Goal: Task Accomplishment & Management: Complete application form

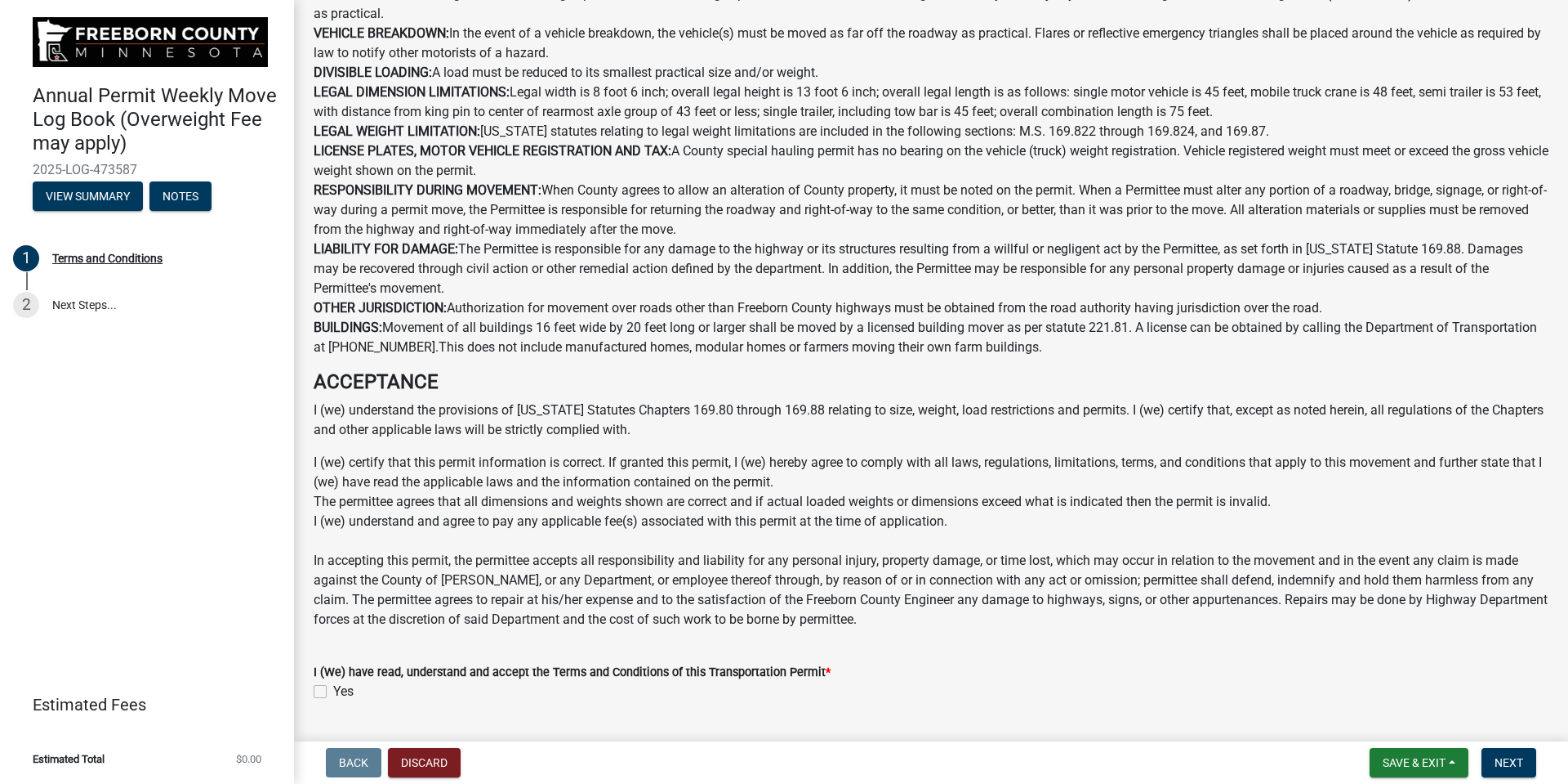
scroll to position [781, 0]
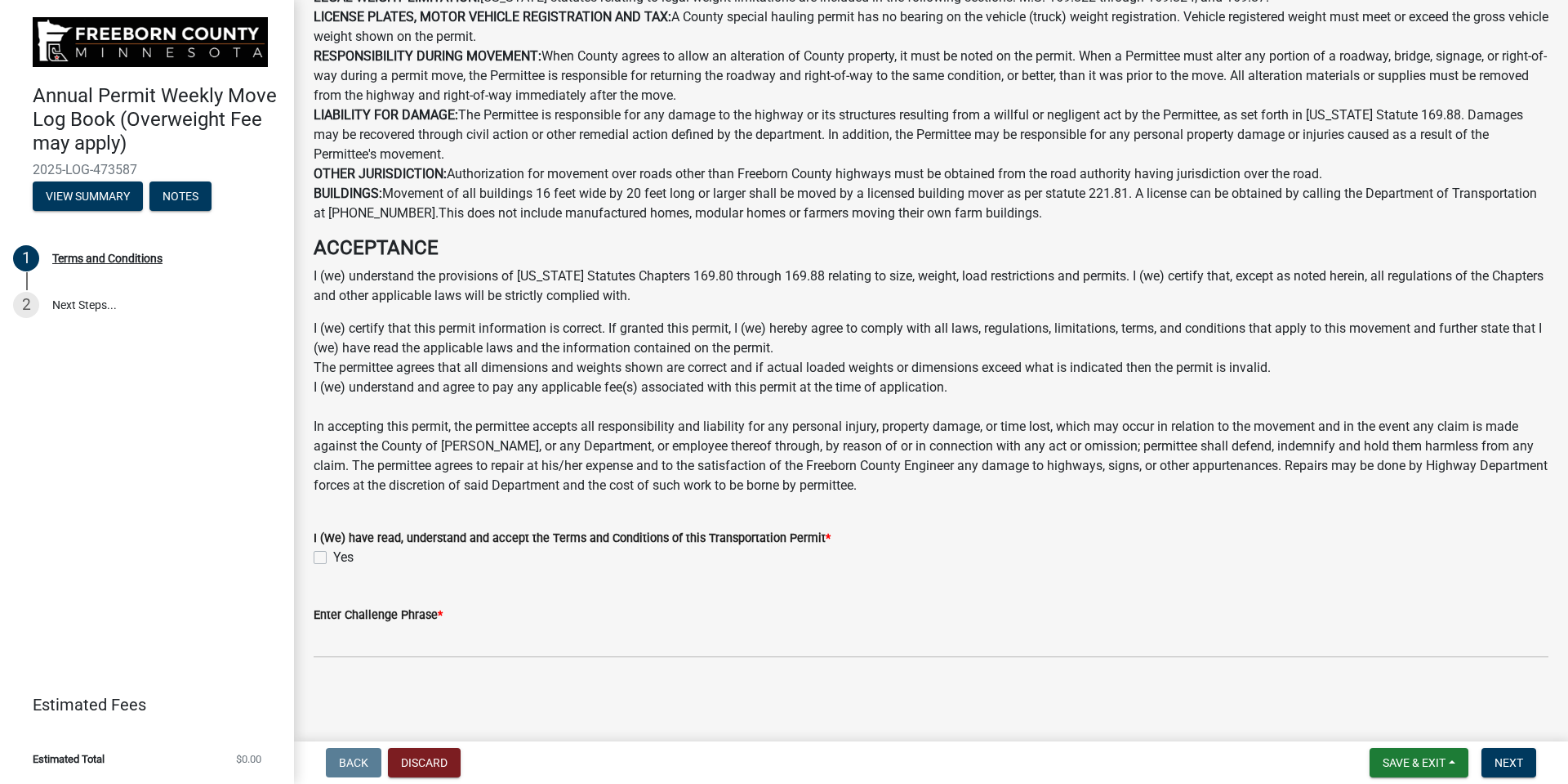
click at [333, 558] on label "Yes" at bounding box center [344, 557] width 21 height 20
click at [333, 558] on input "Yes" at bounding box center [338, 552] width 10 height 10
checkbox input "true"
click at [371, 659] on wm-data-entity-input "Enter Challenge Phrase *" at bounding box center [930, 626] width 1235 height 89
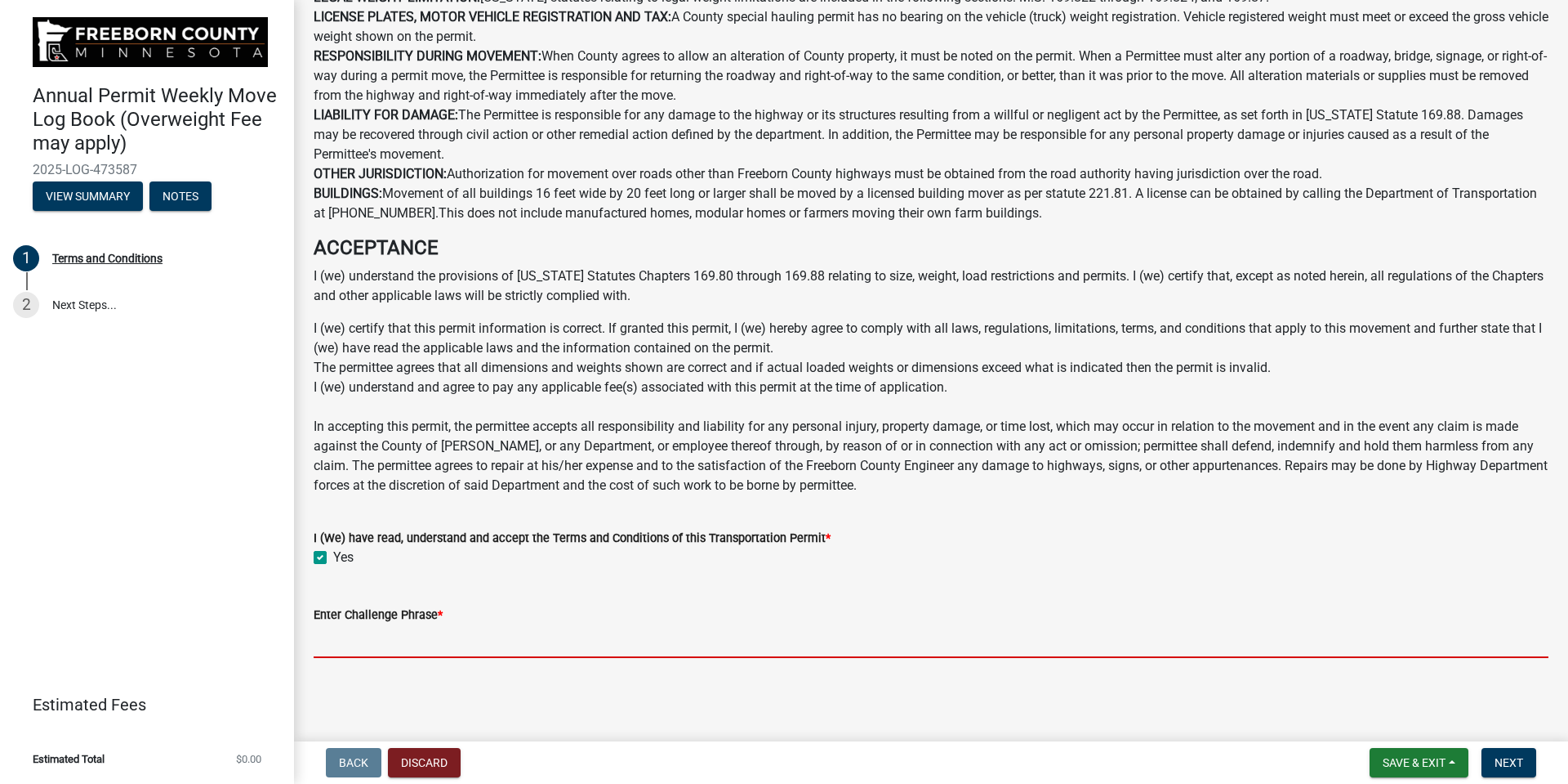
click at [373, 647] on input "Enter Challenge Phrase *" at bounding box center [930, 640] width 1235 height 33
type input "[PERSON_NAME]"
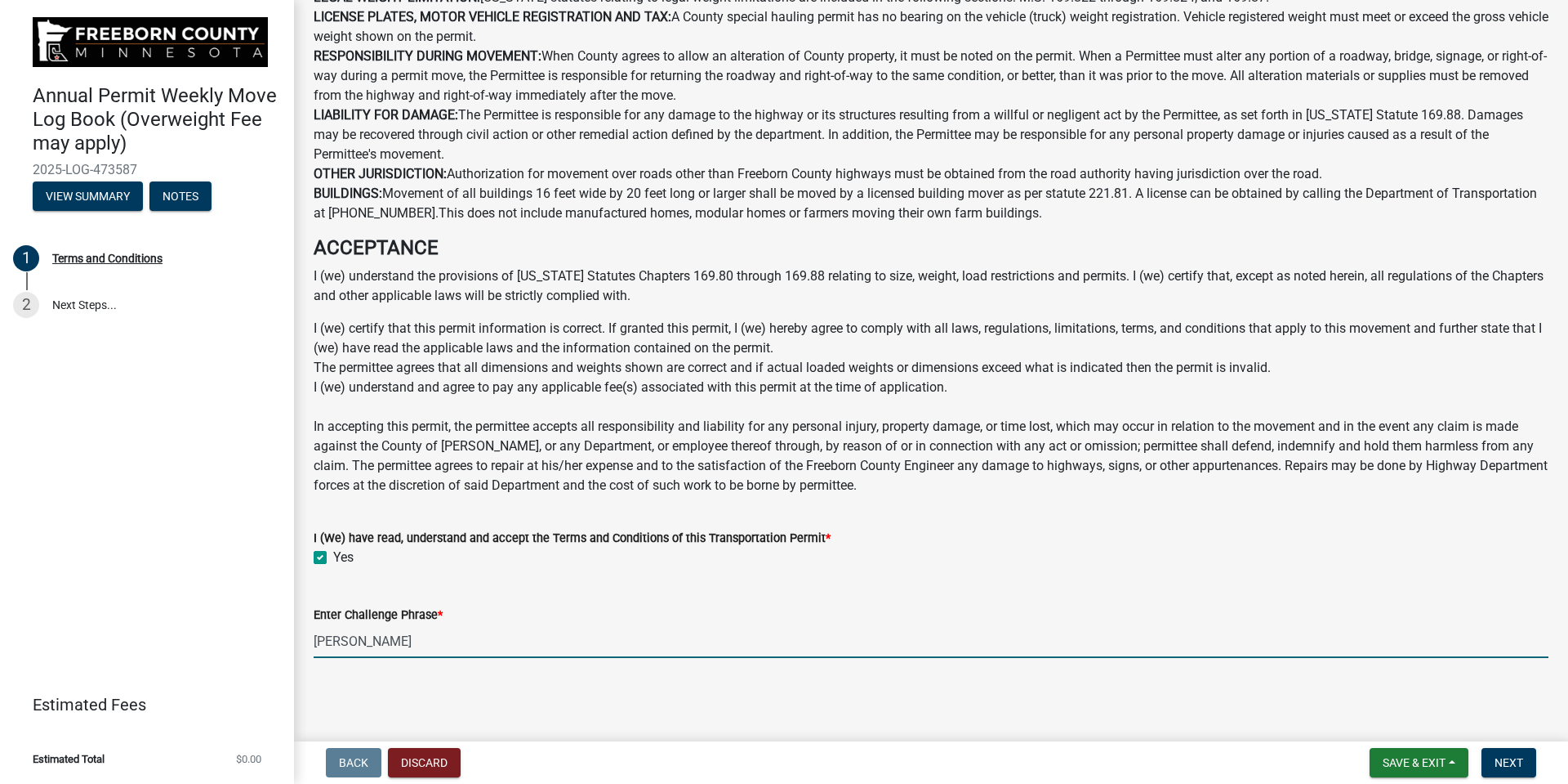
drag, startPoint x: 591, startPoint y: 581, endPoint x: 606, endPoint y: 578, distance: 15.3
click at [598, 578] on wm-data-entity-input-list "GENERAL CONDITIONS Link to Bridge Map PERMIT VALID PERIOD: This permit will exp…" at bounding box center [930, 3] width 1235 height 1334
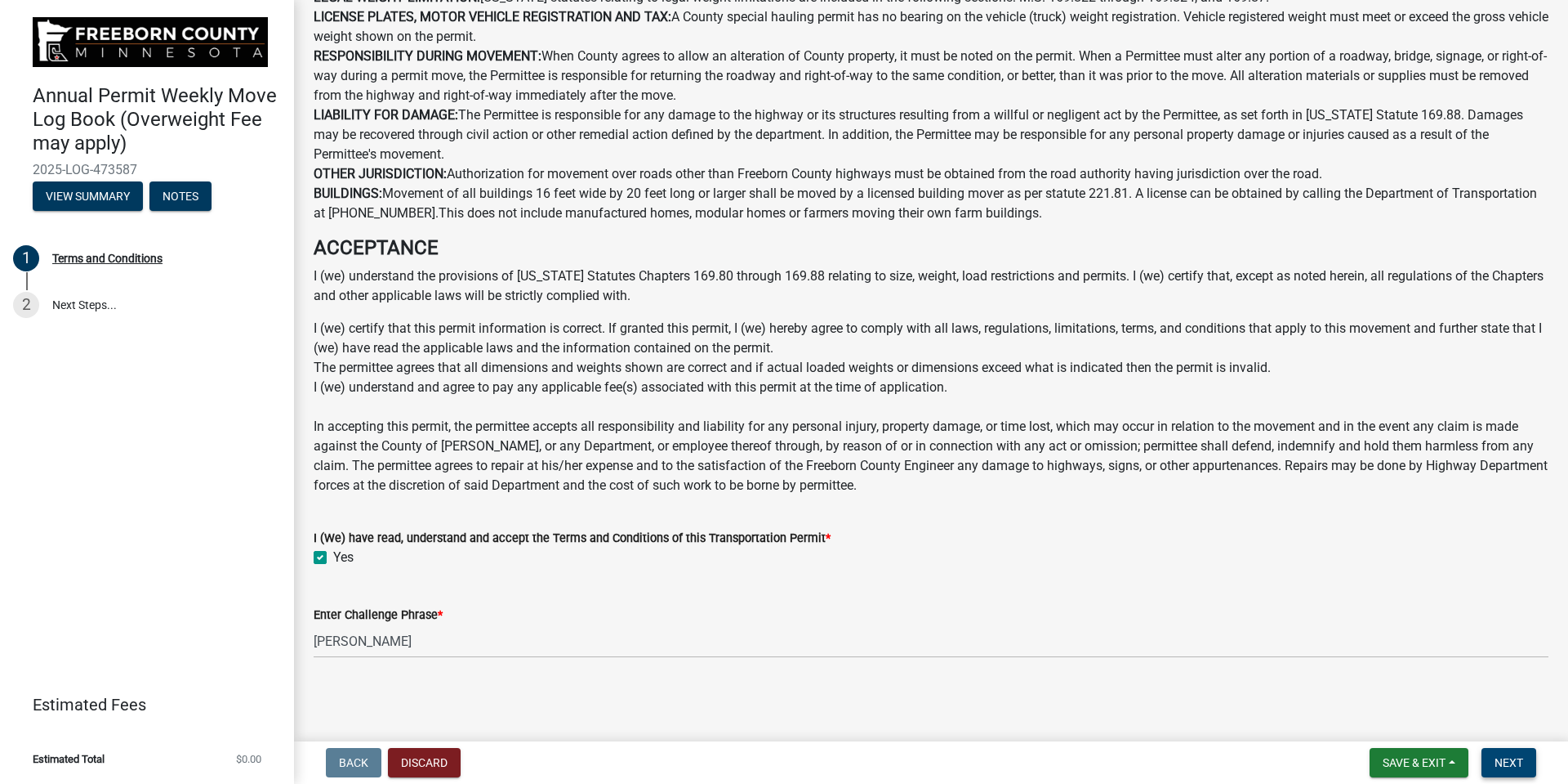
click at [1504, 757] on span "Next" at bounding box center [1508, 762] width 28 height 13
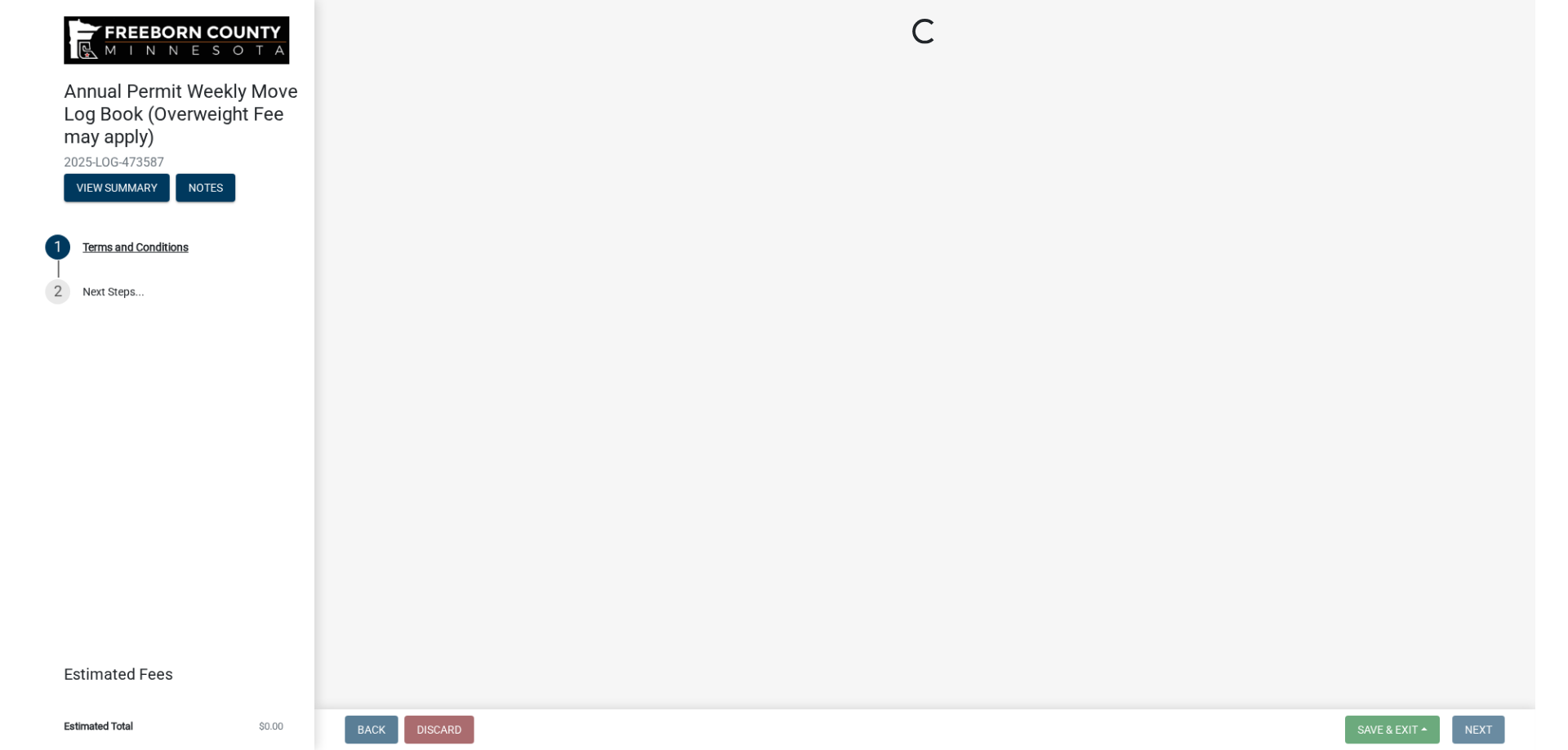
scroll to position [0, 0]
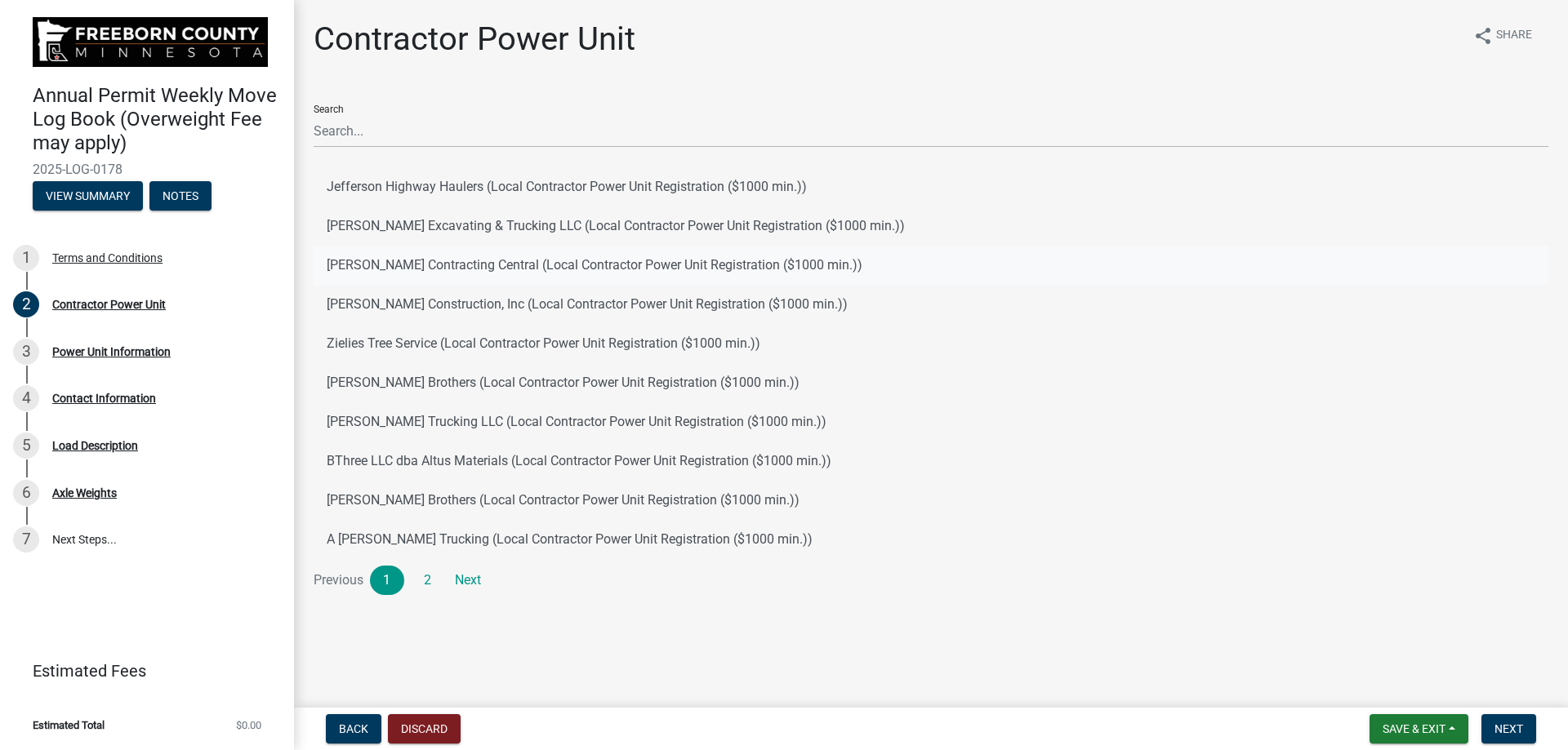
click at [438, 271] on button "[PERSON_NAME] Contracting Central (Local Contractor Power Unit Registration ($1…" at bounding box center [930, 265] width 1235 height 39
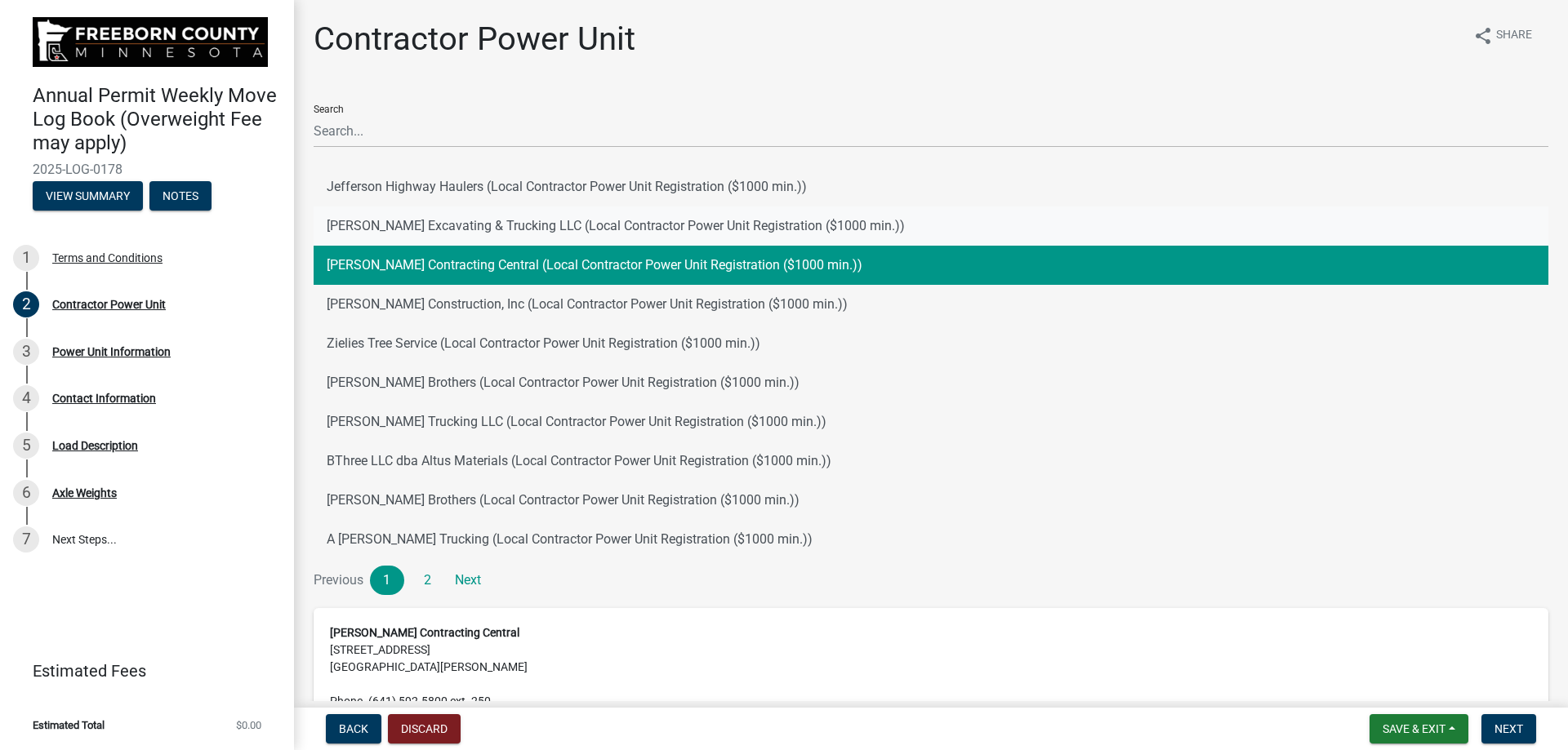
click at [458, 222] on button "[PERSON_NAME] Excavating & Trucking LLC (Local Contractor Power Unit Registrati…" at bounding box center [930, 225] width 1235 height 39
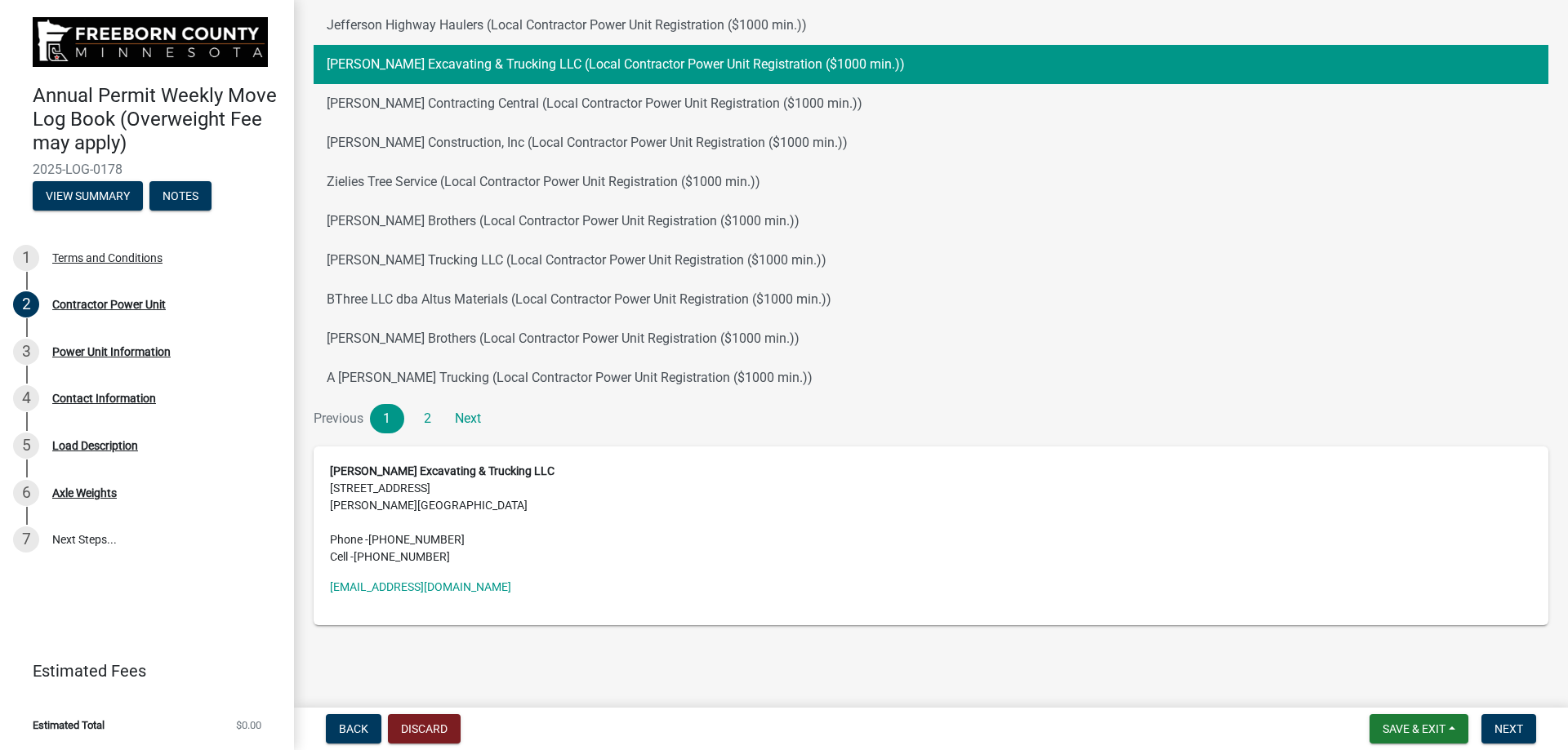
scroll to position [163, 0]
click at [1533, 733] on button "Next" at bounding box center [1508, 728] width 55 height 29
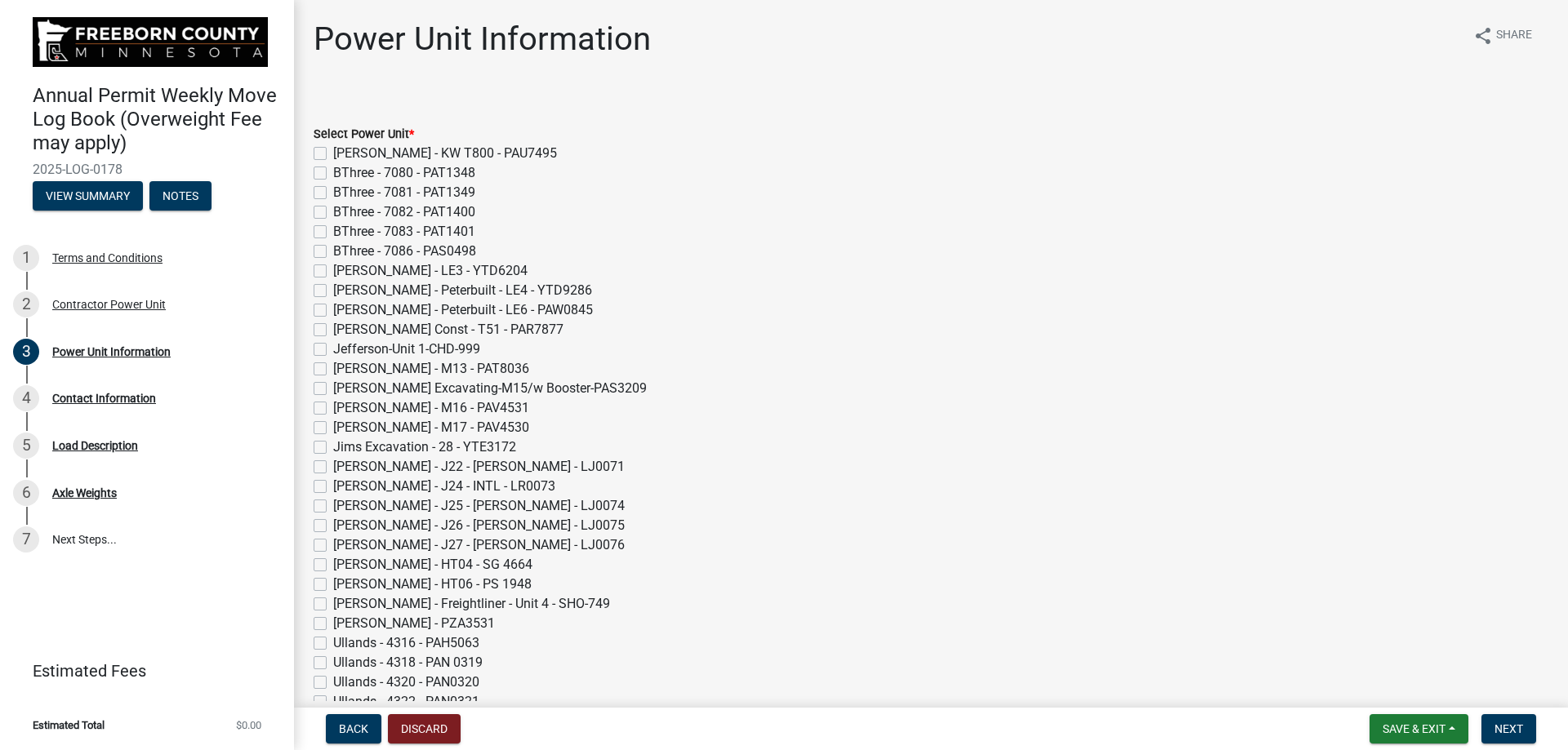
click at [338, 393] on label "[PERSON_NAME] Excavating-M15/w Booster-PAS3209" at bounding box center [489, 388] width 313 height 20
click at [338, 390] on input "[PERSON_NAME] Excavating-M15/w Booster-PAS3209" at bounding box center [338, 383] width 10 height 10
checkbox input "true"
checkbox input "false"
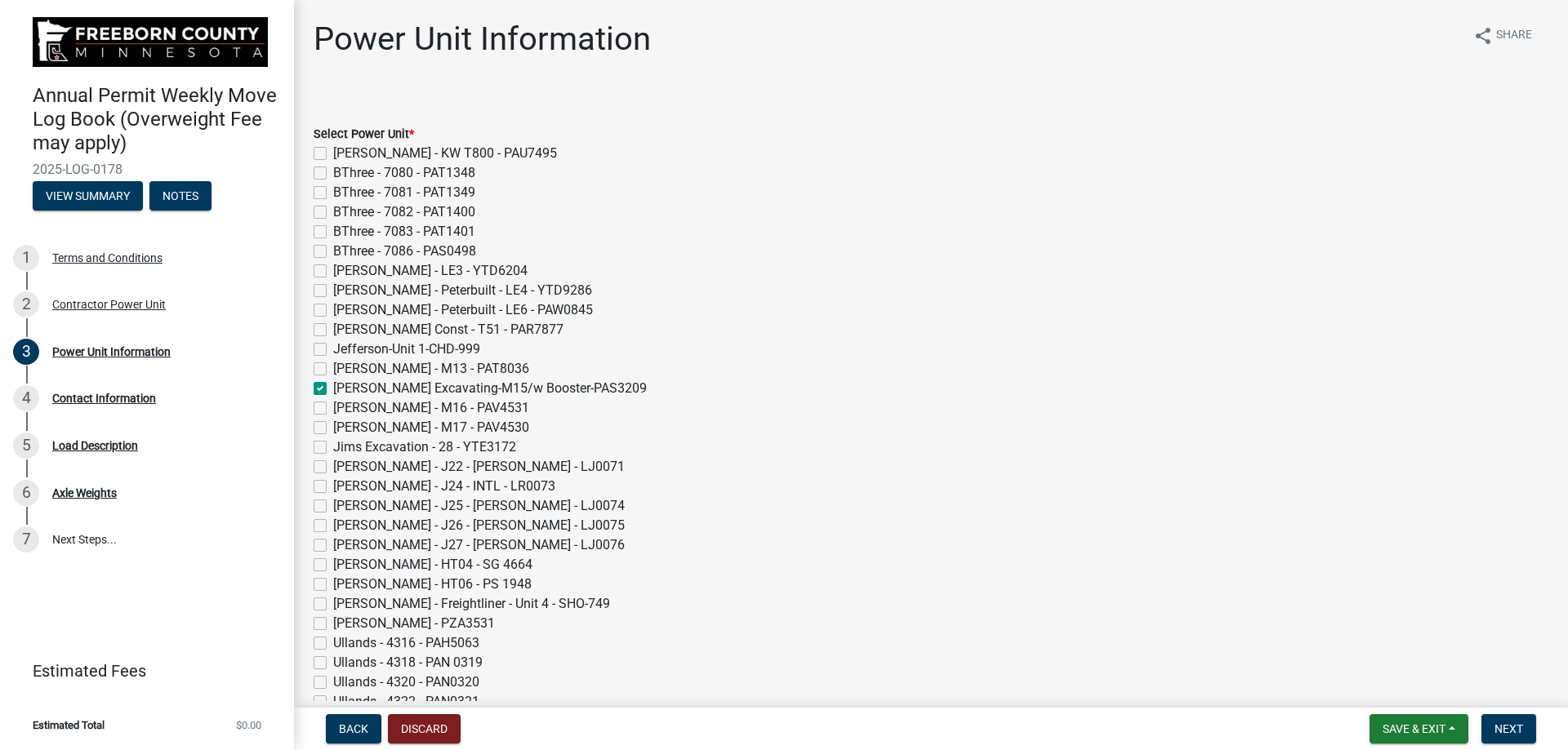
checkbox input "false"
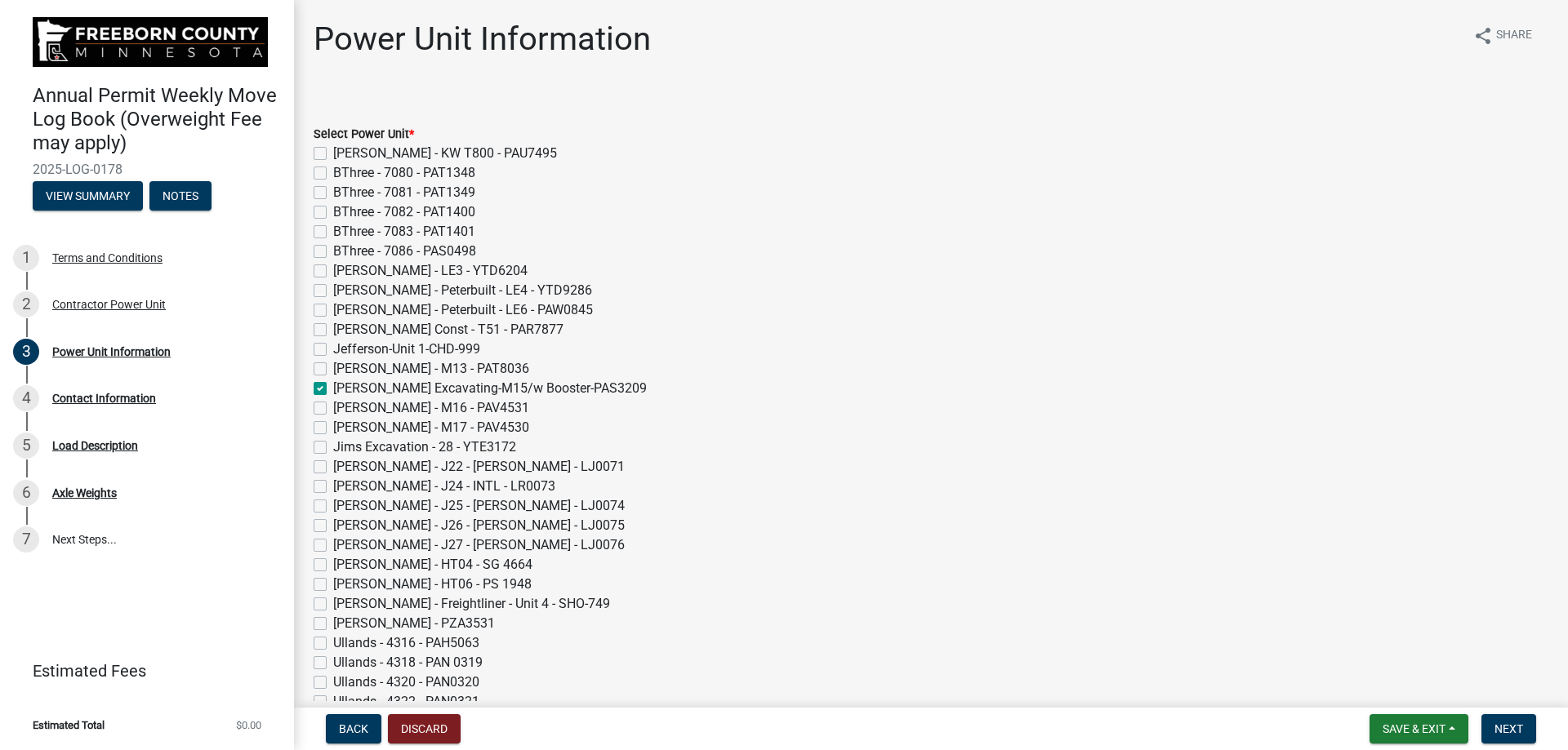
checkbox input "false"
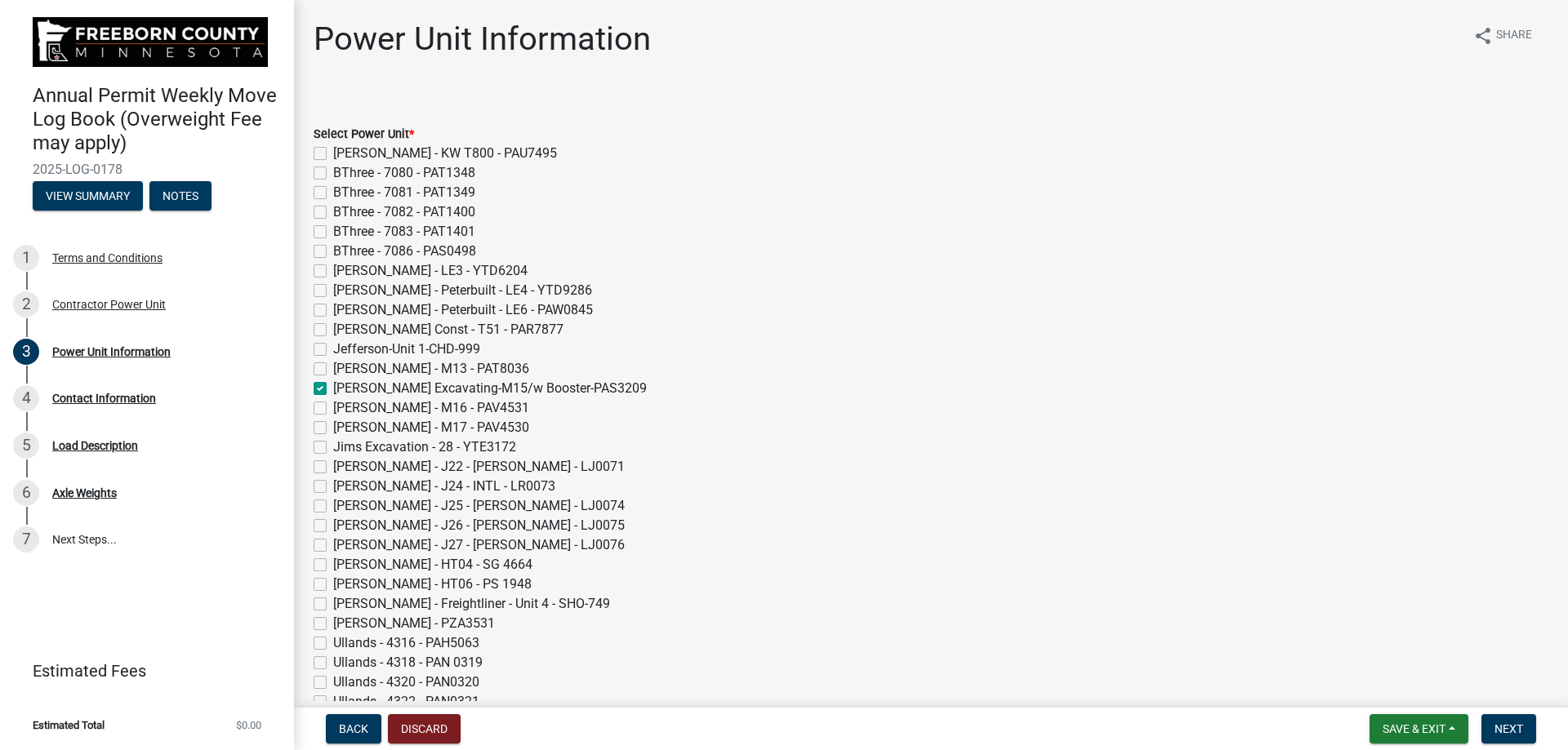
checkbox input "true"
checkbox input "false"
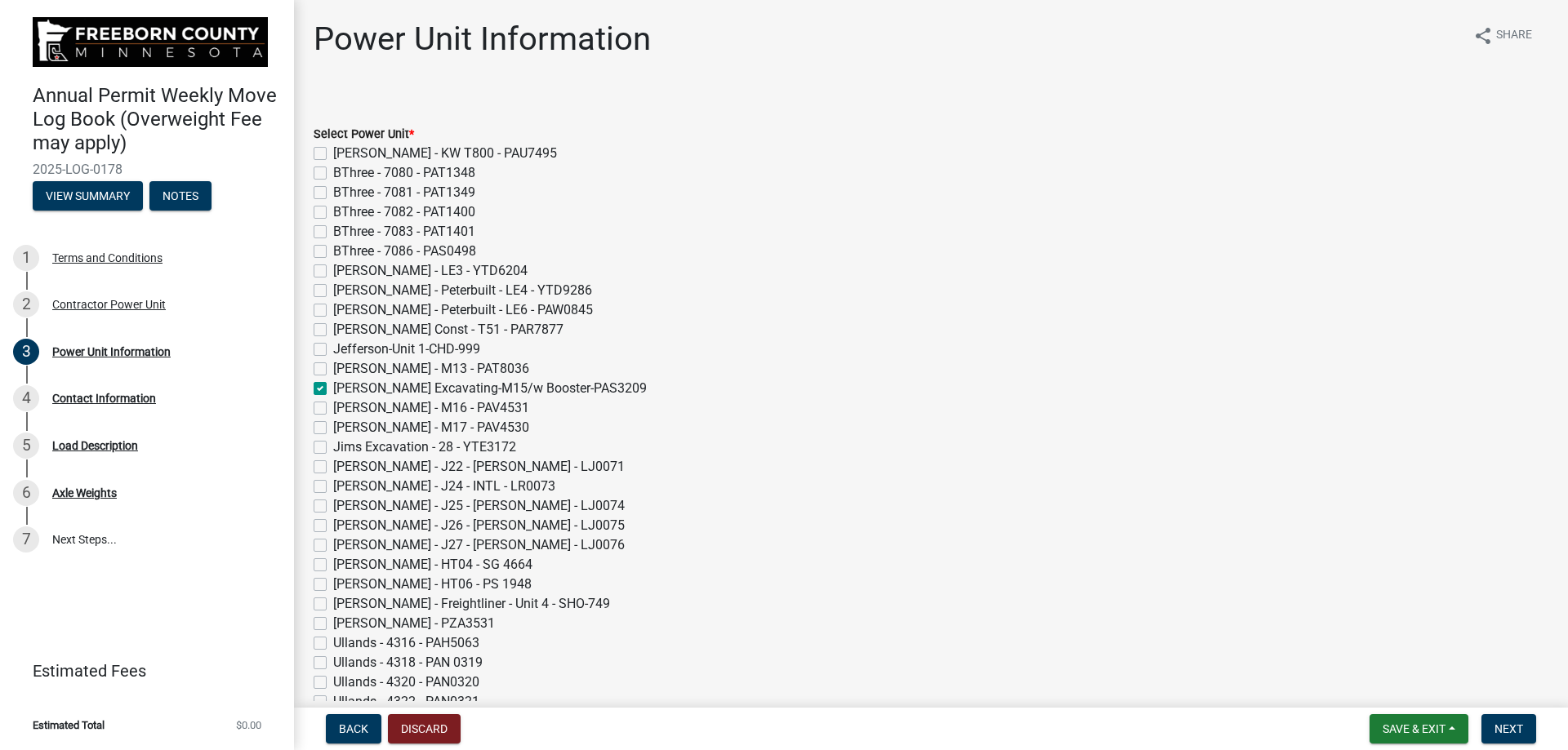
checkbox input "false"
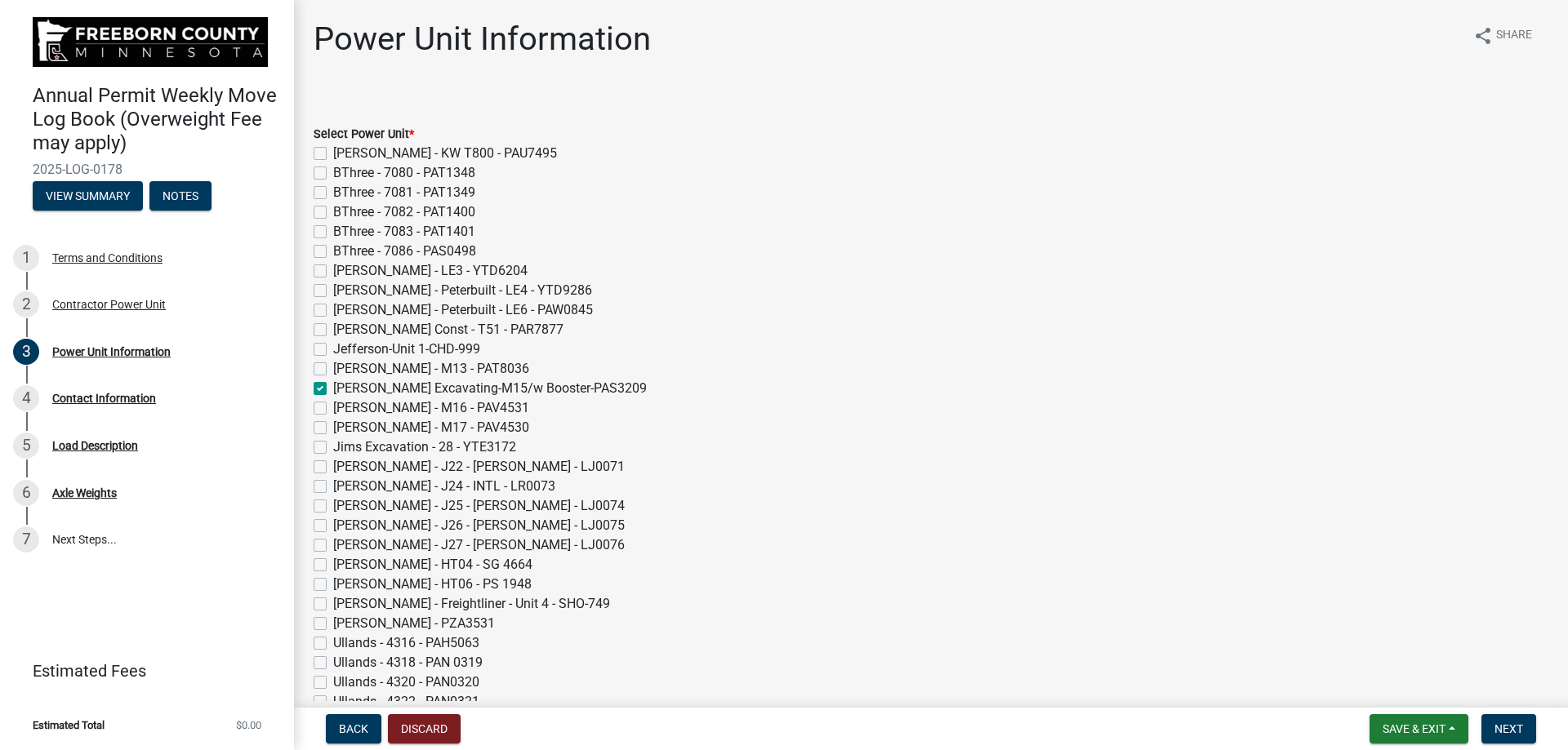
checkbox input "false"
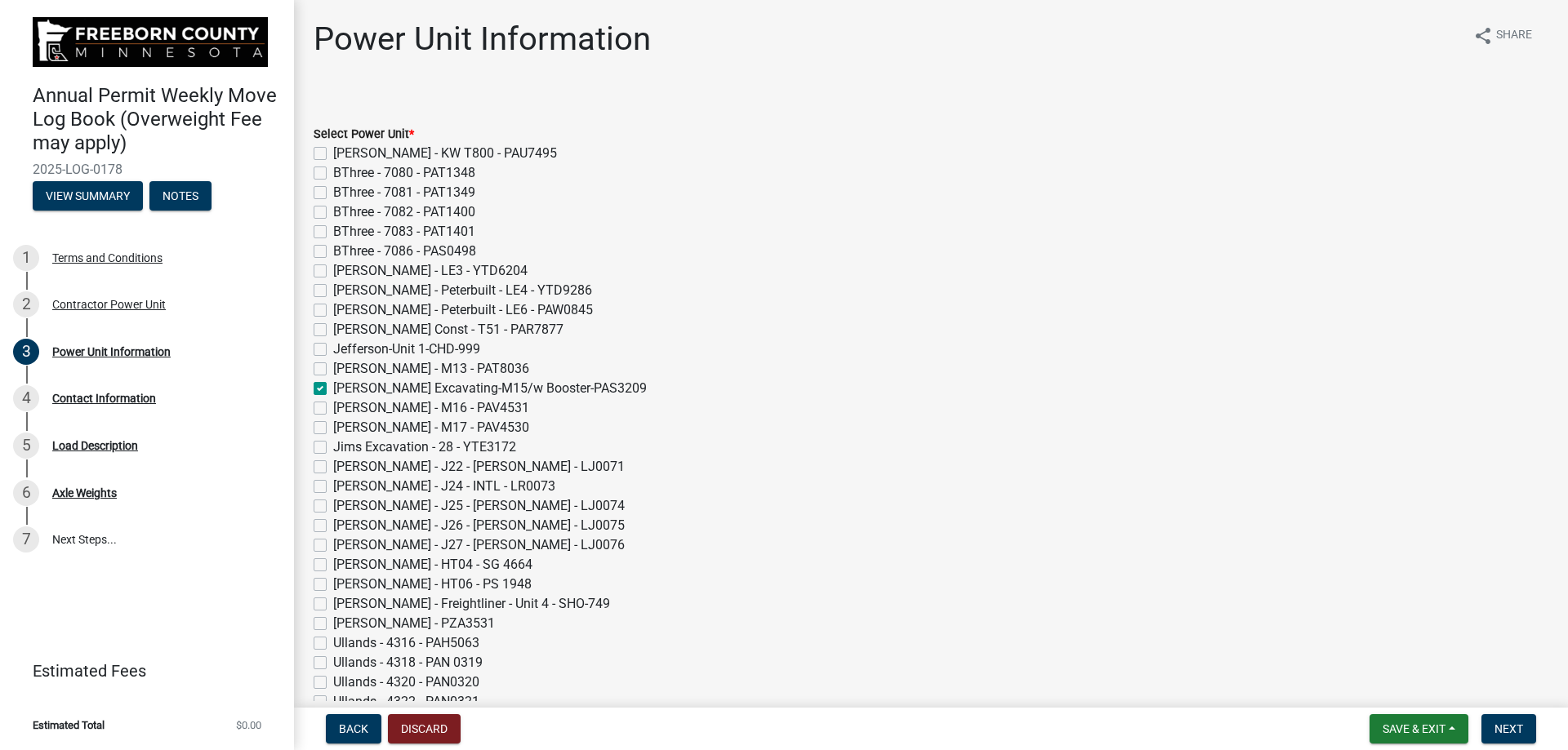
checkbox input "false"
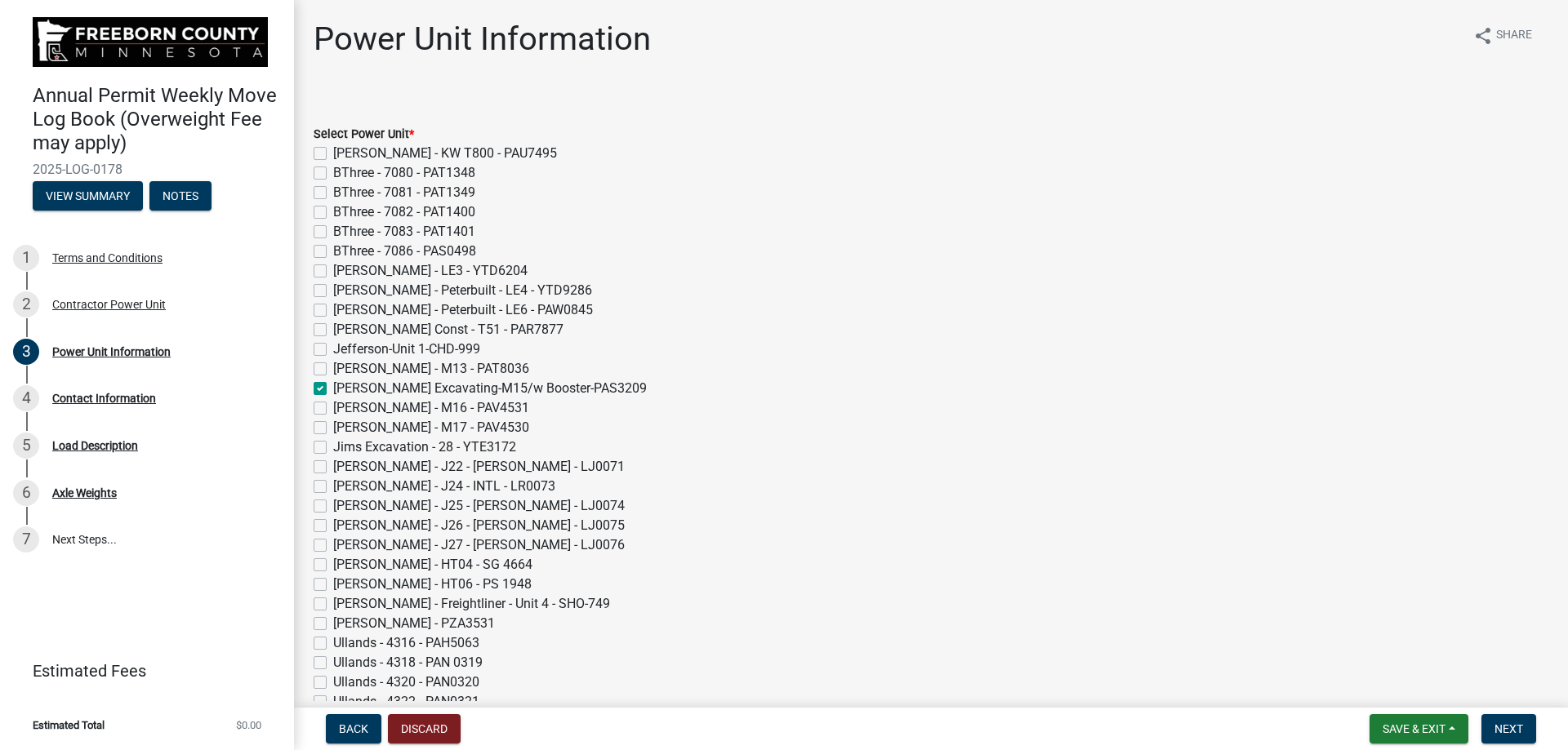
checkbox input "false"
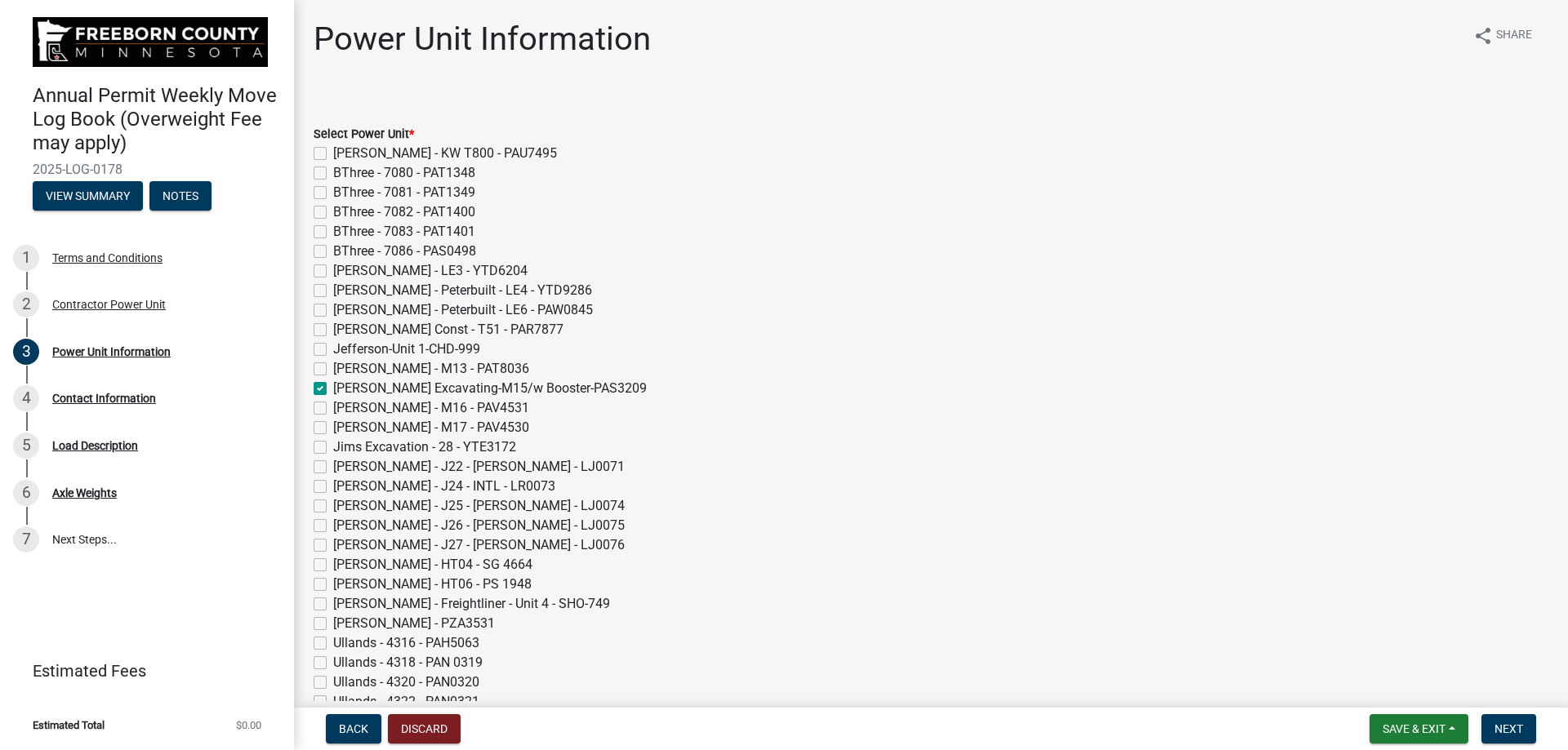
checkbox input "false"
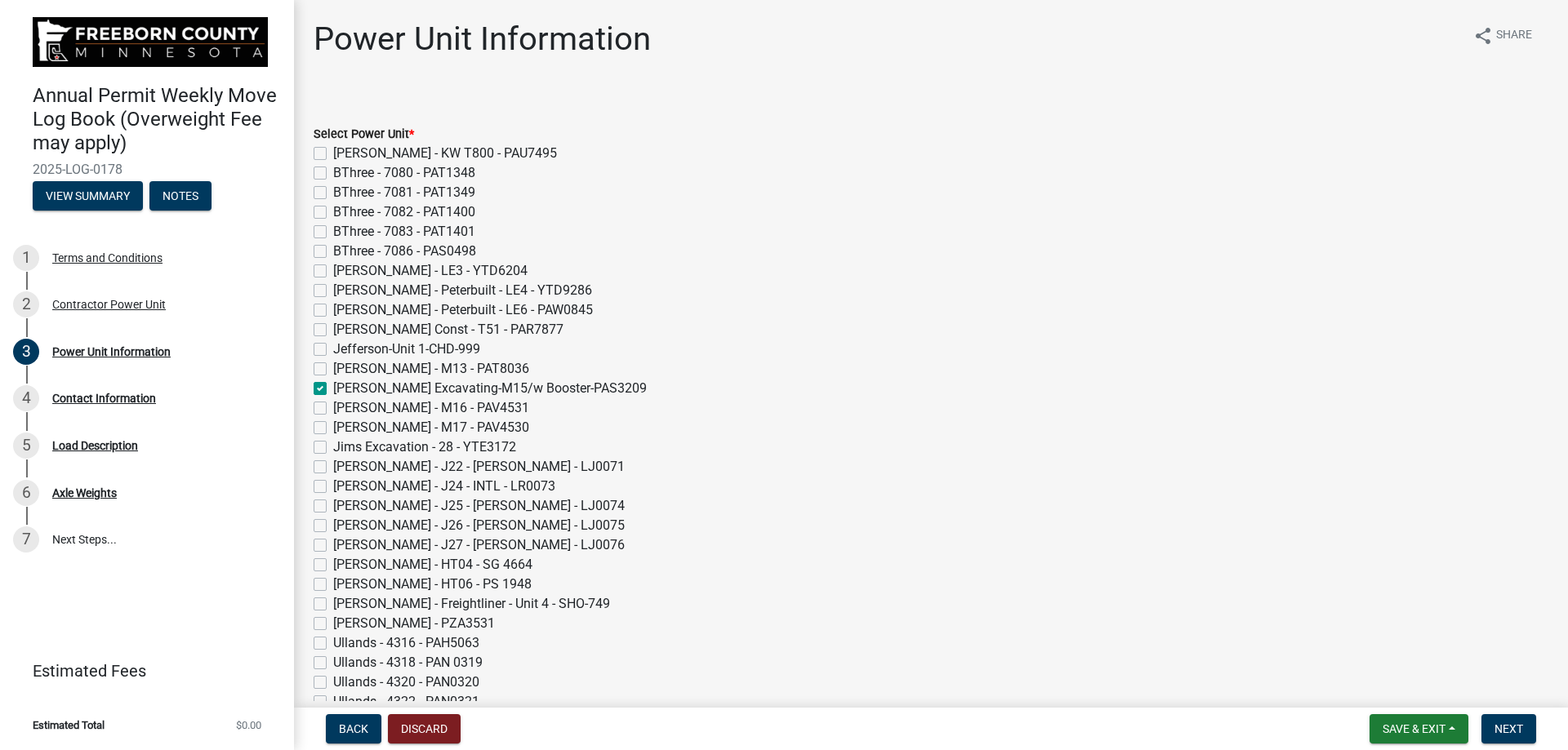
checkbox input "false"
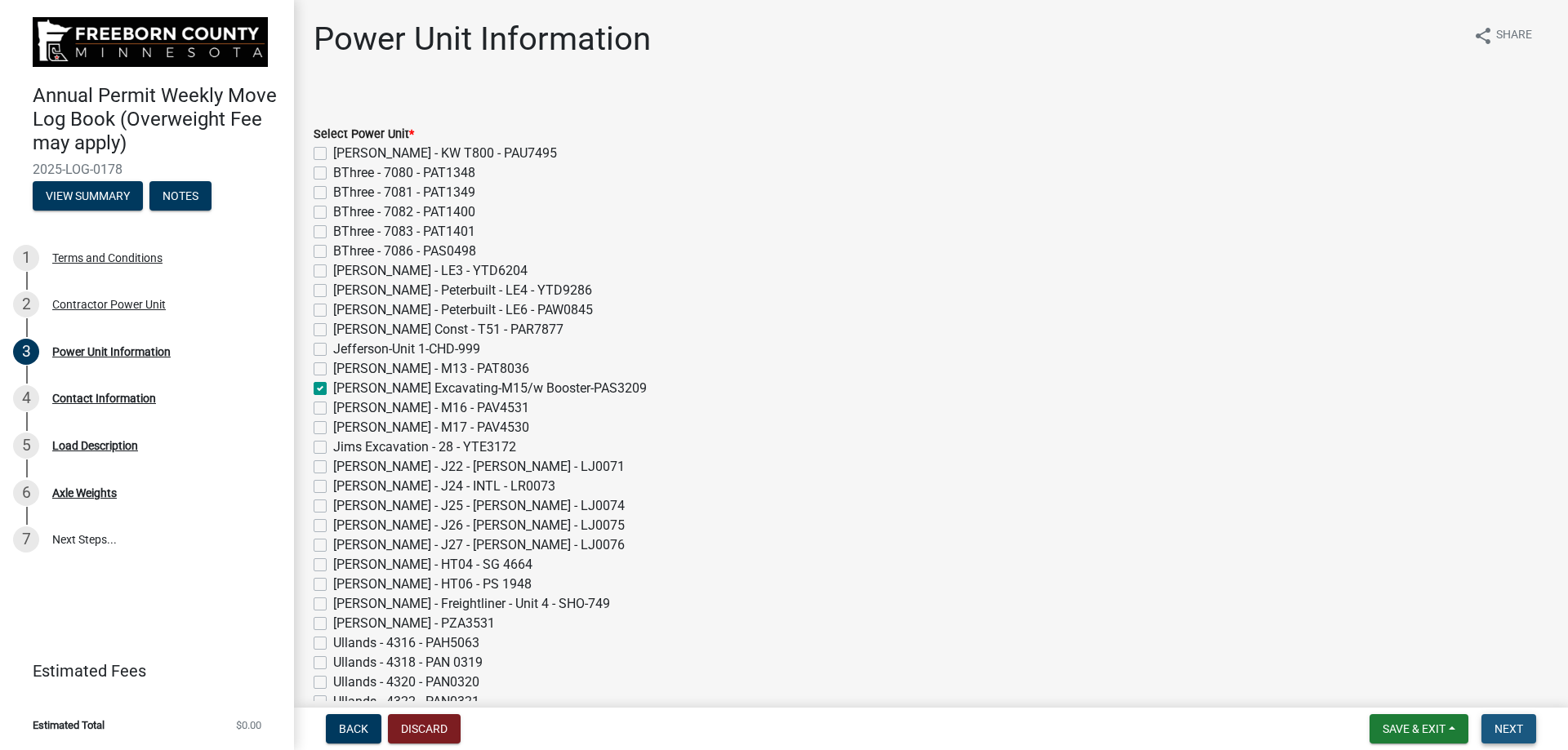
drag, startPoint x: 1518, startPoint y: 732, endPoint x: 1499, endPoint y: 687, distance: 48.8
click at [1519, 732] on span "Next" at bounding box center [1508, 729] width 28 height 13
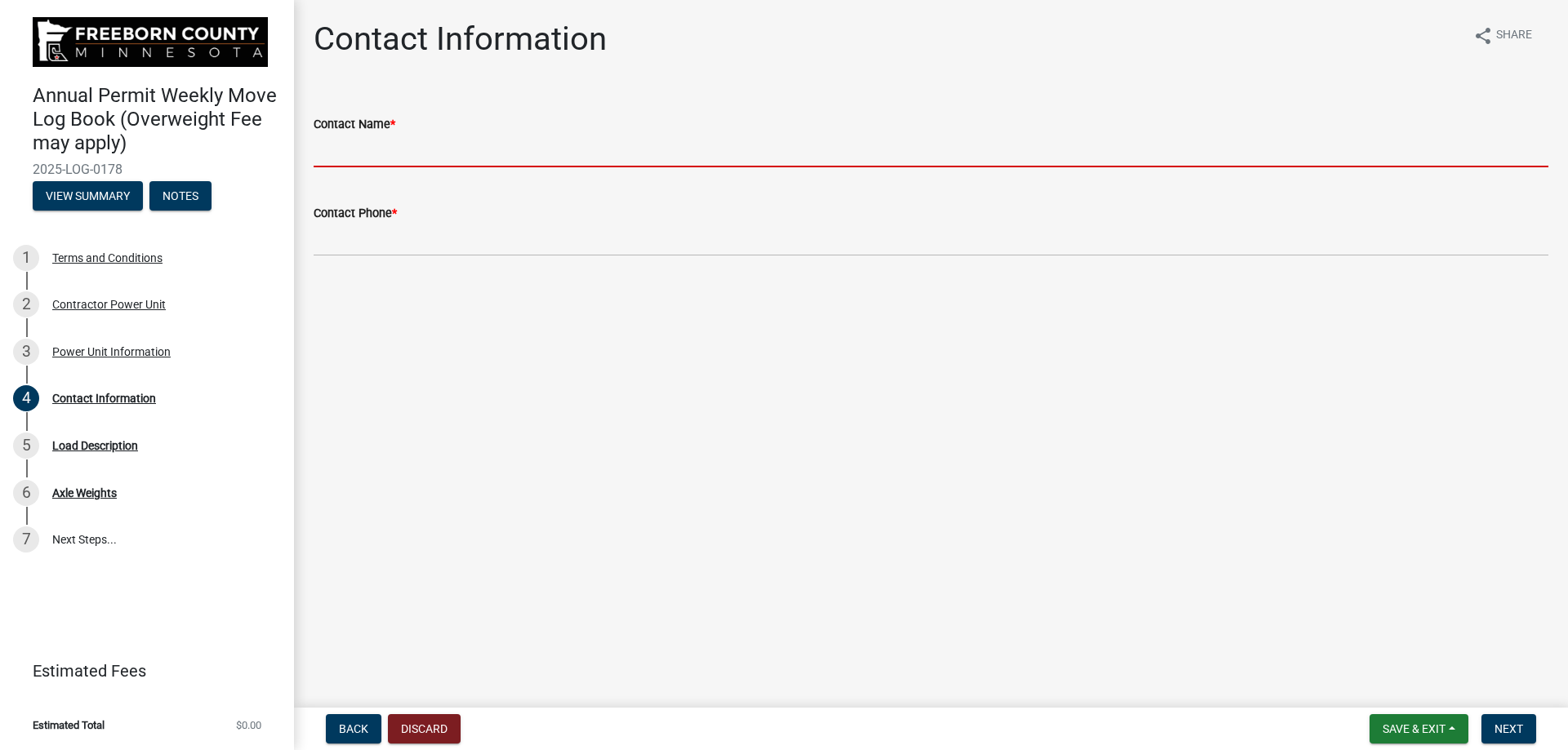
click at [408, 158] on input "Contact Name *" at bounding box center [930, 150] width 1235 height 33
type input "[PERSON_NAME]"
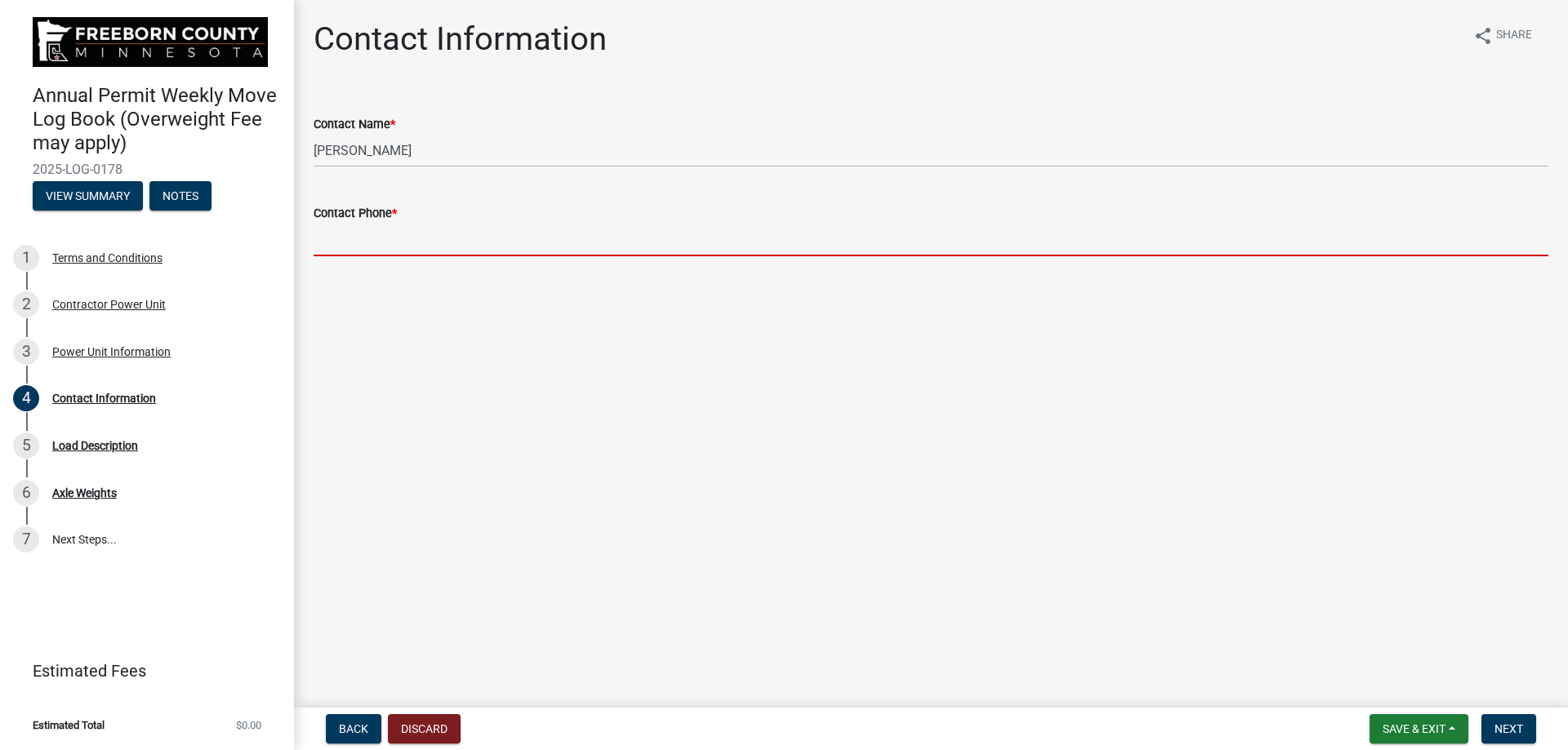
click at [358, 244] on input "Contact Phone *" at bounding box center [930, 239] width 1235 height 33
type input "5073831556"
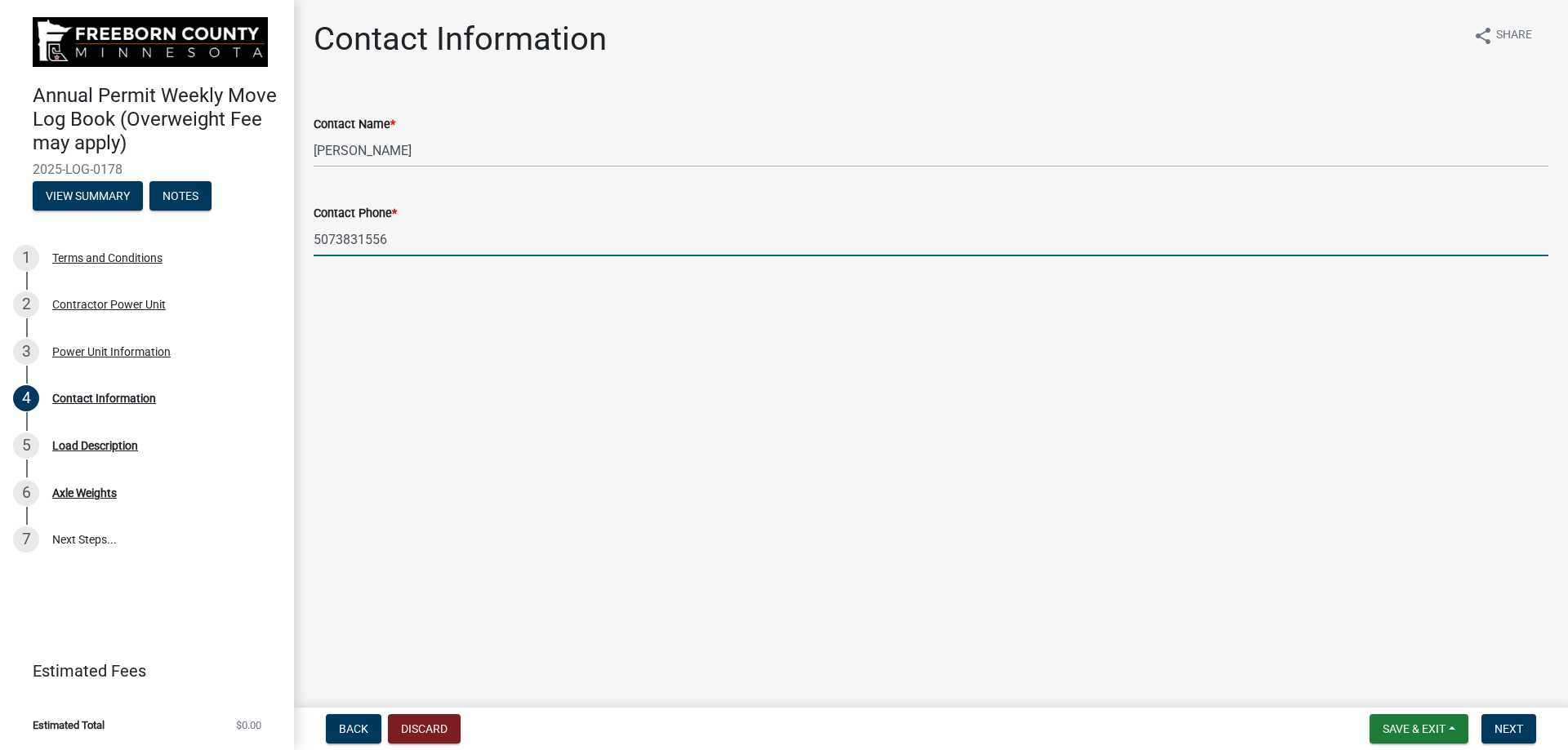
drag, startPoint x: 664, startPoint y: 356, endPoint x: 1318, endPoint y: 597, distance: 697.0
click at [670, 358] on main "Contact Information share Share Contact Name * [PERSON_NAME] Contact Phone * [P…" at bounding box center [931, 350] width 1274 height 701
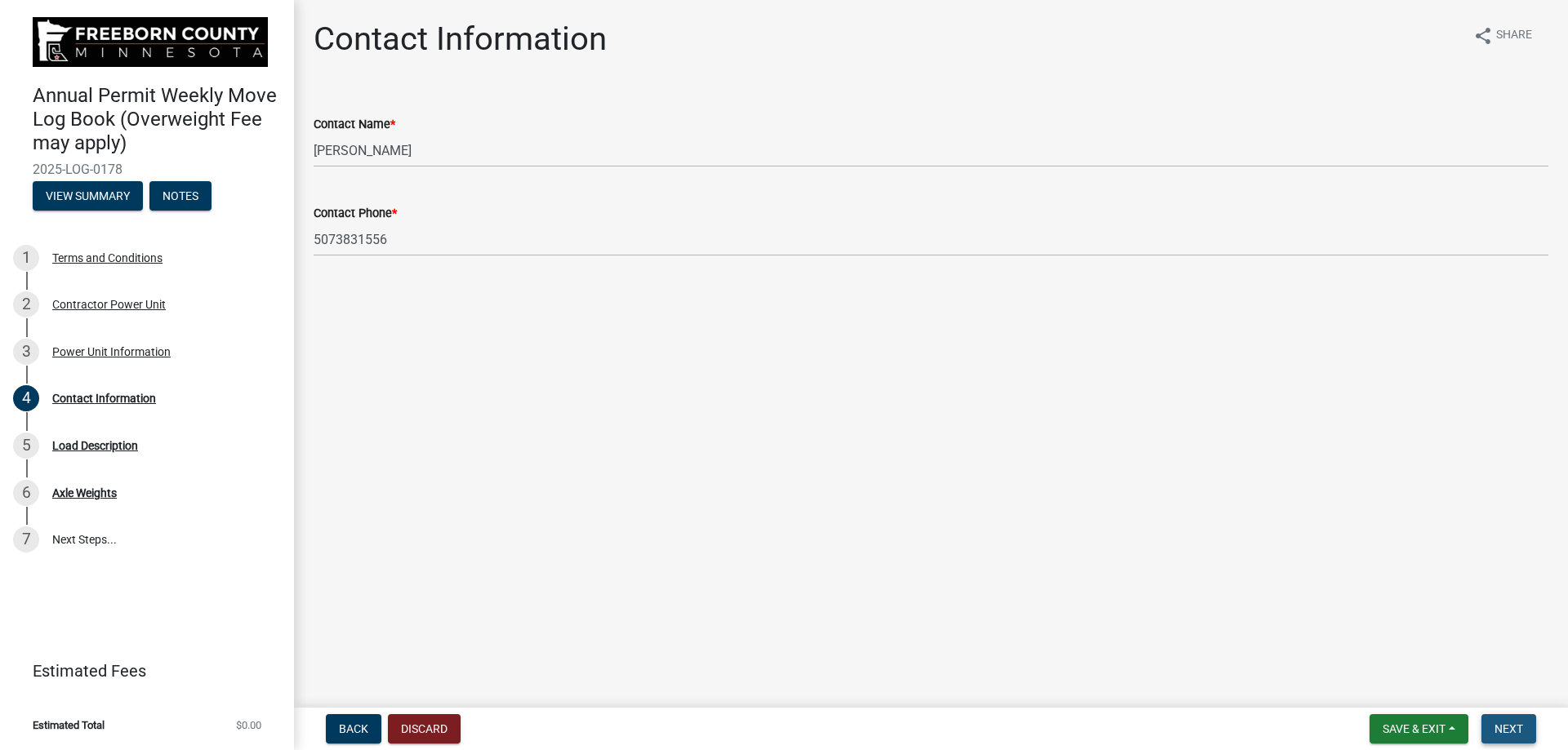
click at [1523, 730] on span "Next" at bounding box center [1508, 729] width 28 height 13
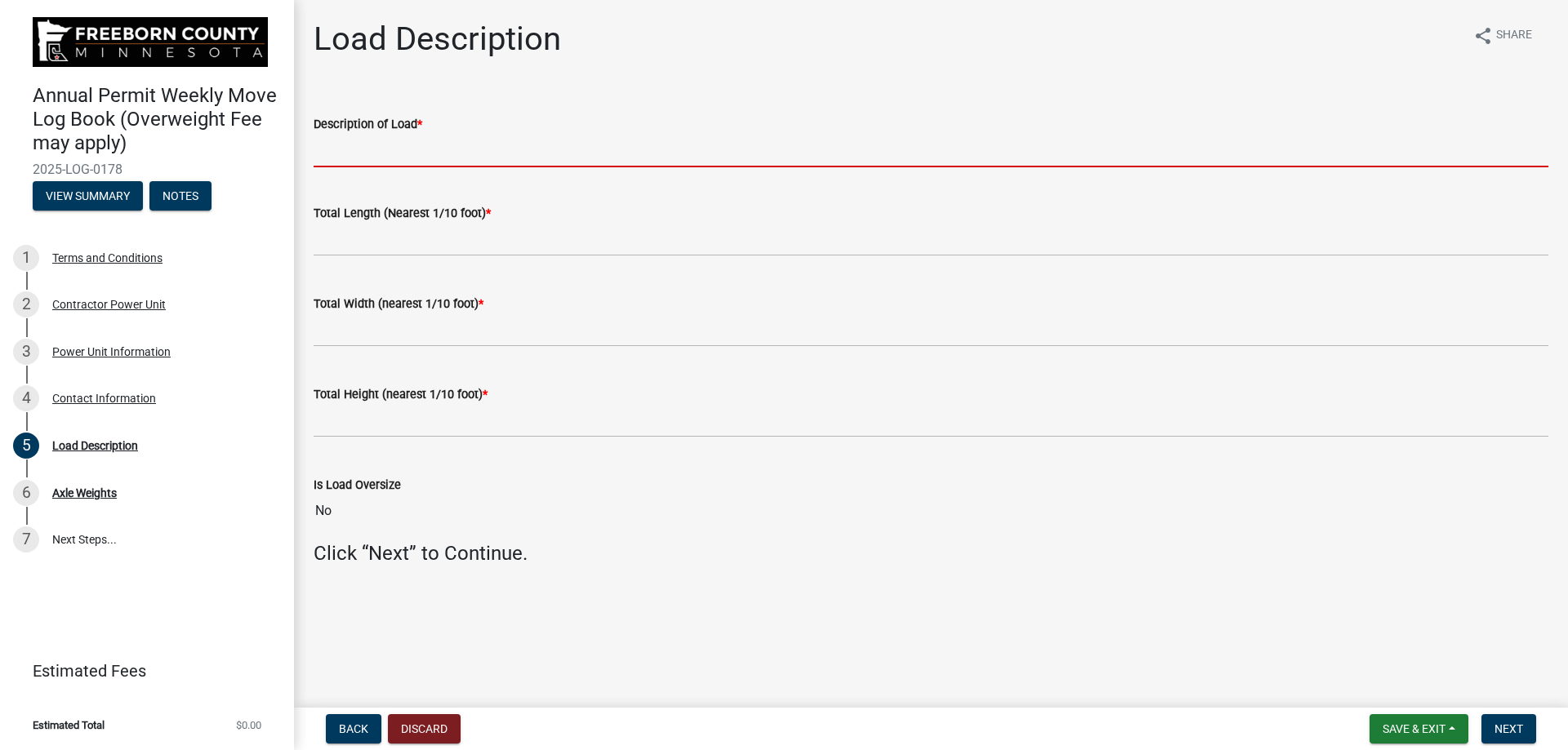
click at [424, 152] on input "Description of Load *" at bounding box center [930, 150] width 1235 height 33
type input "c"
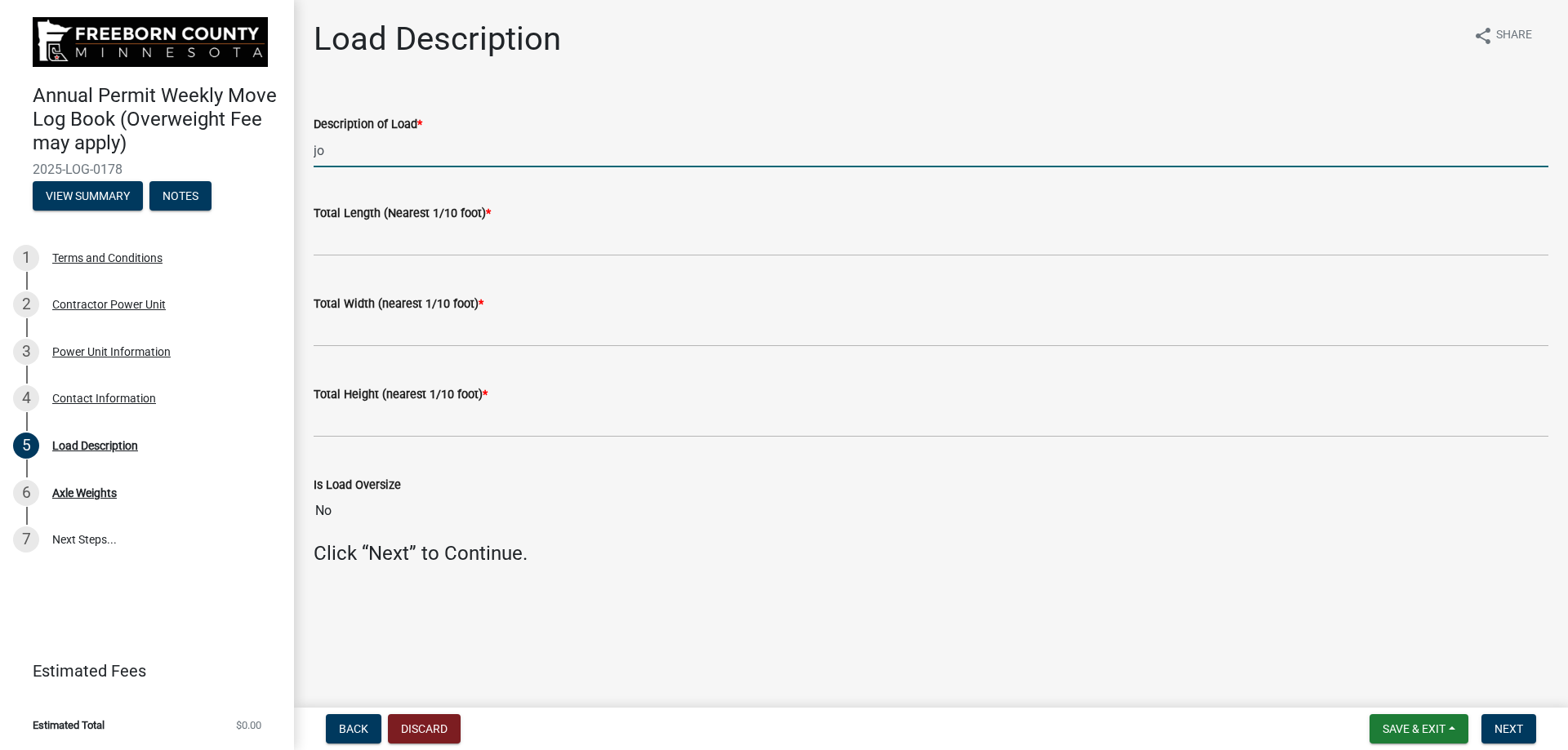
type input "[PERSON_NAME] DEERE 350"
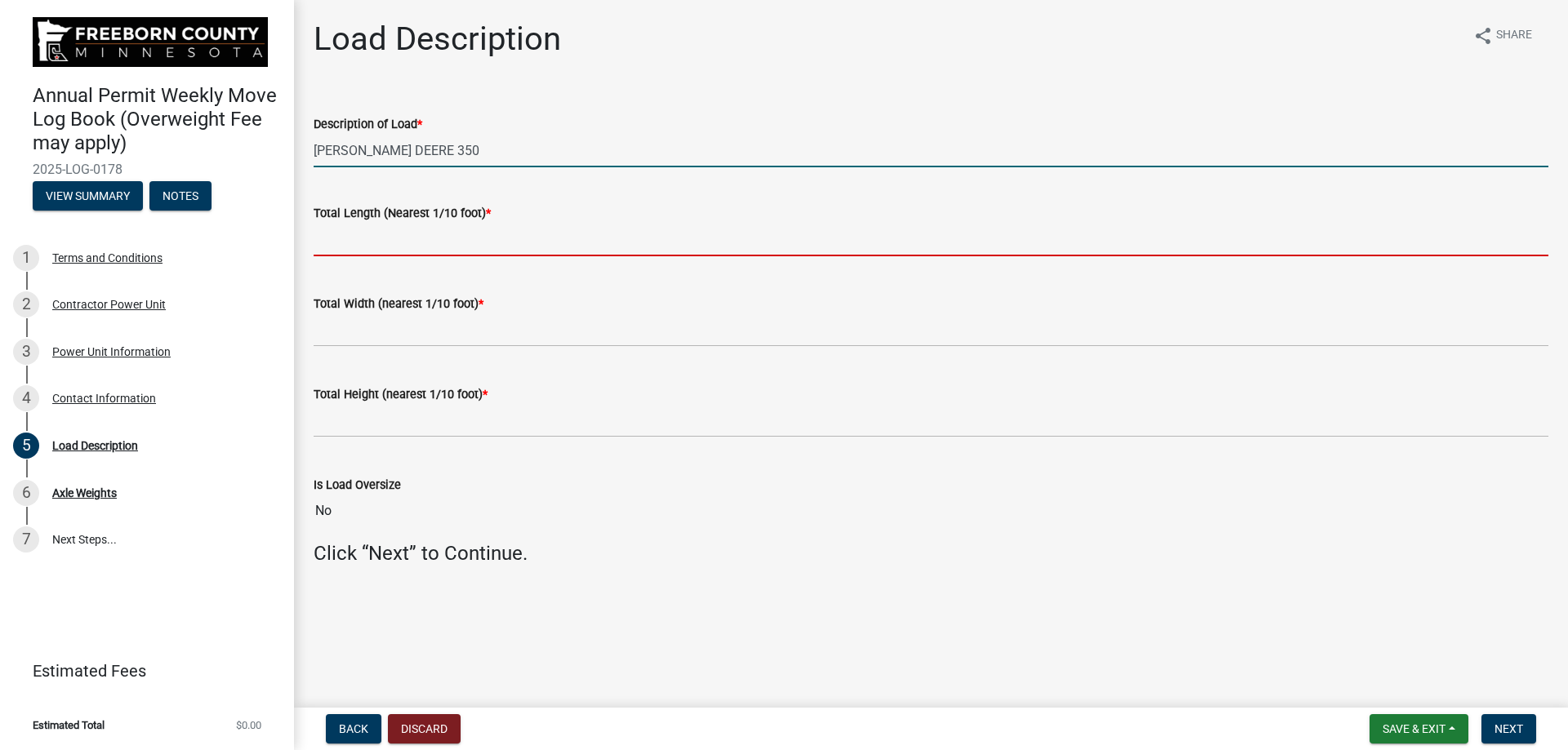
click at [426, 252] on input "text" at bounding box center [930, 239] width 1235 height 33
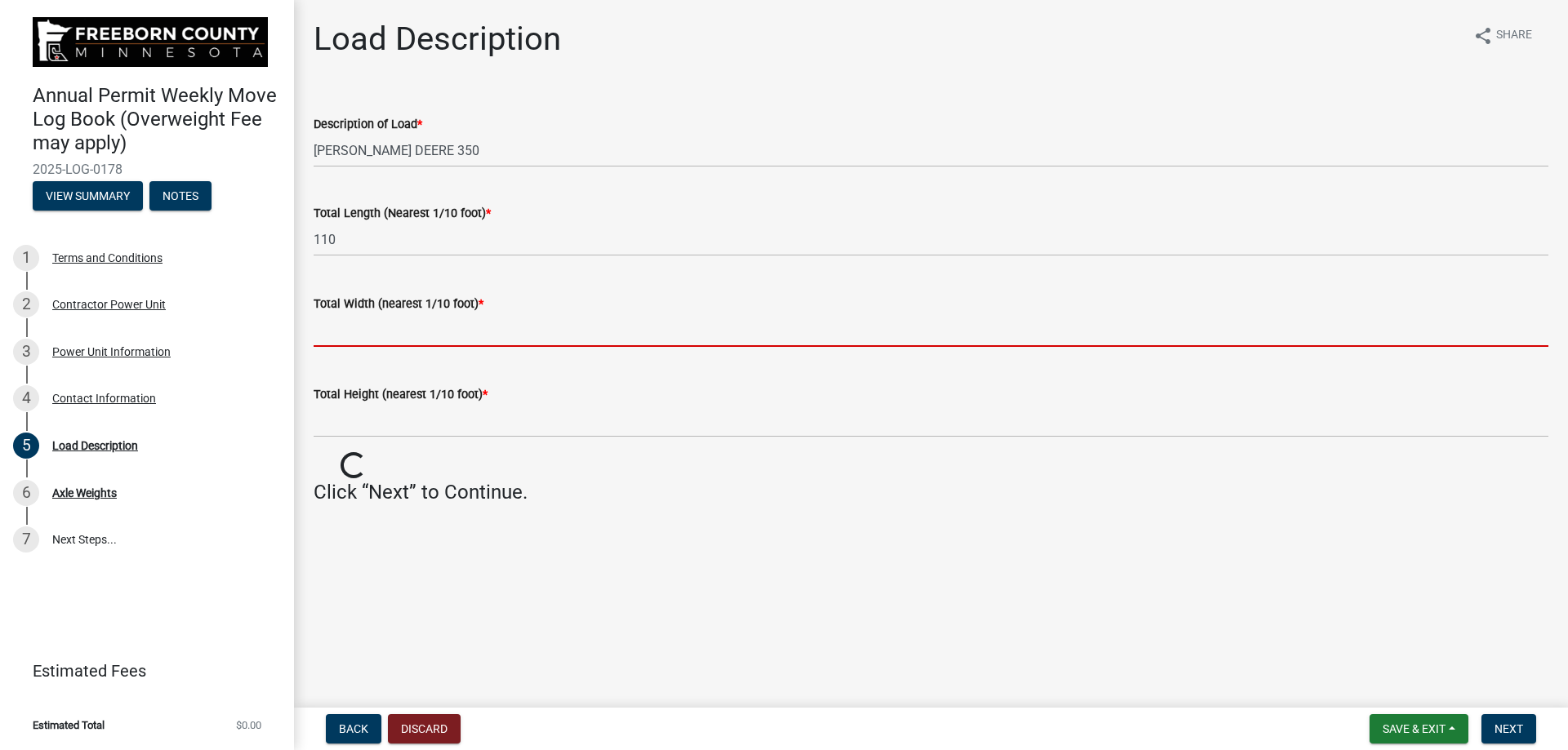
type input "110.0"
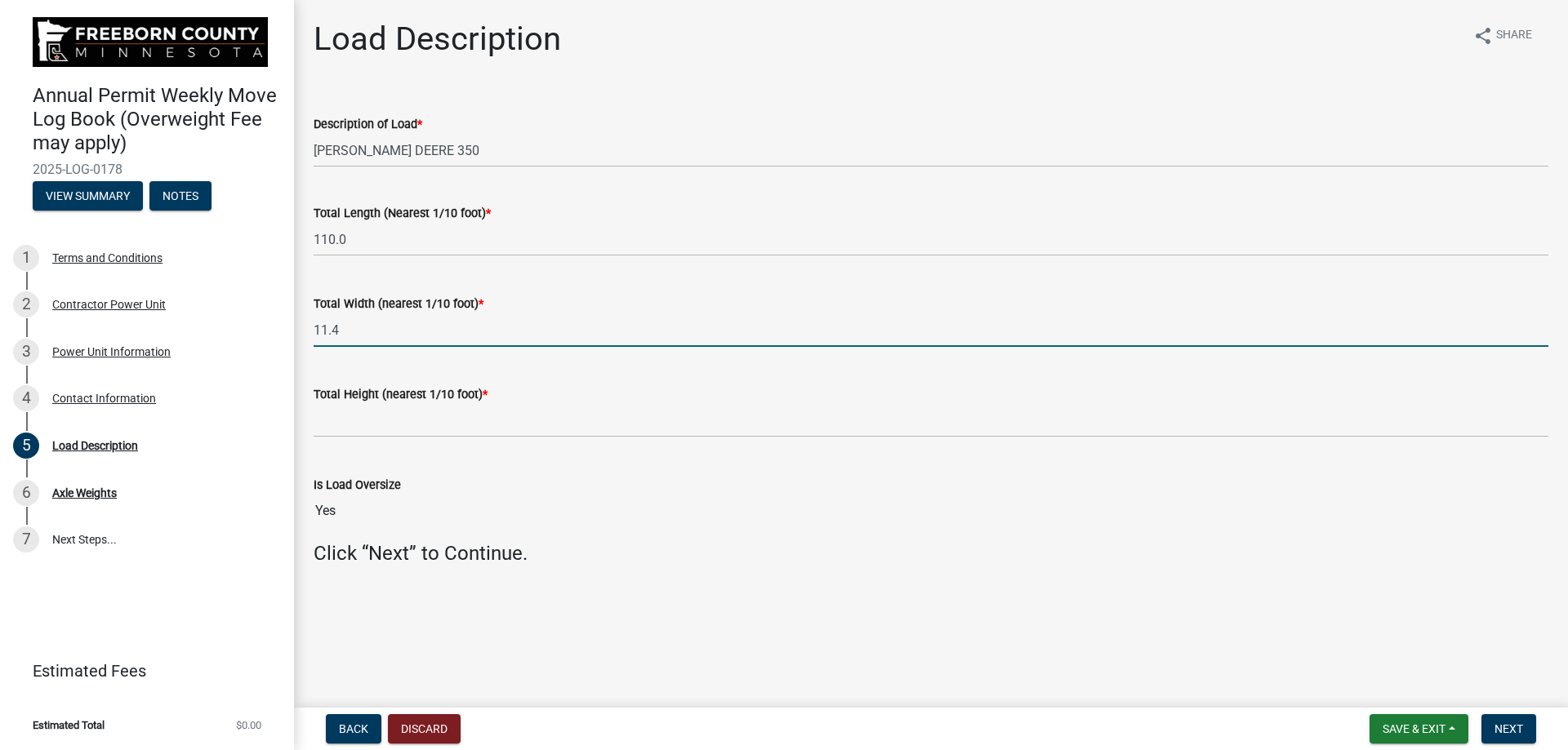
type input "11.4"
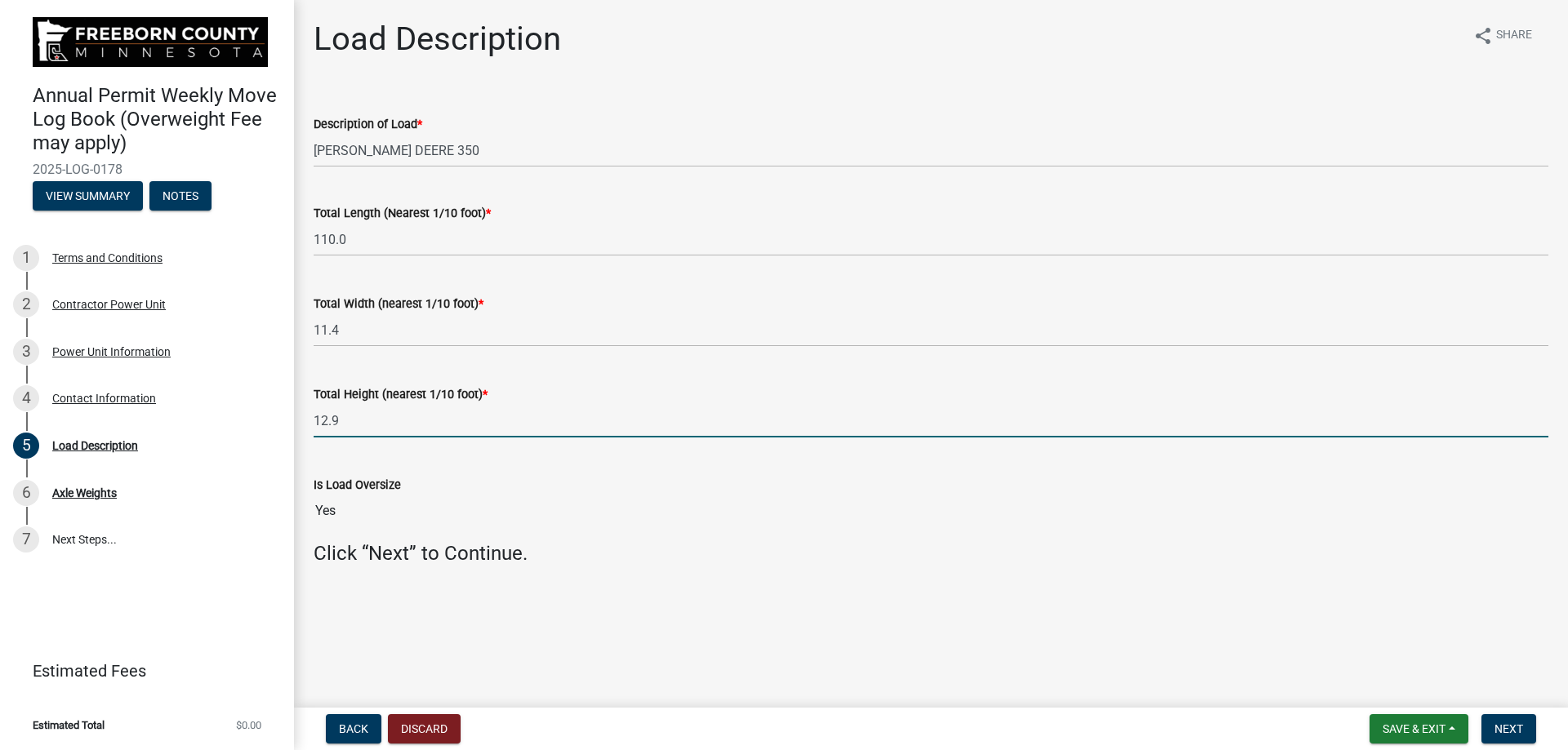
type input "12.9"
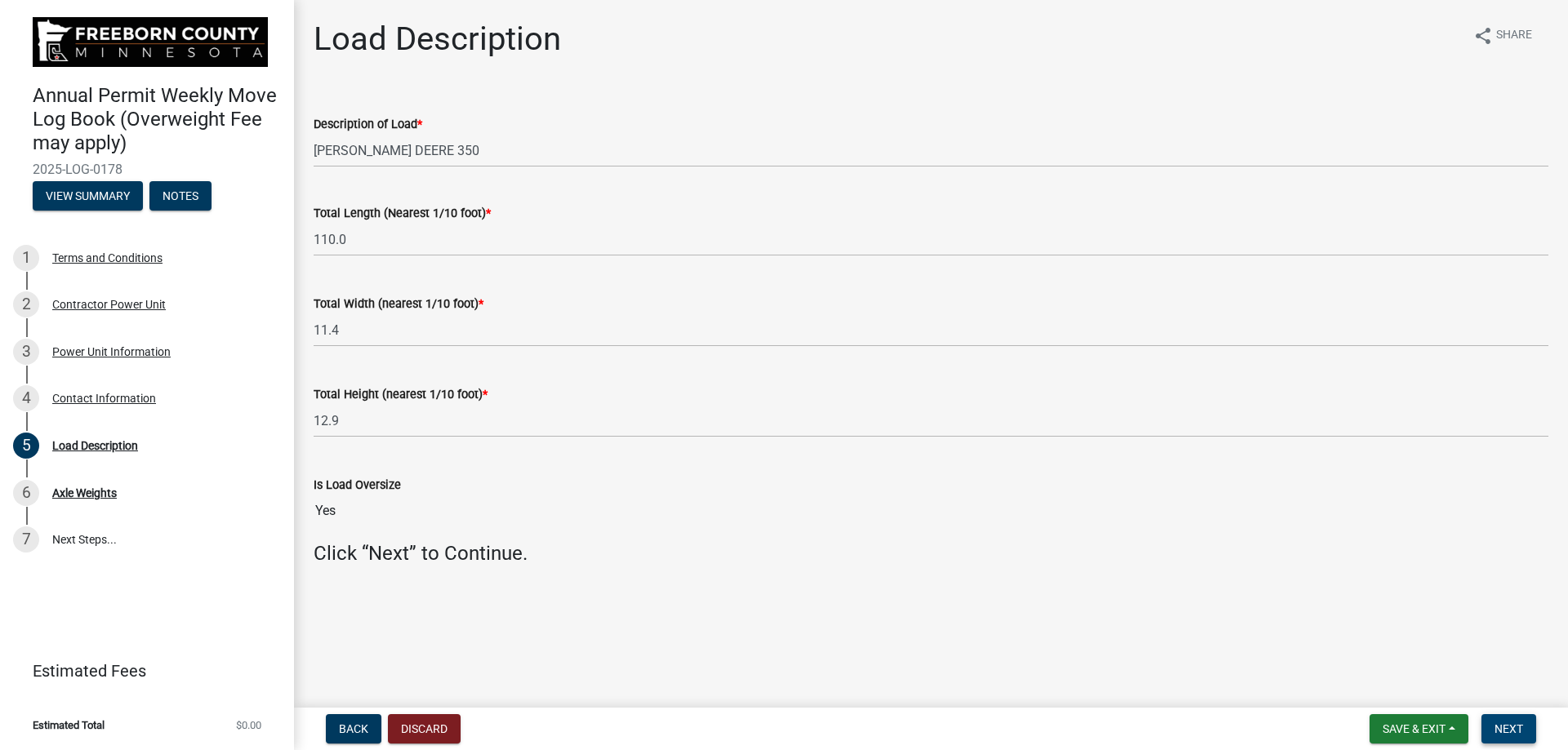
click at [1499, 723] on span "Next" at bounding box center [1508, 729] width 28 height 13
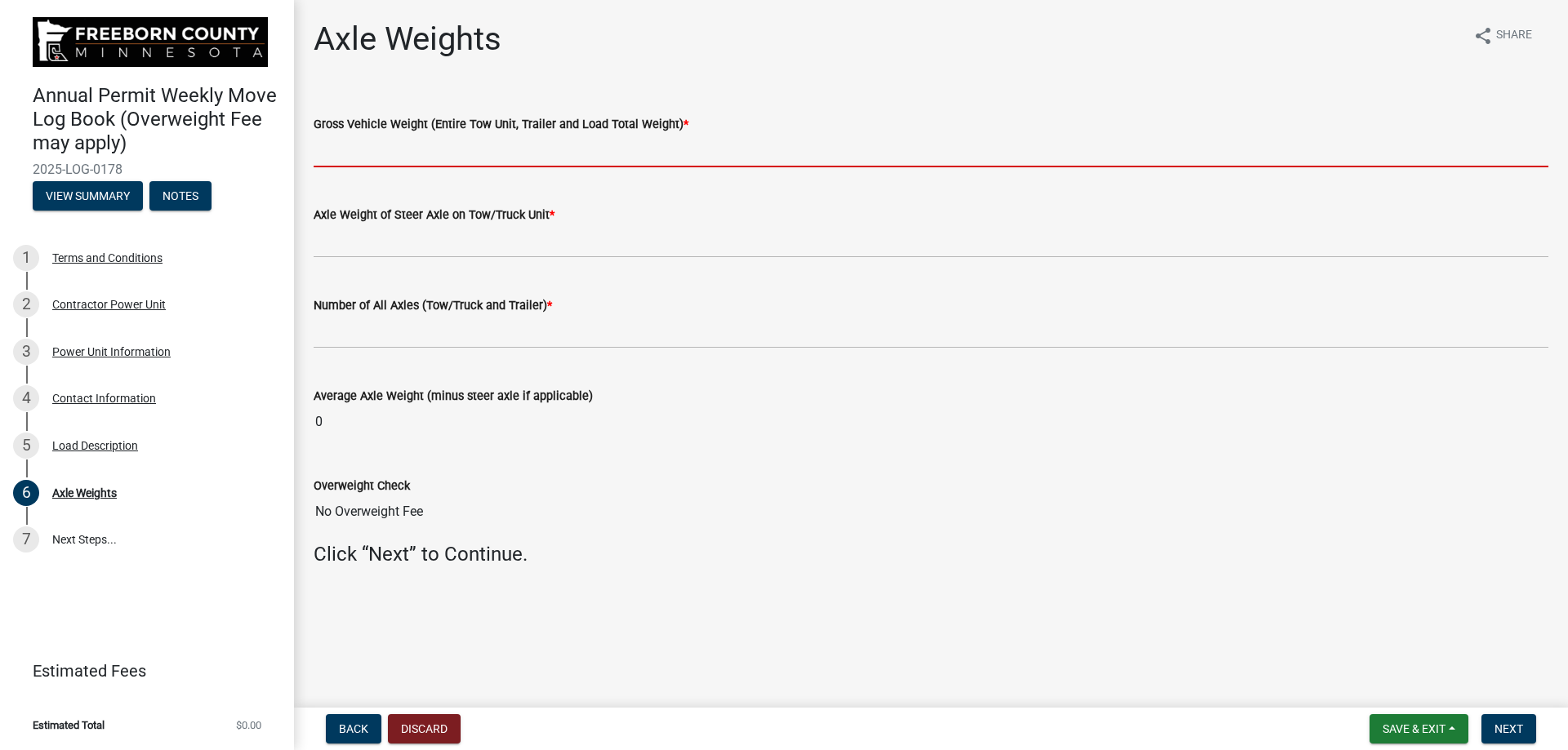
click at [417, 148] on input "text" at bounding box center [930, 150] width 1235 height 33
type input "134000"
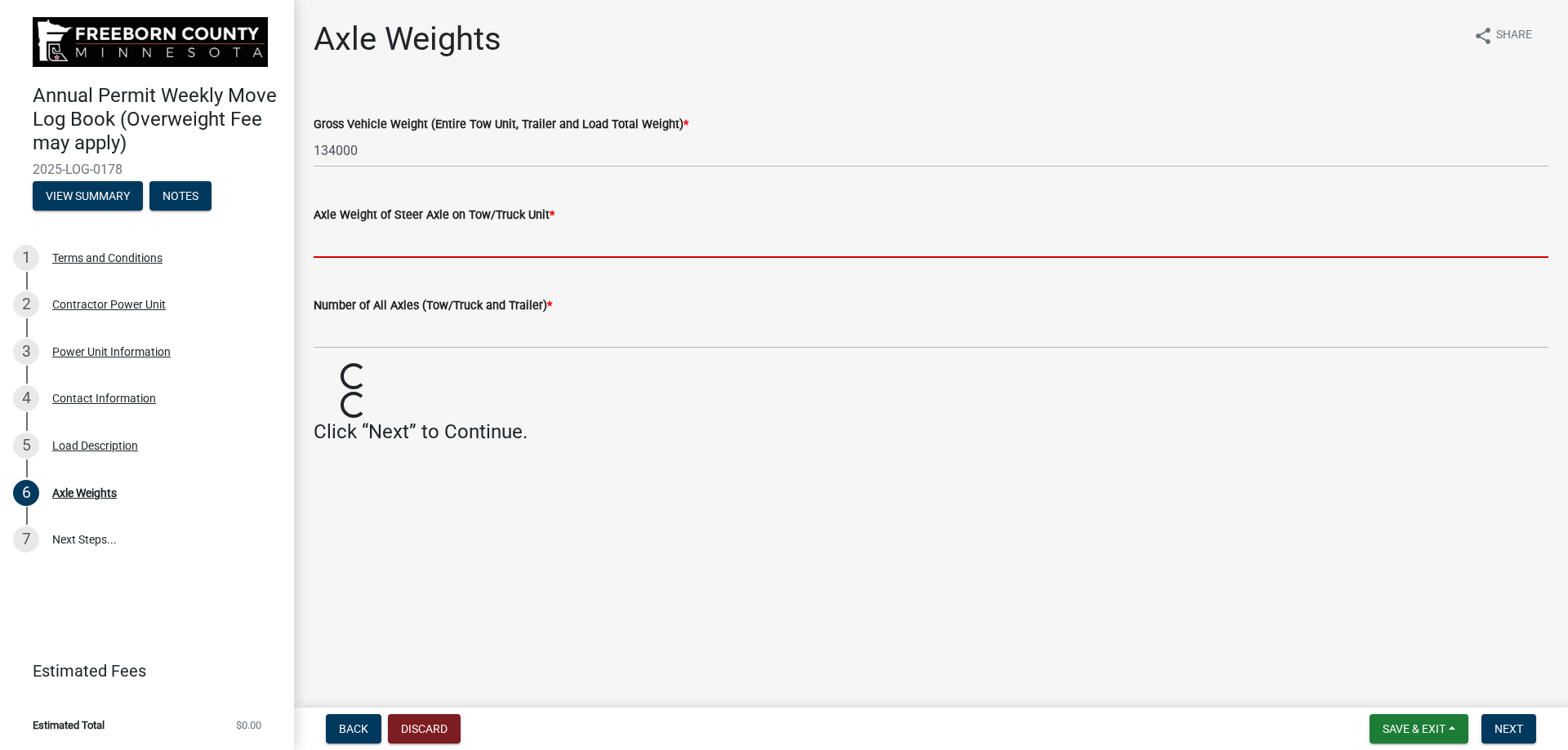
click at [401, 235] on input "text" at bounding box center [930, 240] width 1235 height 33
type input "18000"
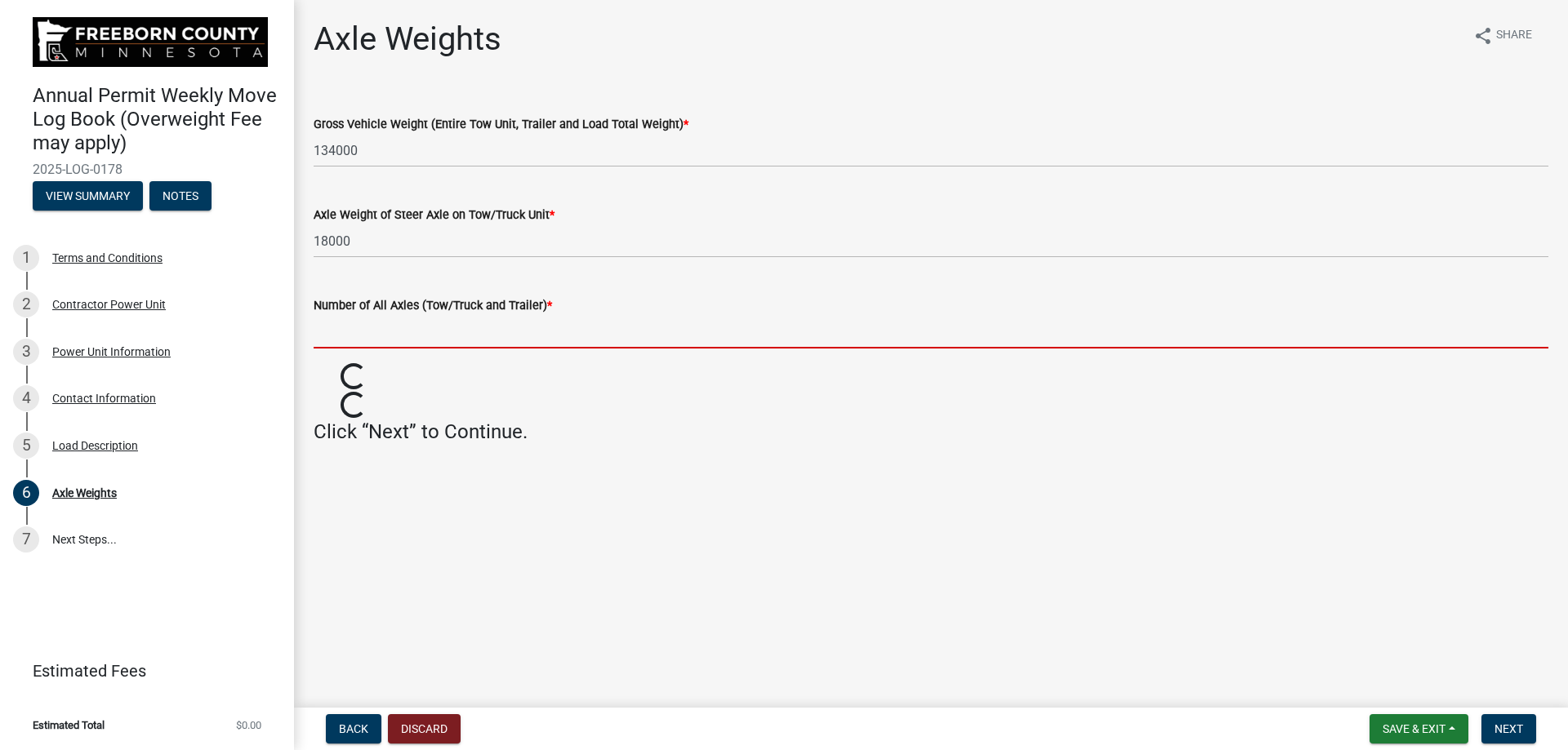
click at [360, 330] on input "text" at bounding box center [930, 331] width 1235 height 33
type input "8"
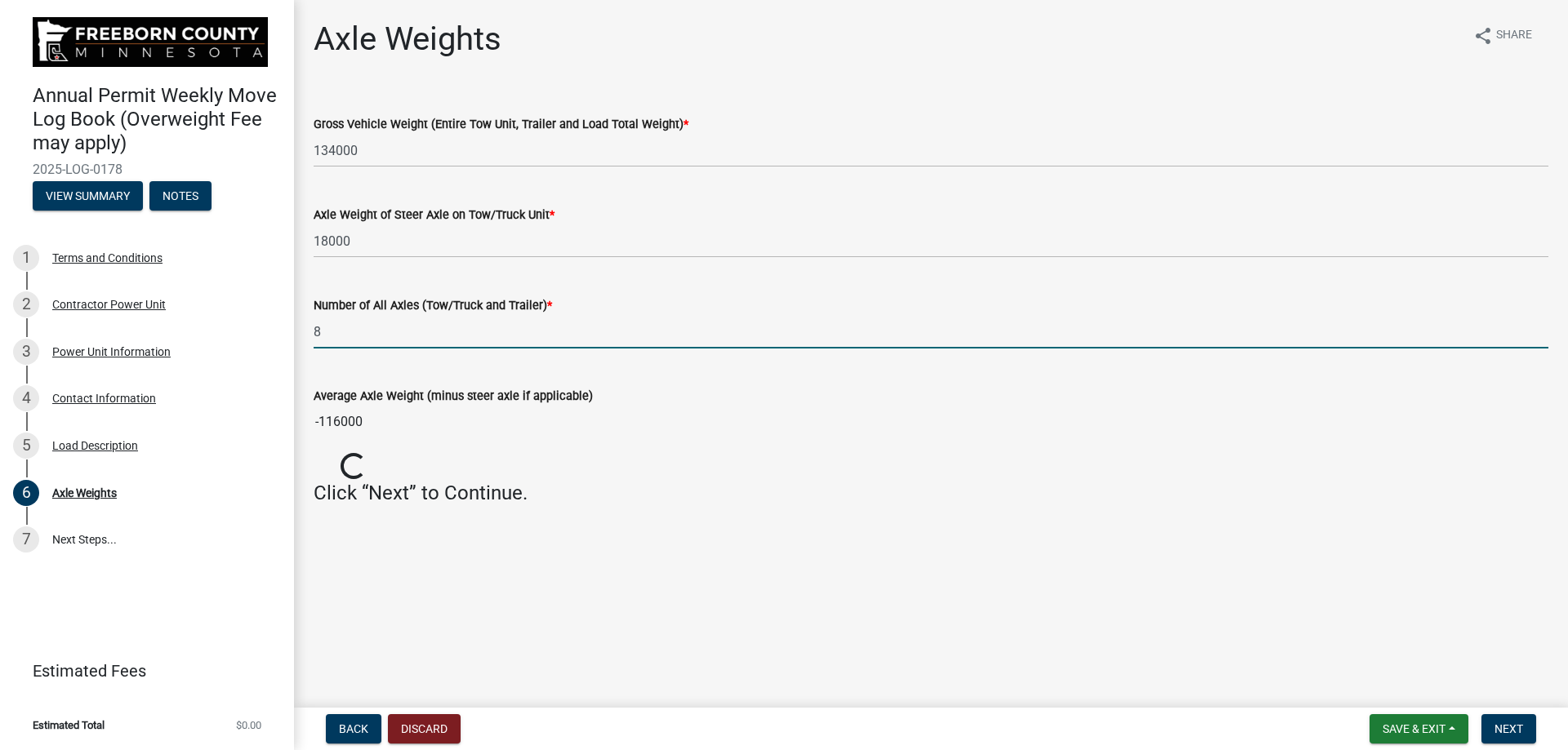
click at [879, 477] on main "Axle Weights share Share Gross Vehicle Weight (Entire Tow Unit, Trailer and Loa…" at bounding box center [931, 350] width 1274 height 701
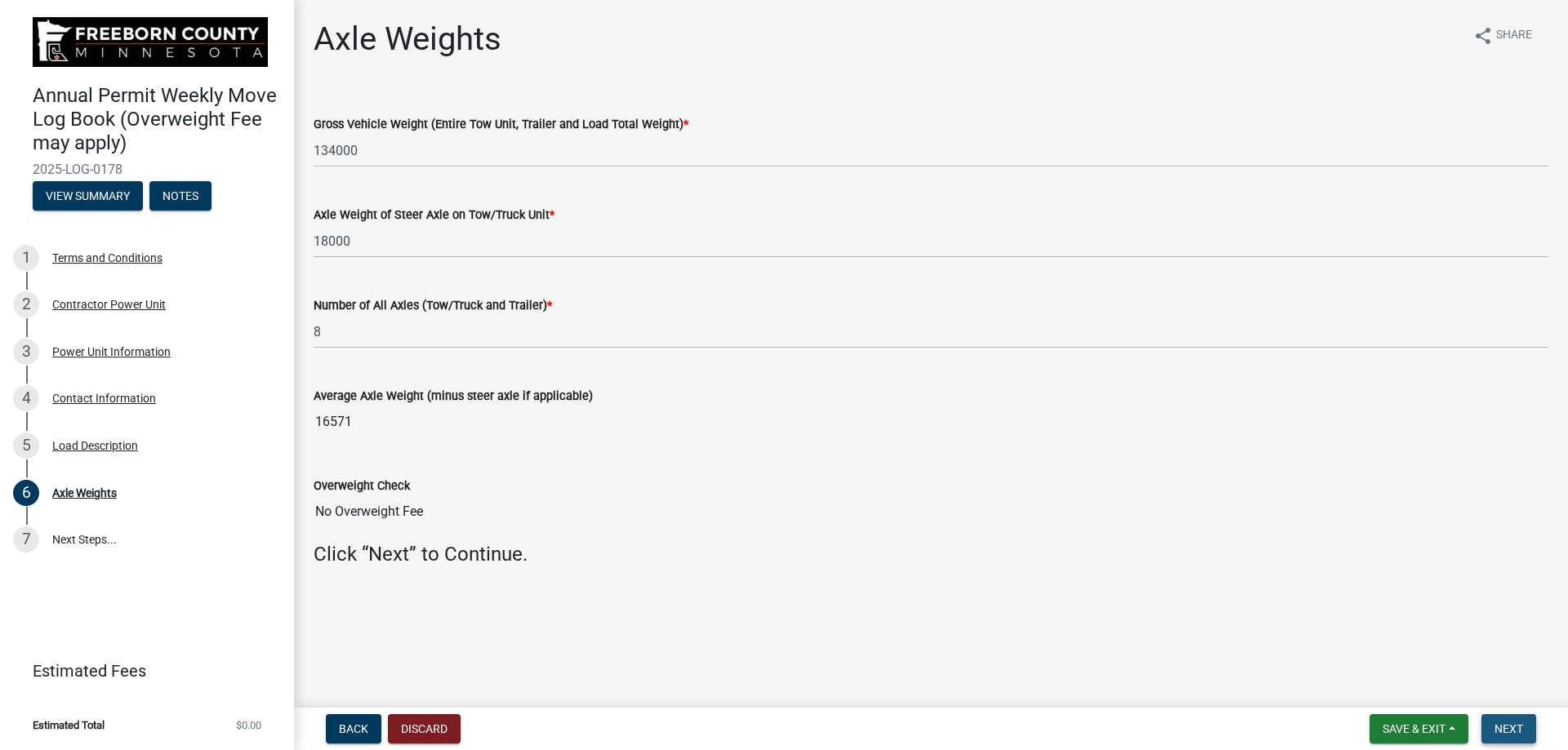
click at [1536, 733] on button "Next" at bounding box center [1508, 728] width 55 height 29
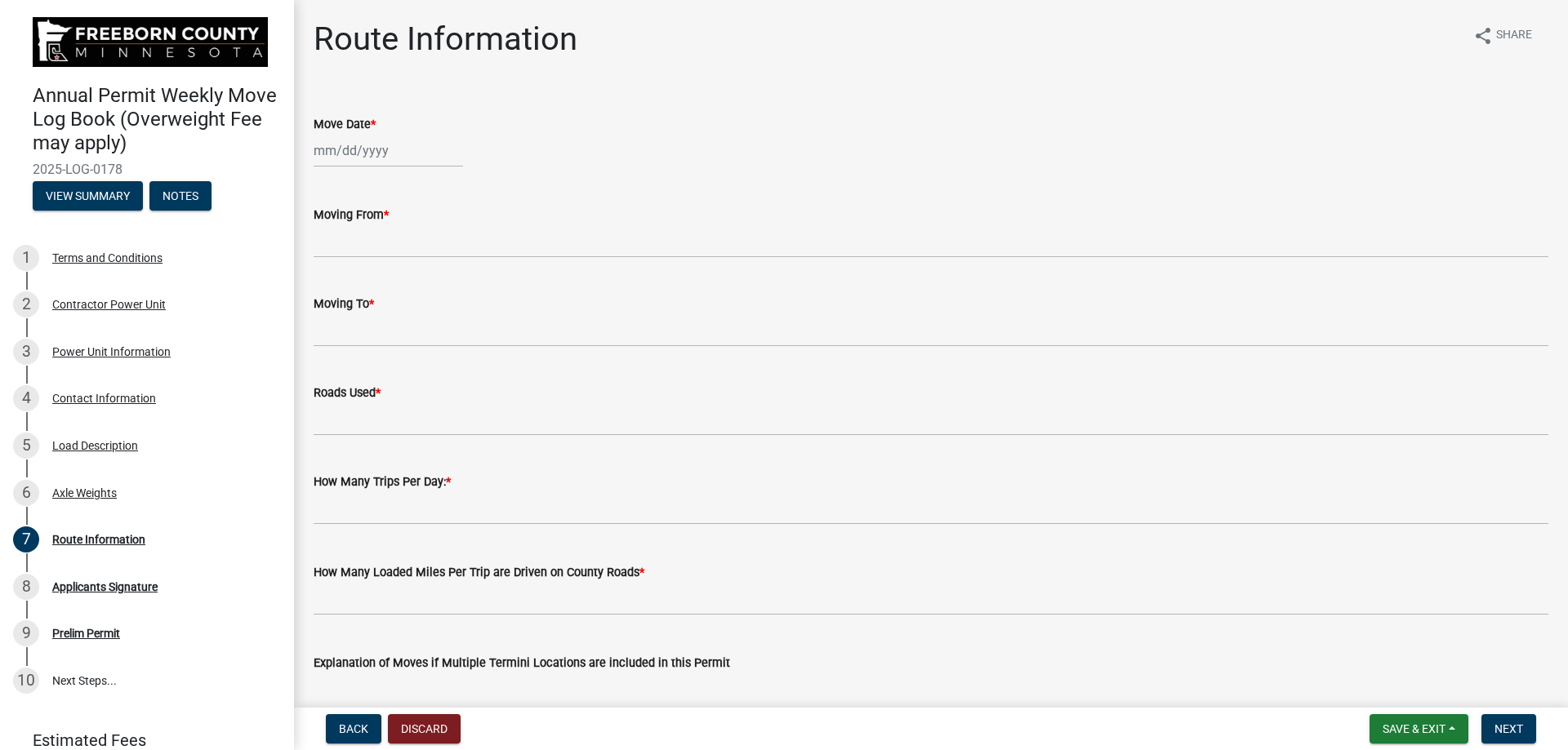
click at [443, 143] on div at bounding box center [388, 150] width 150 height 33
select select "9"
select select "2025"
click at [419, 241] on div "4" at bounding box center [409, 237] width 26 height 26
type input "[DATE]"
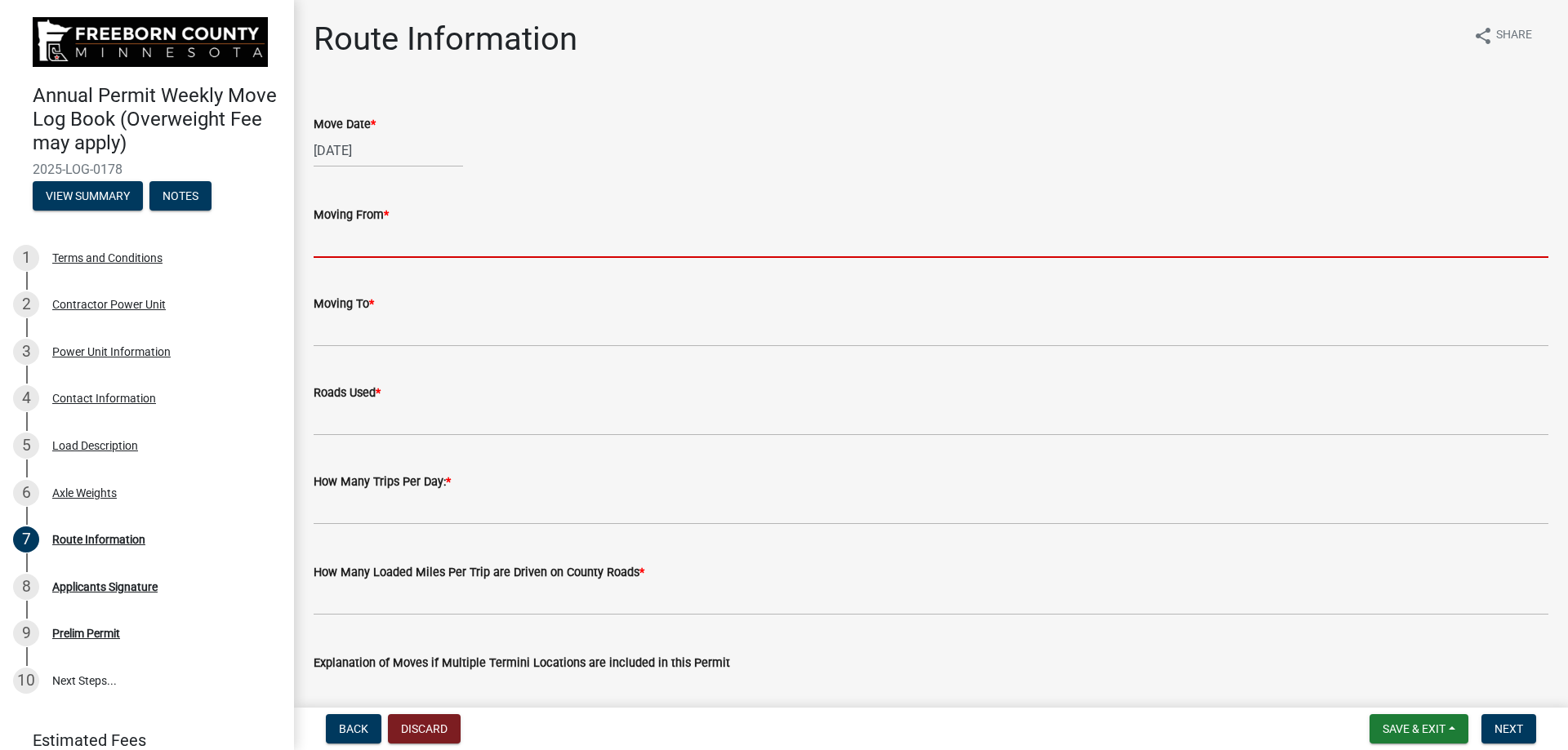
click at [370, 243] on input "Moving From *" at bounding box center [930, 240] width 1235 height 33
type input "GREEN ACRES"
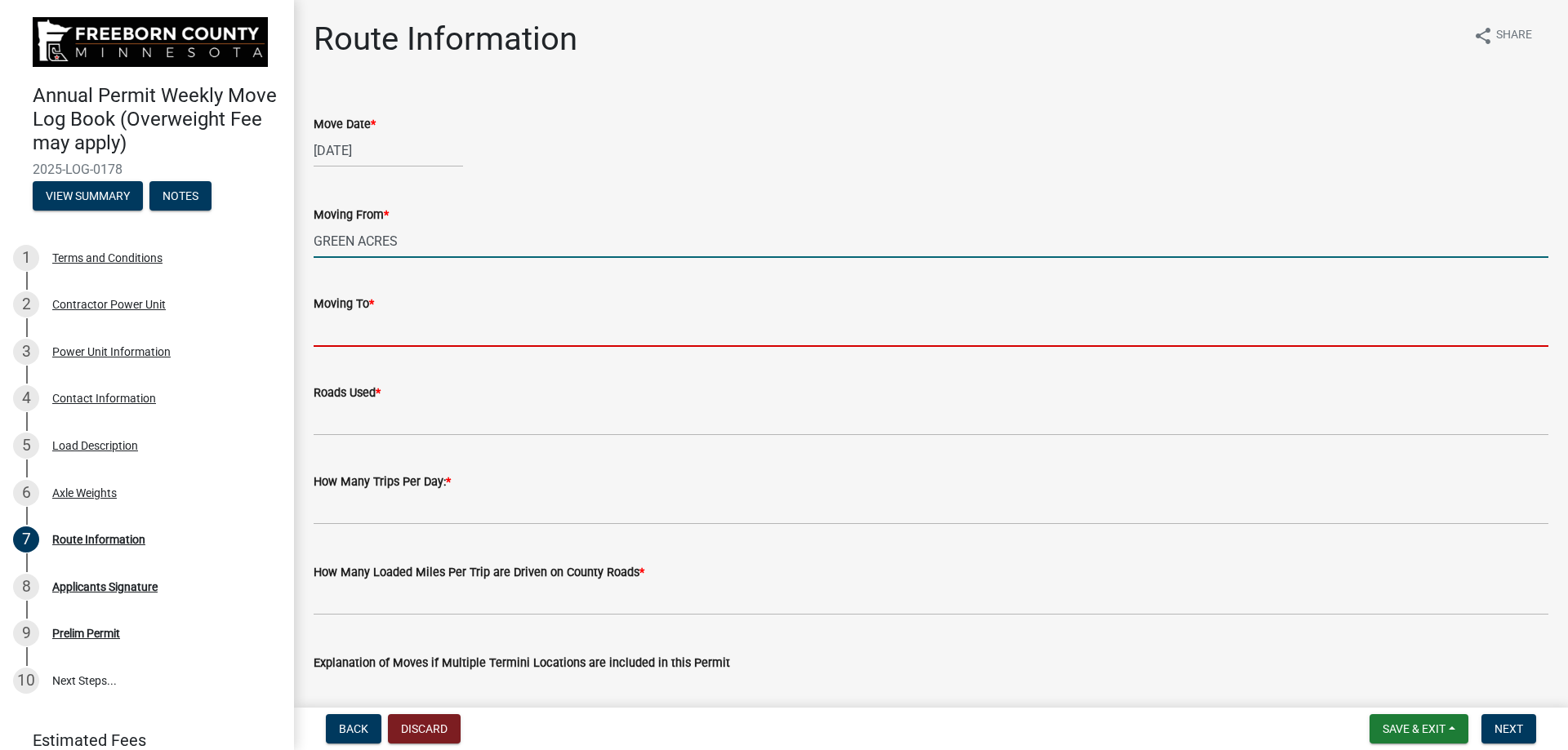
click at [341, 340] on input "Moving To *" at bounding box center [930, 329] width 1235 height 33
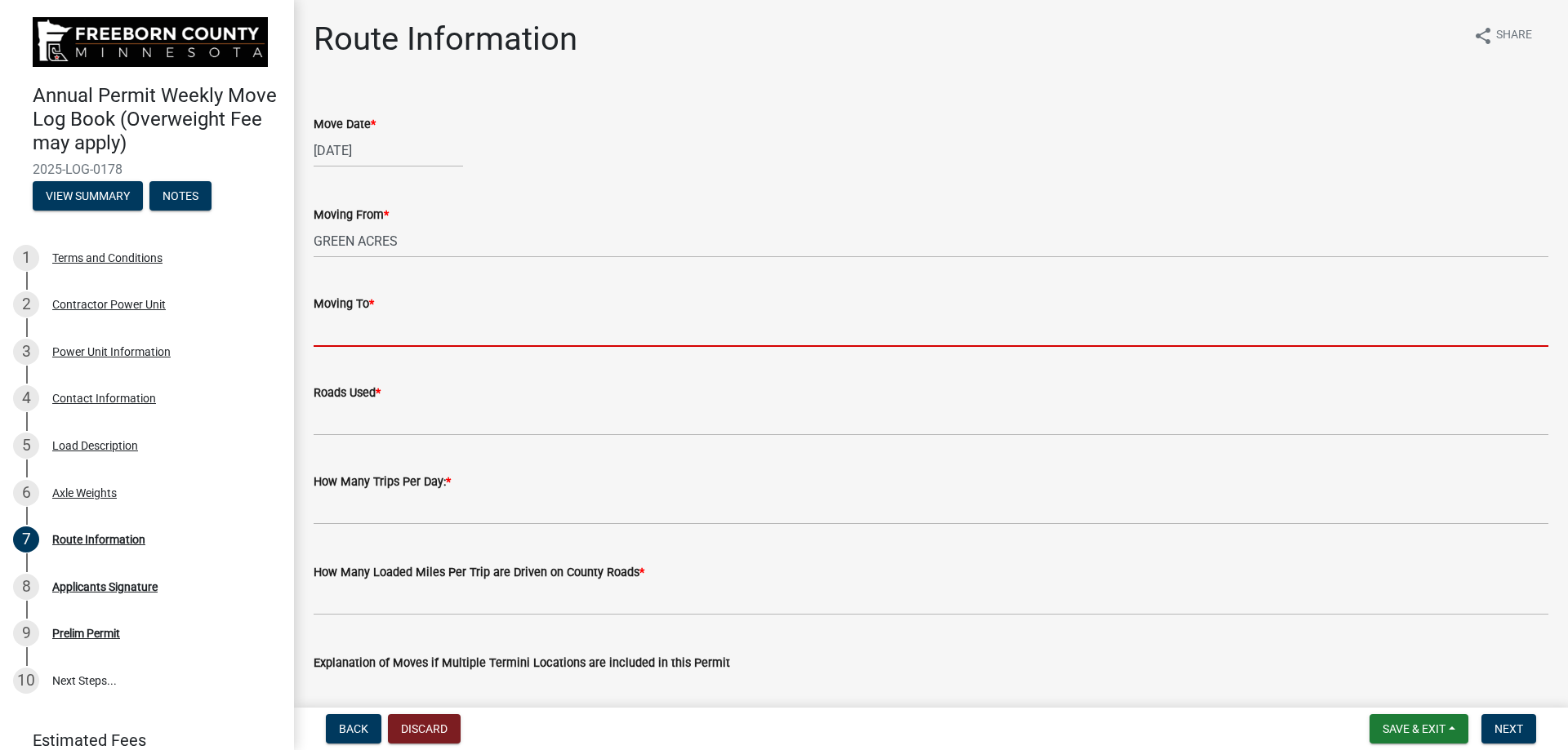
type input "t"
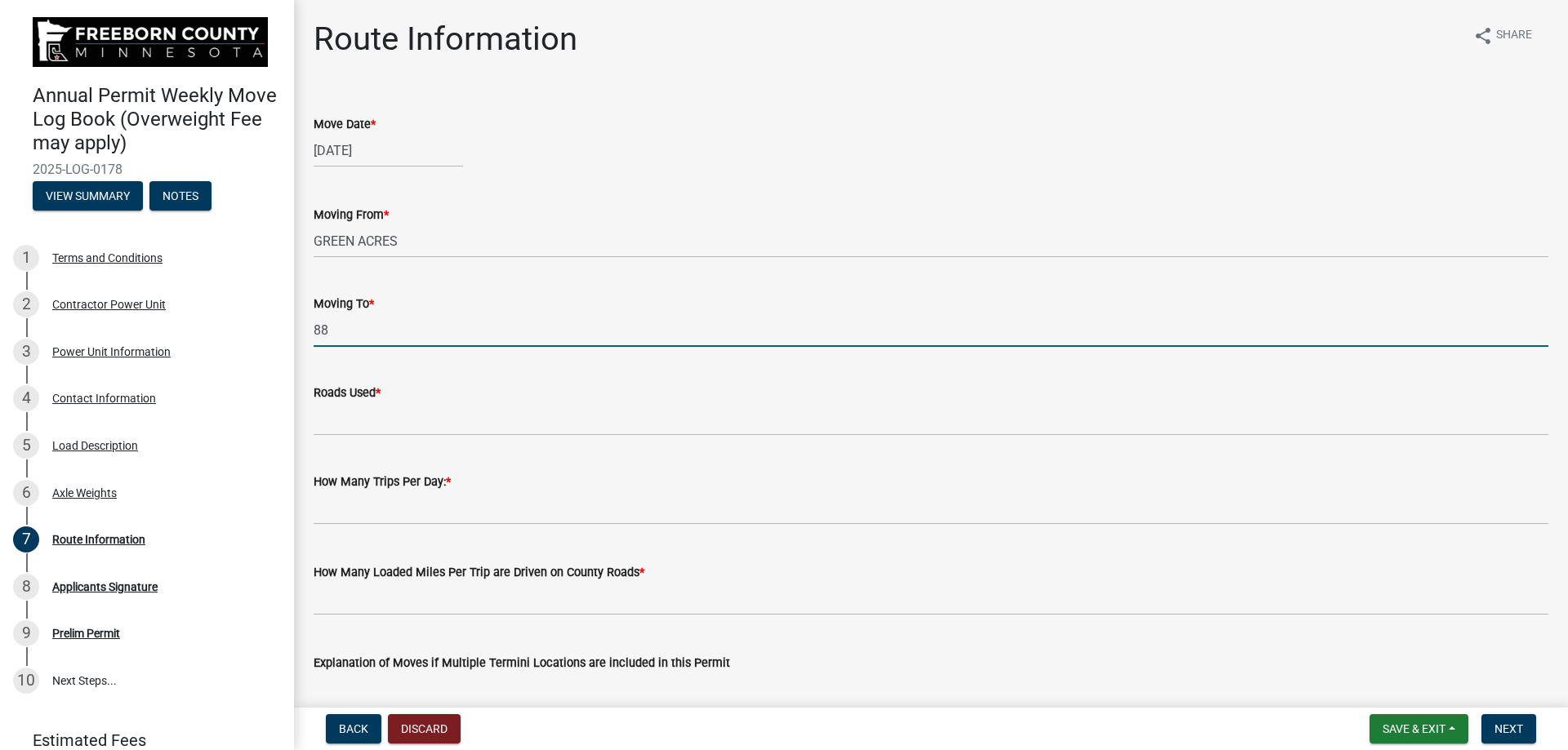
type input "880TH AVE/T263"
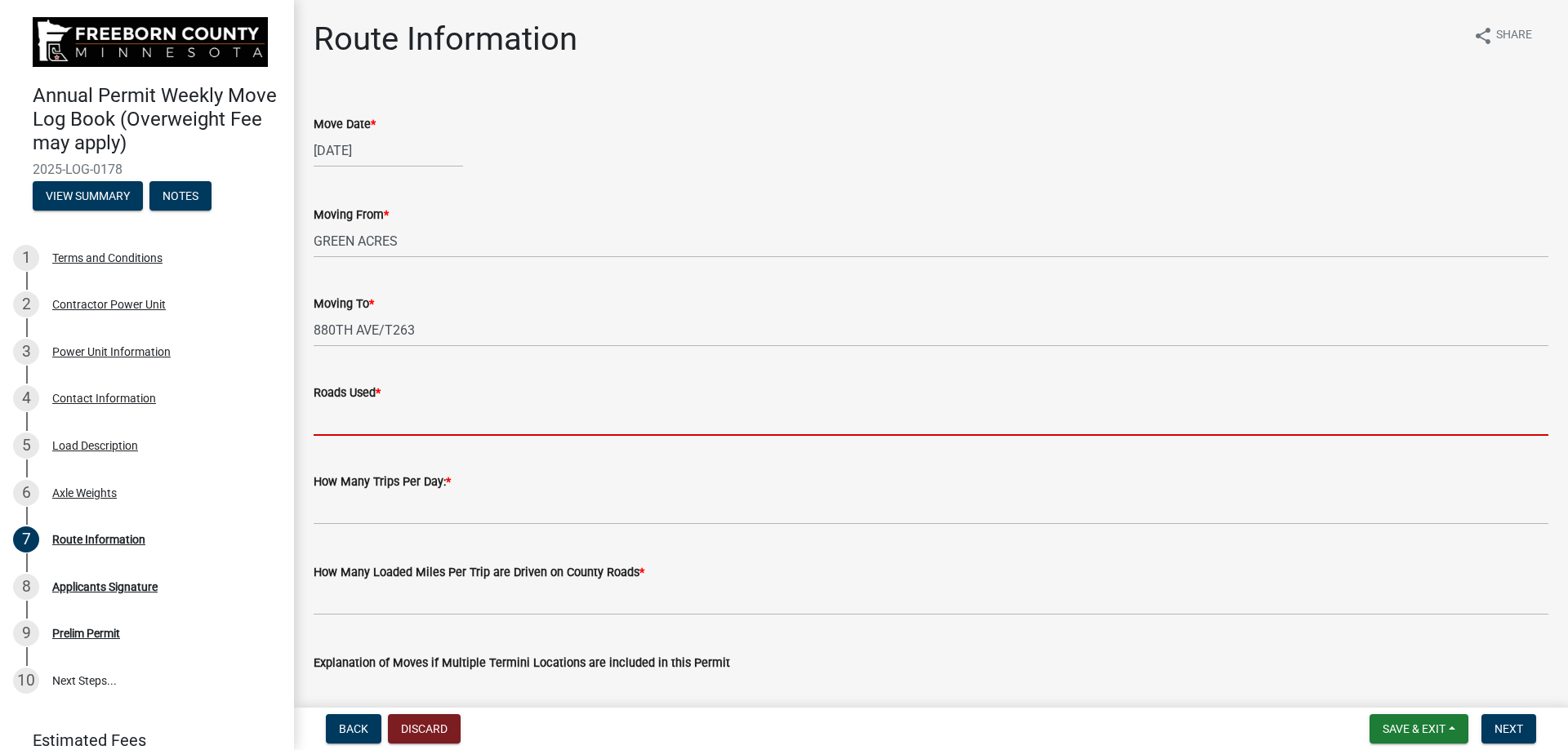
click at [391, 420] on input "Roads Used *" at bounding box center [930, 418] width 1235 height 33
type input "e"
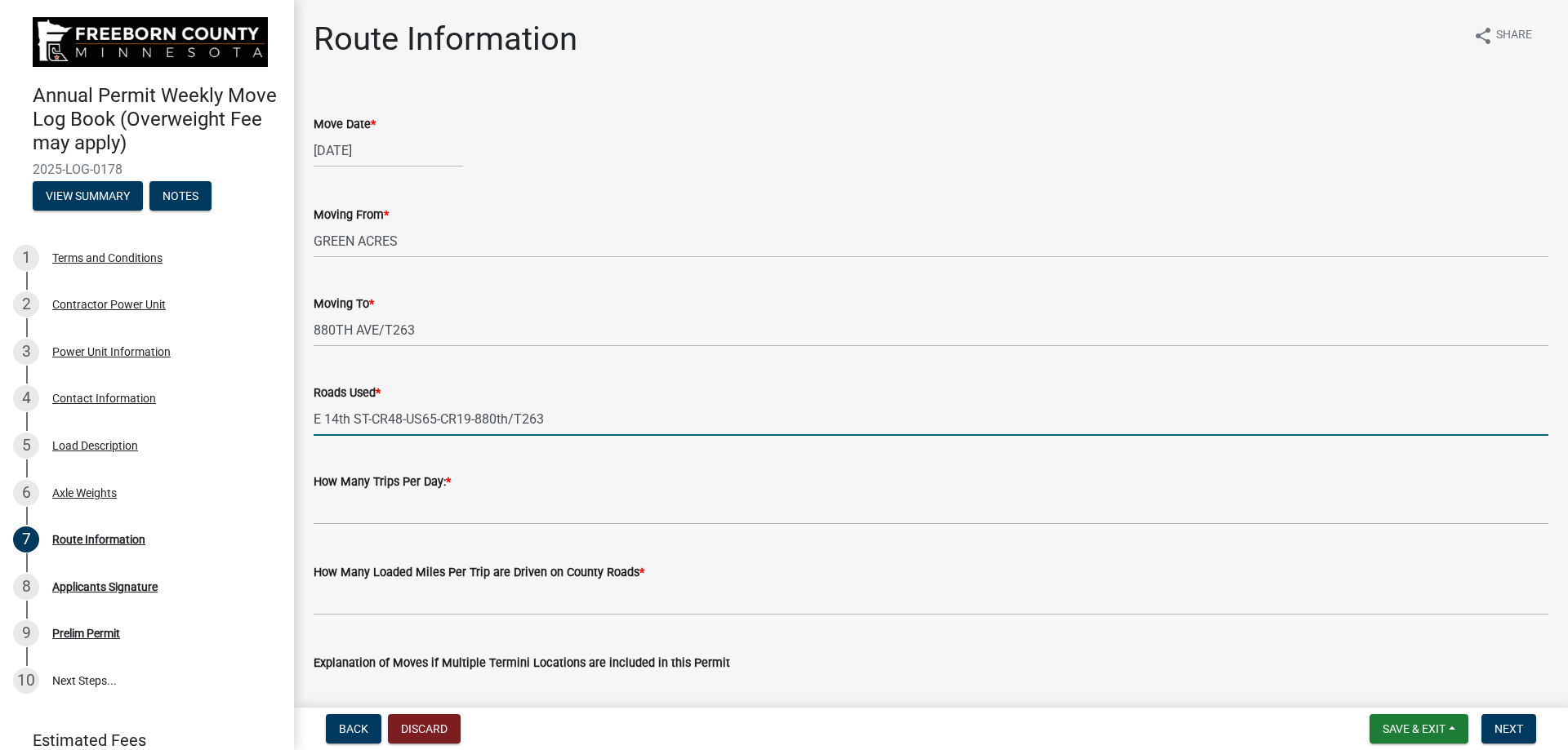
type input "E 14th ST-CR48-US65-CR19-880th/T263"
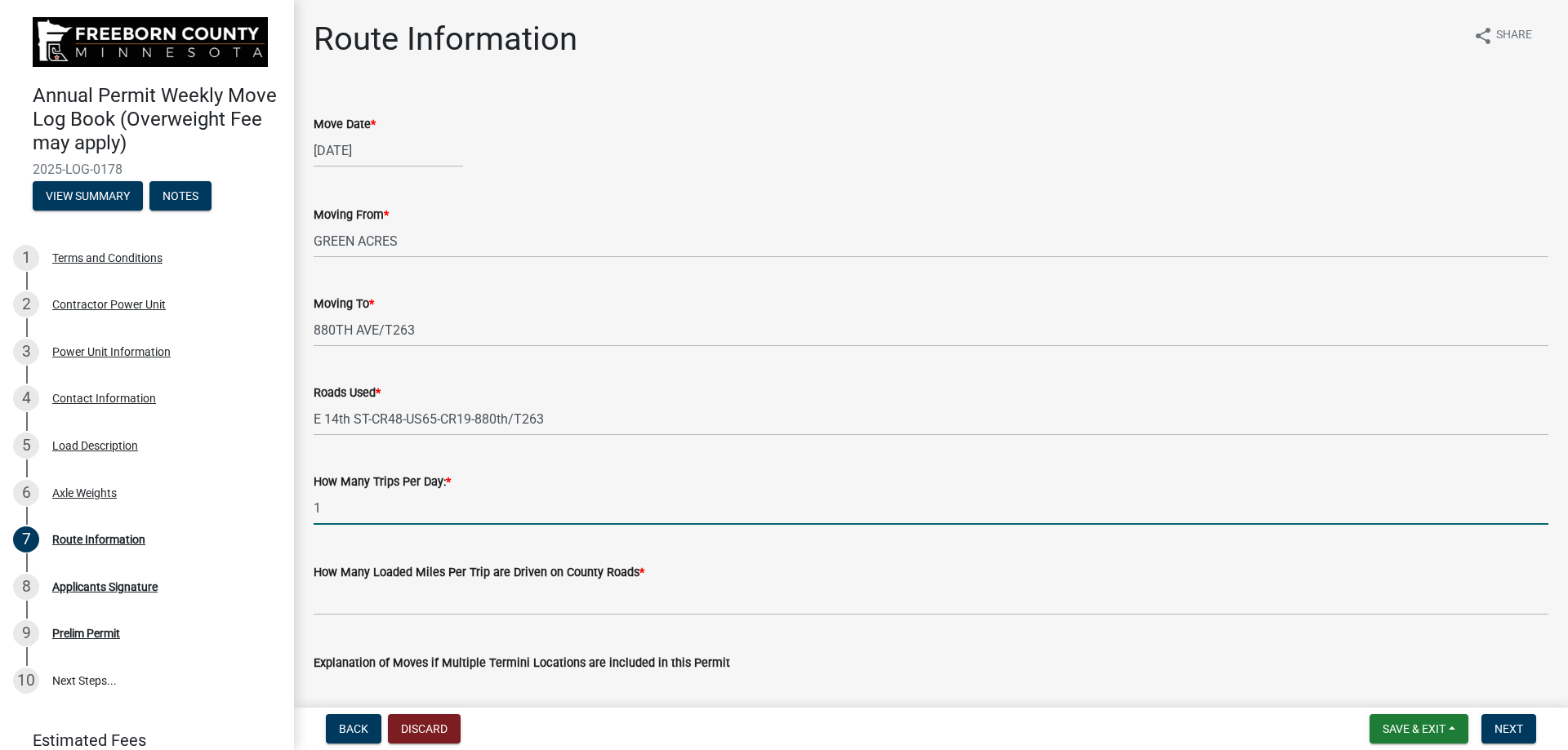
type input "1"
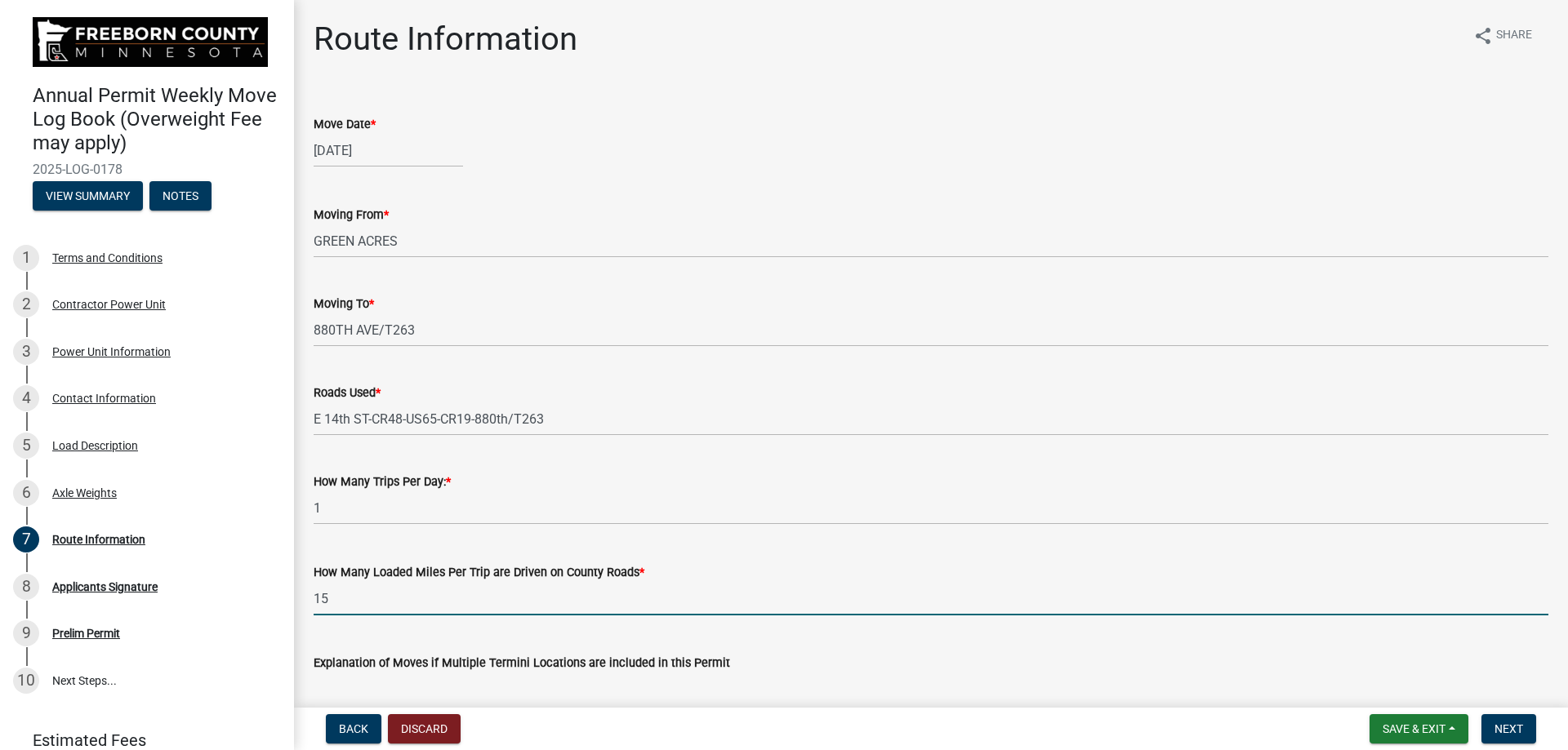
type input "15"
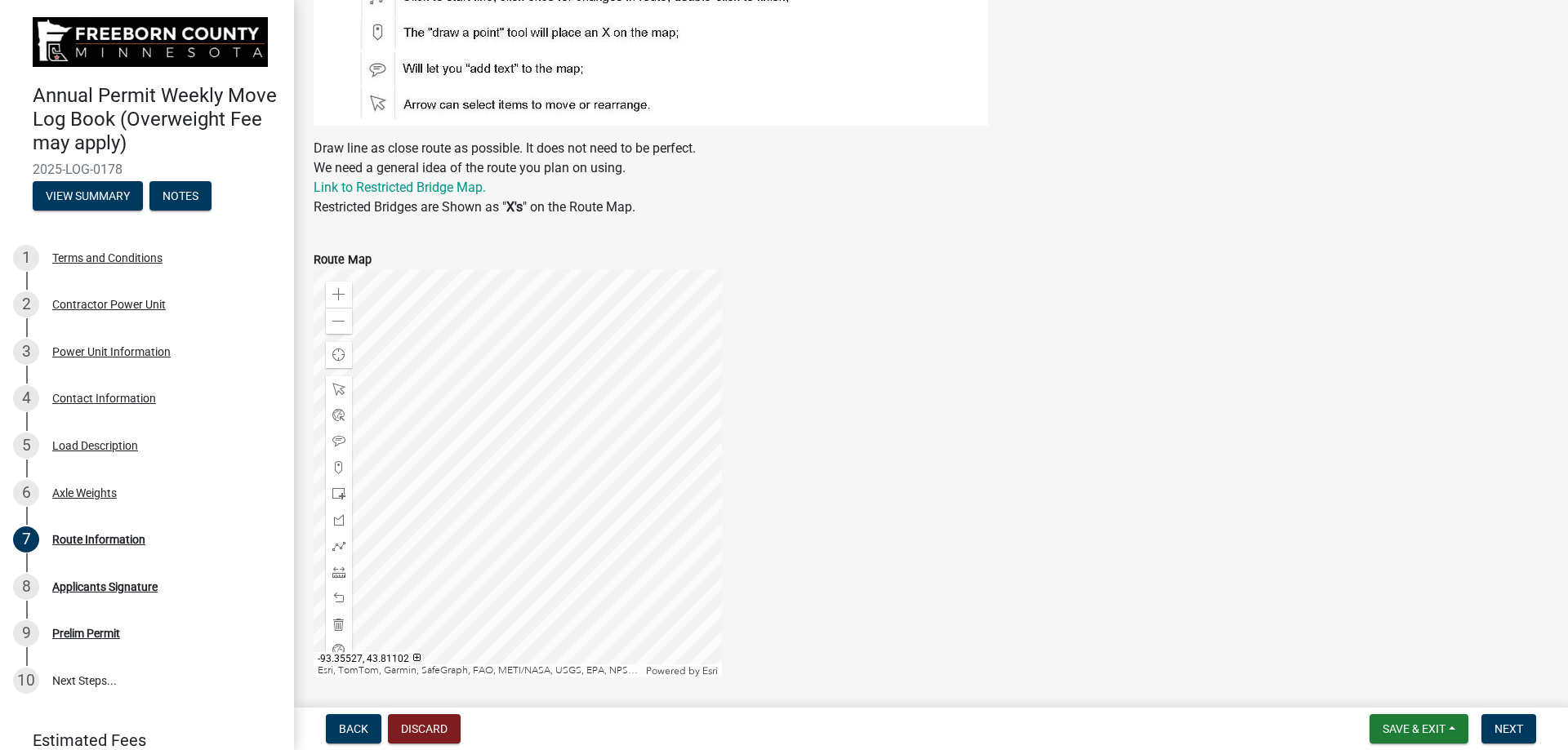
scroll to position [902, 0]
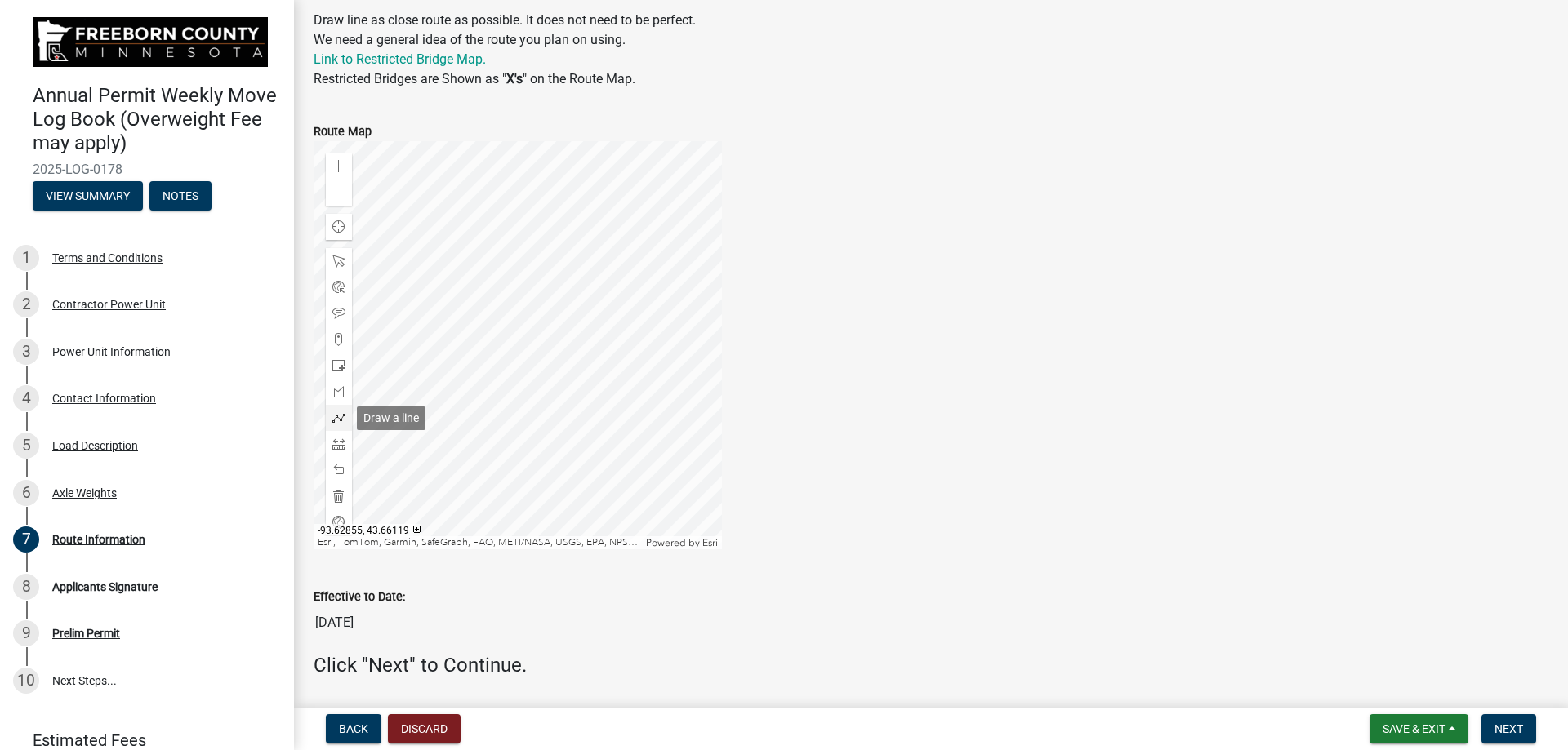
click at [335, 417] on span at bounding box center [339, 418] width 13 height 13
click at [338, 165] on span at bounding box center [339, 166] width 13 height 13
click at [578, 188] on div at bounding box center [517, 344] width 408 height 408
click at [344, 164] on span at bounding box center [339, 166] width 13 height 13
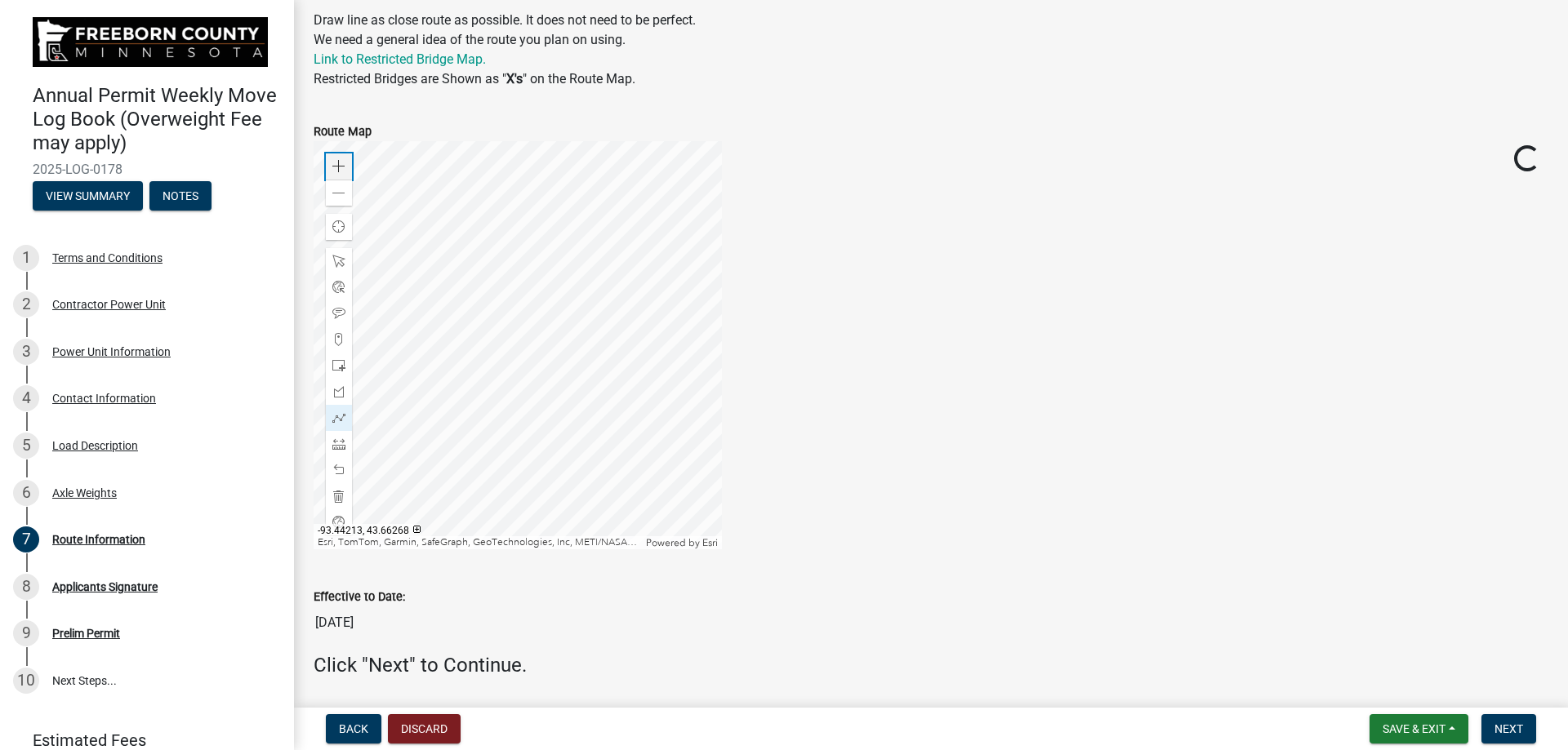
click at [344, 164] on span at bounding box center [339, 166] width 13 height 13
click at [676, 481] on div at bounding box center [517, 344] width 408 height 408
click at [375, 270] on div at bounding box center [517, 344] width 408 height 408
click at [384, 308] on div at bounding box center [517, 344] width 408 height 408
click at [458, 315] on div at bounding box center [517, 344] width 408 height 408
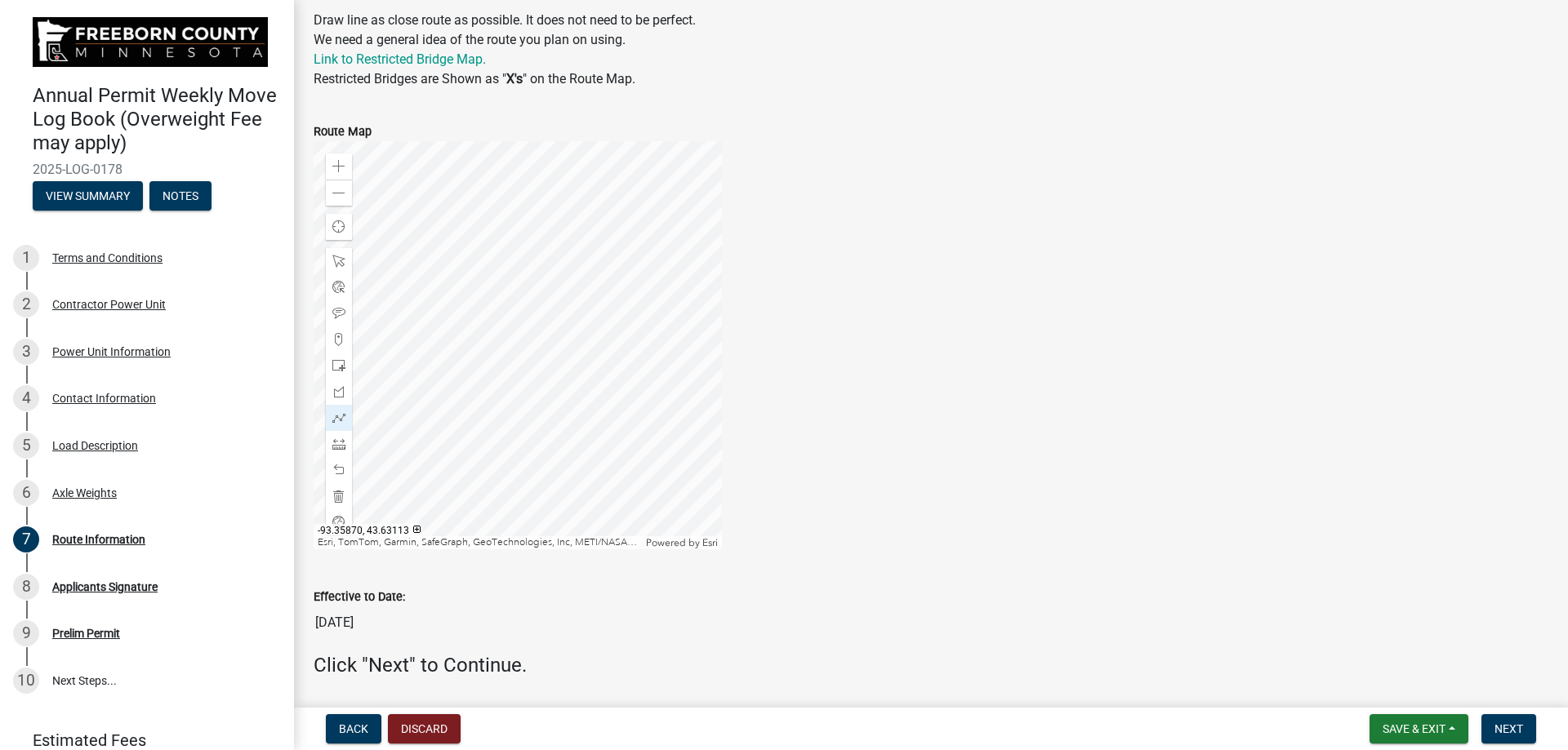
click at [453, 214] on div at bounding box center [517, 344] width 408 height 408
click at [486, 239] on div at bounding box center [517, 344] width 408 height 408
click at [386, 290] on div at bounding box center [517, 344] width 408 height 408
click at [424, 292] on div at bounding box center [517, 344] width 408 height 408
click at [497, 342] on div at bounding box center [517, 344] width 408 height 408
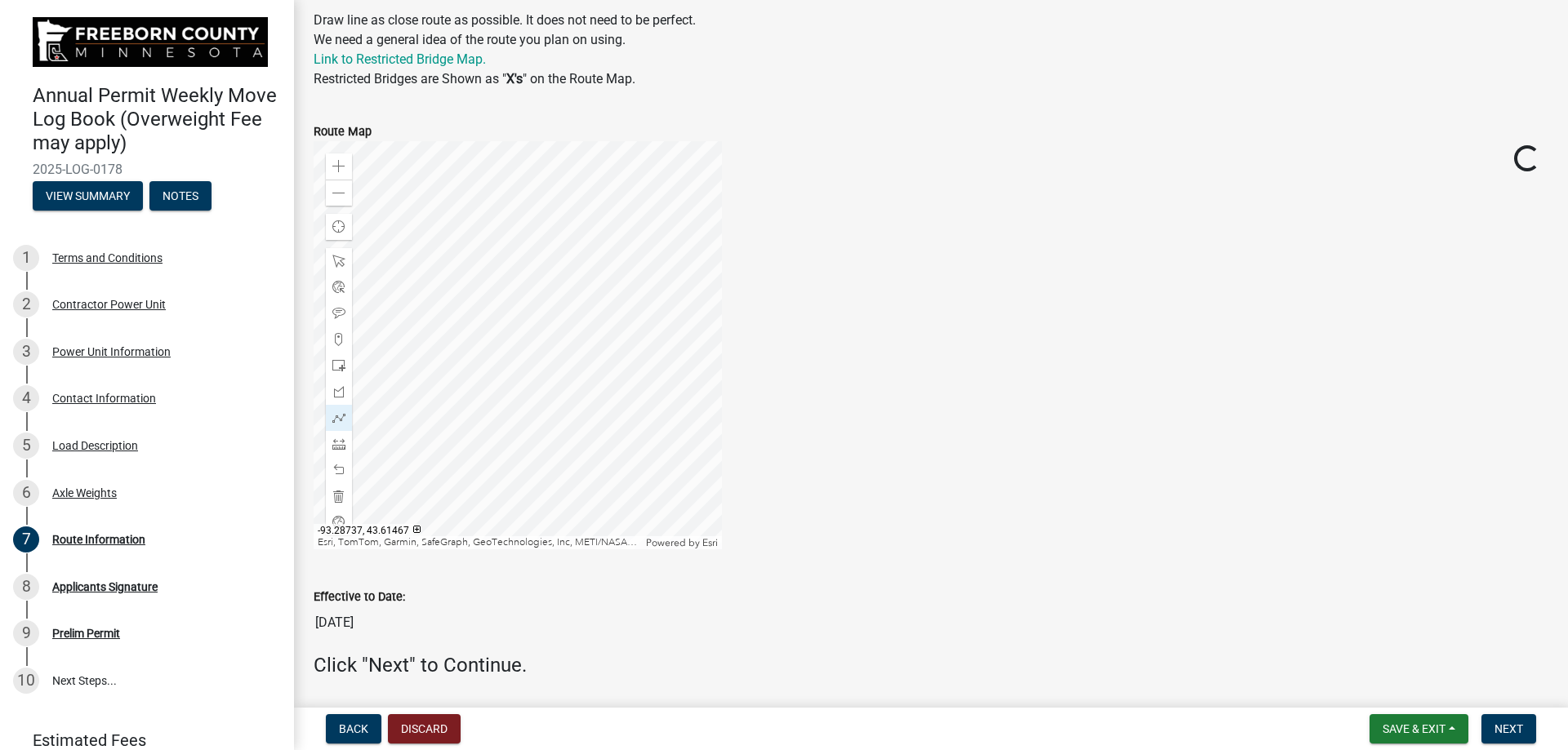
click at [380, 313] on div at bounding box center [517, 344] width 408 height 408
click at [355, 297] on div at bounding box center [517, 344] width 408 height 408
click at [411, 295] on div at bounding box center [517, 344] width 408 height 408
click at [478, 303] on div at bounding box center [517, 344] width 408 height 408
click at [313, 304] on div at bounding box center [517, 344] width 408 height 408
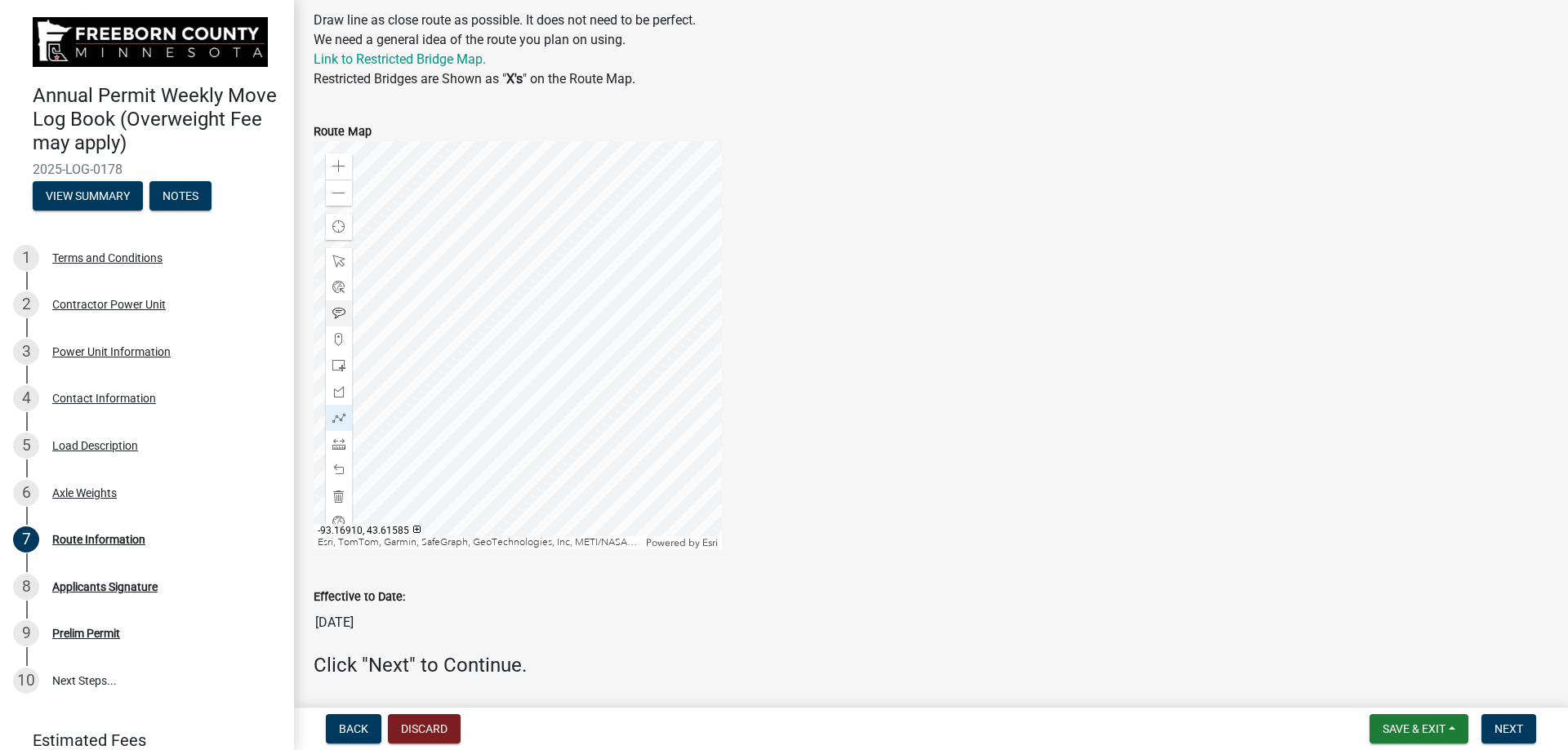
click at [632, 293] on div at bounding box center [517, 344] width 408 height 408
click at [588, 234] on div at bounding box center [517, 344] width 408 height 408
click at [588, 449] on div at bounding box center [517, 344] width 408 height 408
click at [414, 327] on div at bounding box center [517, 344] width 408 height 408
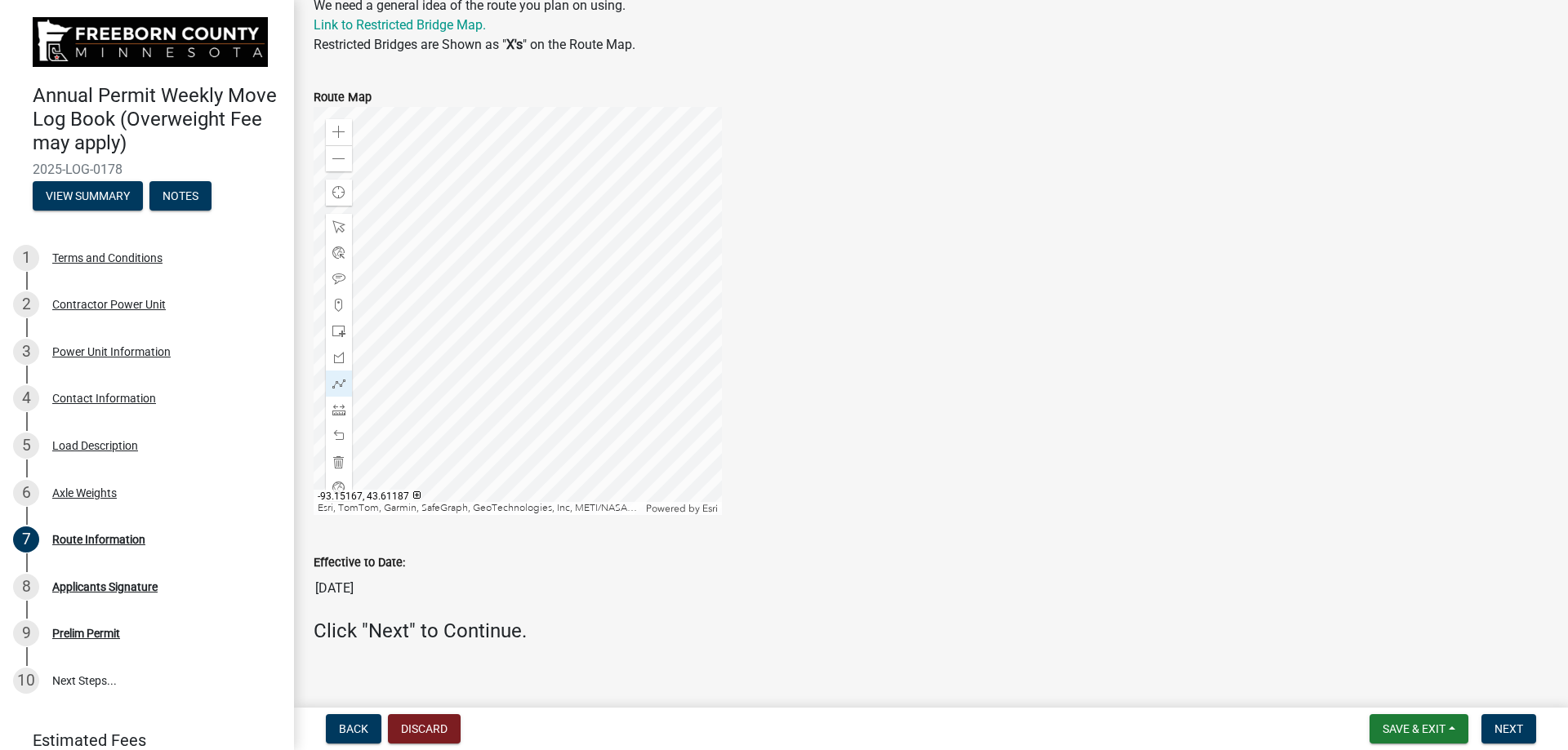
scroll to position [956, 0]
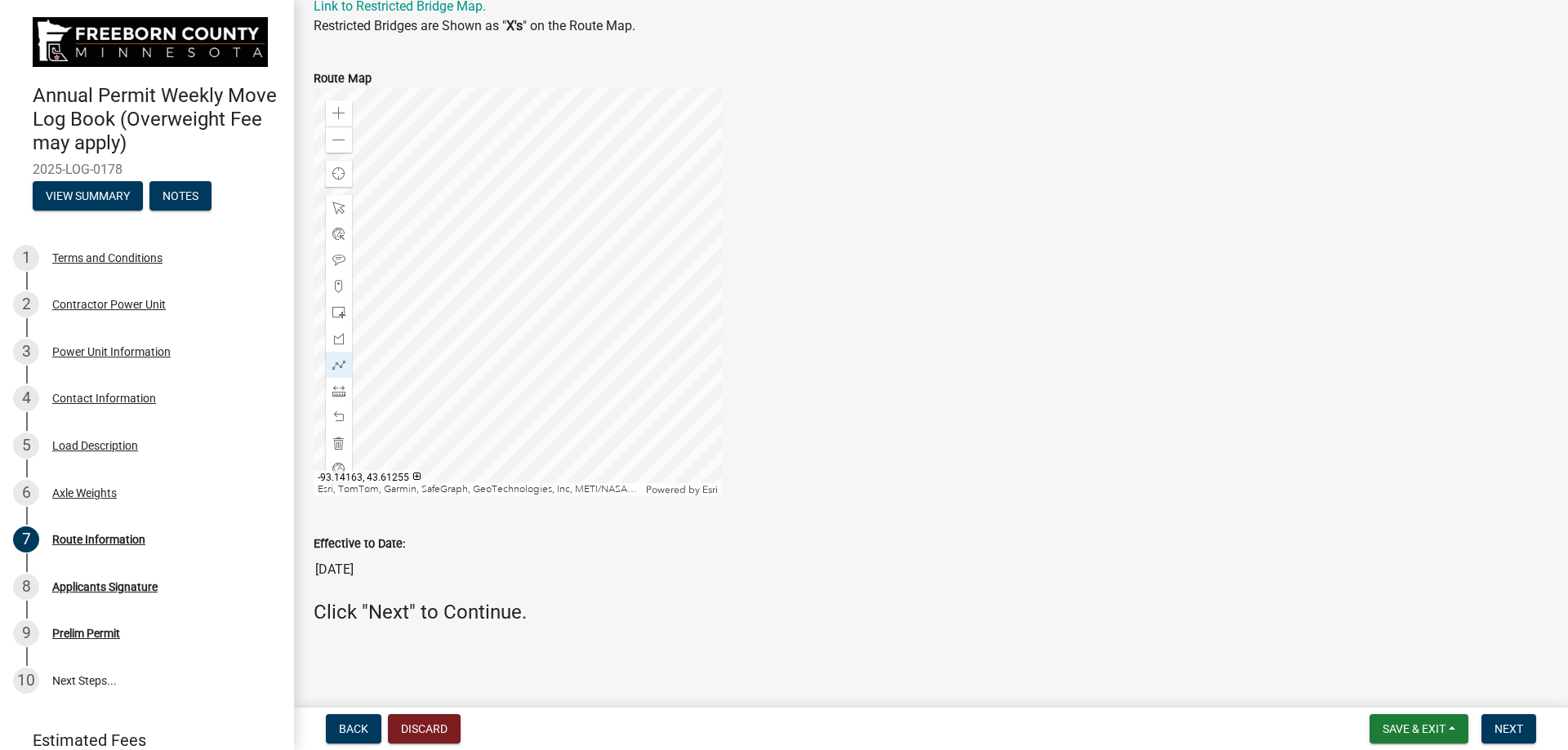
click at [408, 342] on div at bounding box center [517, 291] width 408 height 408
click at [456, 327] on div at bounding box center [517, 291] width 408 height 408
click at [405, 350] on div at bounding box center [517, 291] width 408 height 408
click at [615, 310] on div at bounding box center [517, 291] width 408 height 408
click at [584, 286] on div at bounding box center [517, 291] width 408 height 408
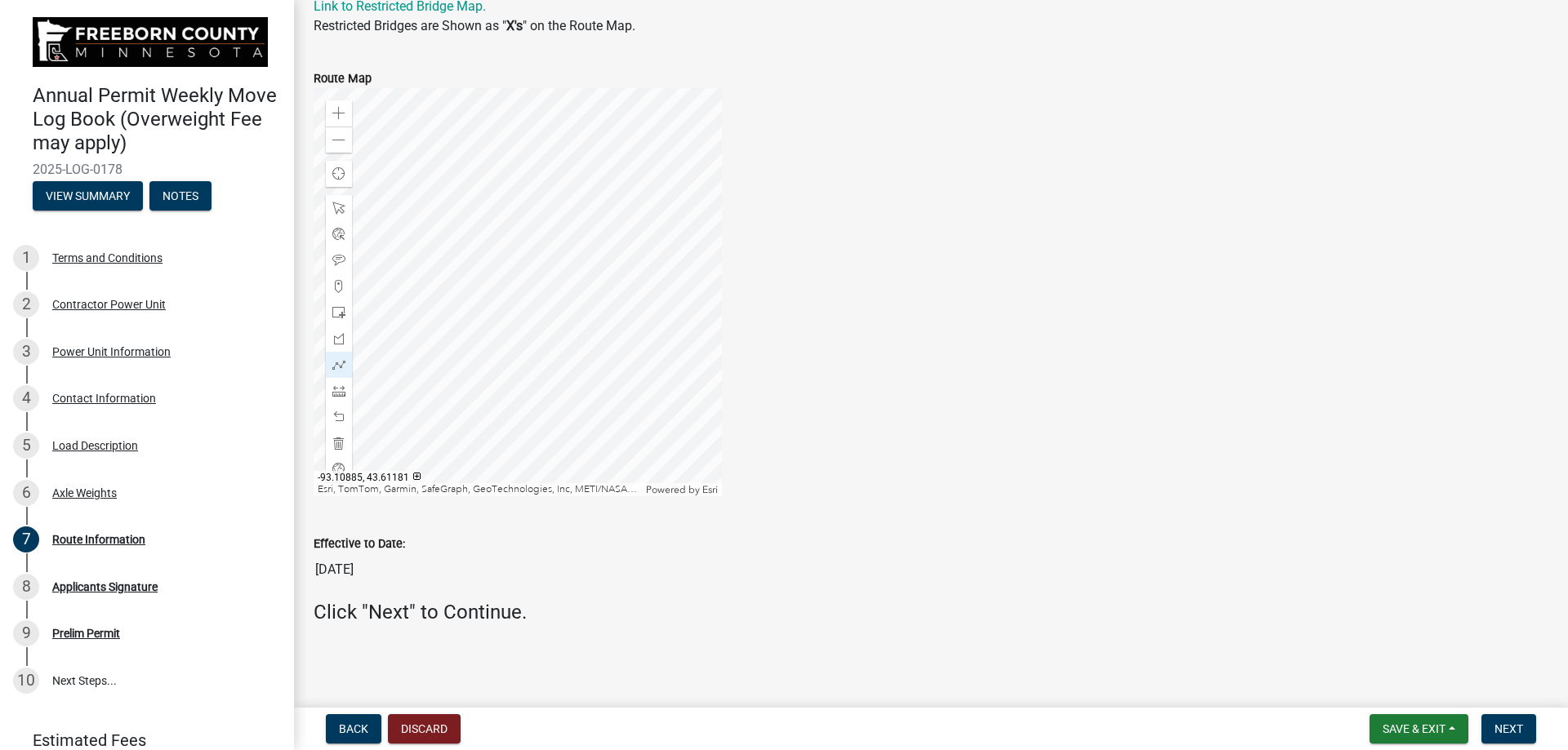
click at [582, 337] on div at bounding box center [517, 291] width 408 height 408
click at [1502, 735] on span "Next" at bounding box center [1508, 729] width 28 height 13
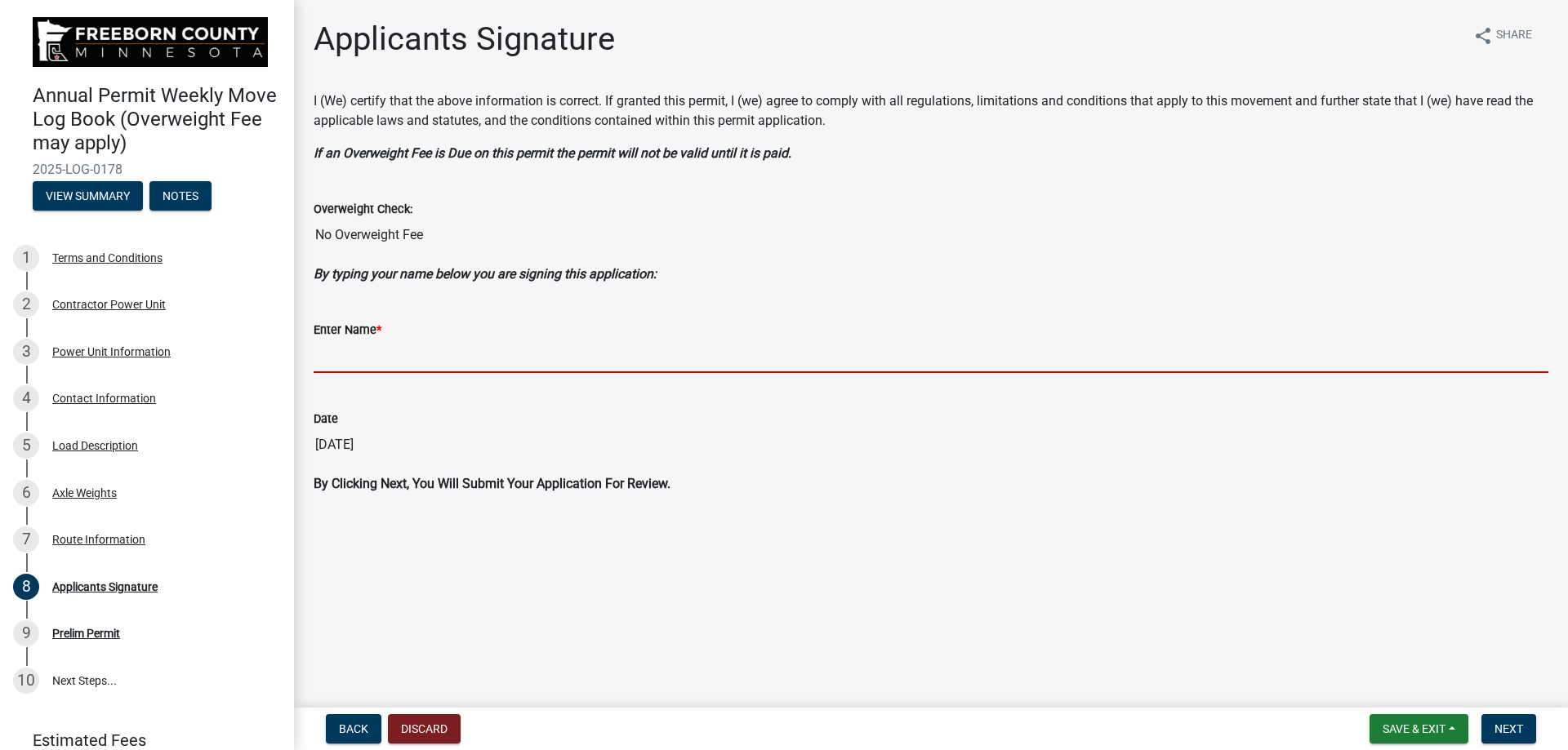
click at [373, 355] on input "Enter Name *" at bounding box center [930, 356] width 1235 height 33
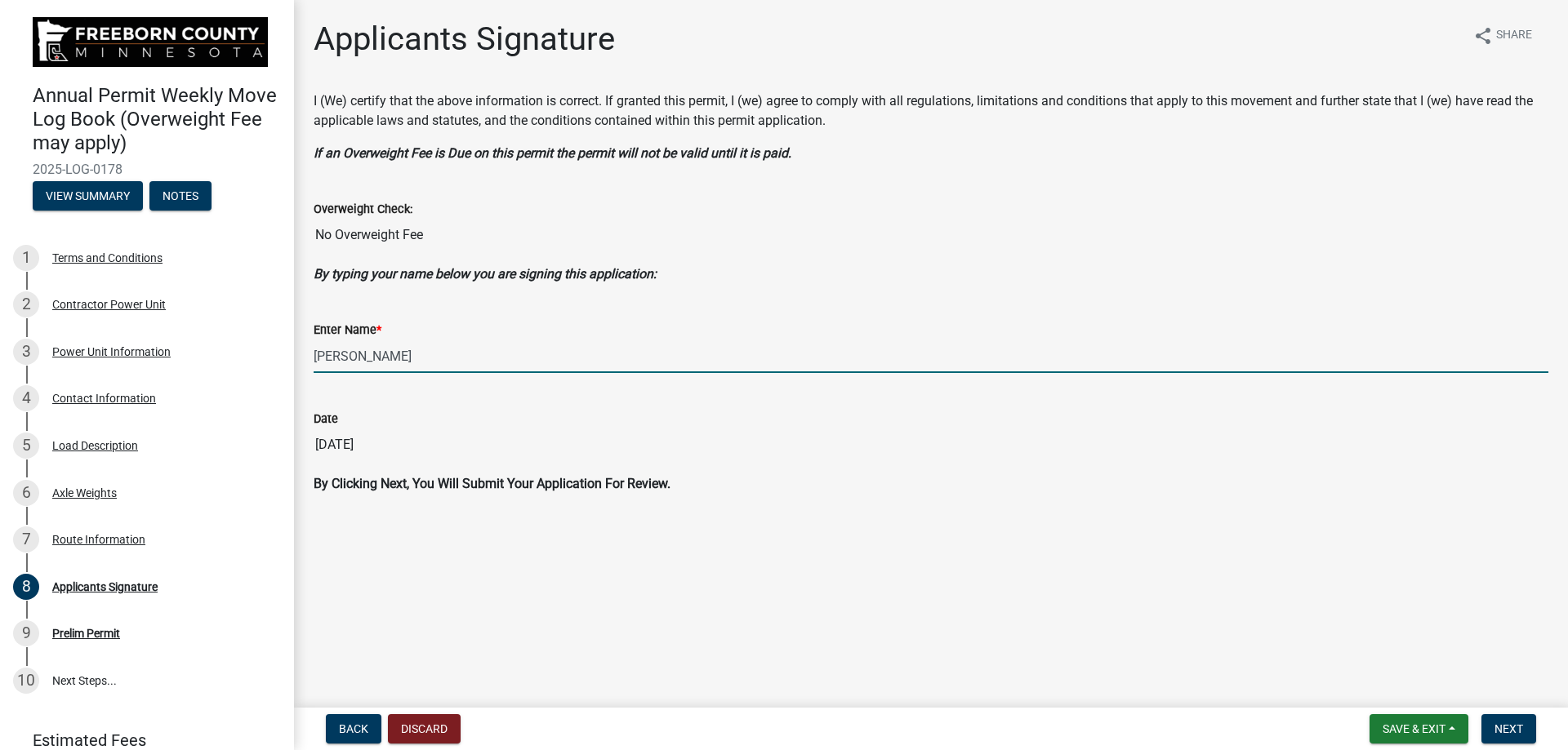
type input "[PERSON_NAME]"
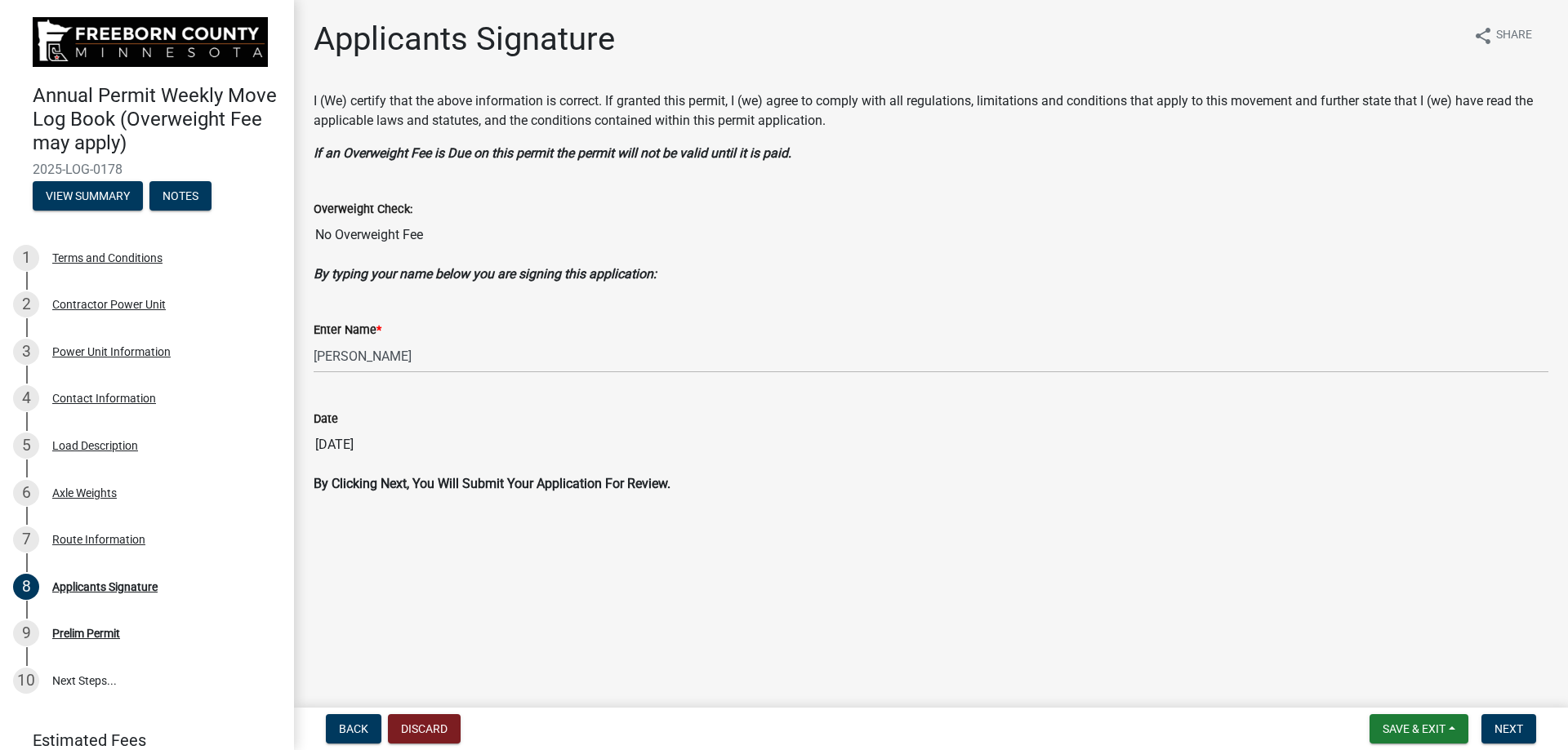
click at [1049, 554] on main "Applicants Signature share Share I (We) certify that the above information is c…" at bounding box center [931, 350] width 1274 height 701
click at [1506, 724] on span "Next" at bounding box center [1508, 729] width 28 height 13
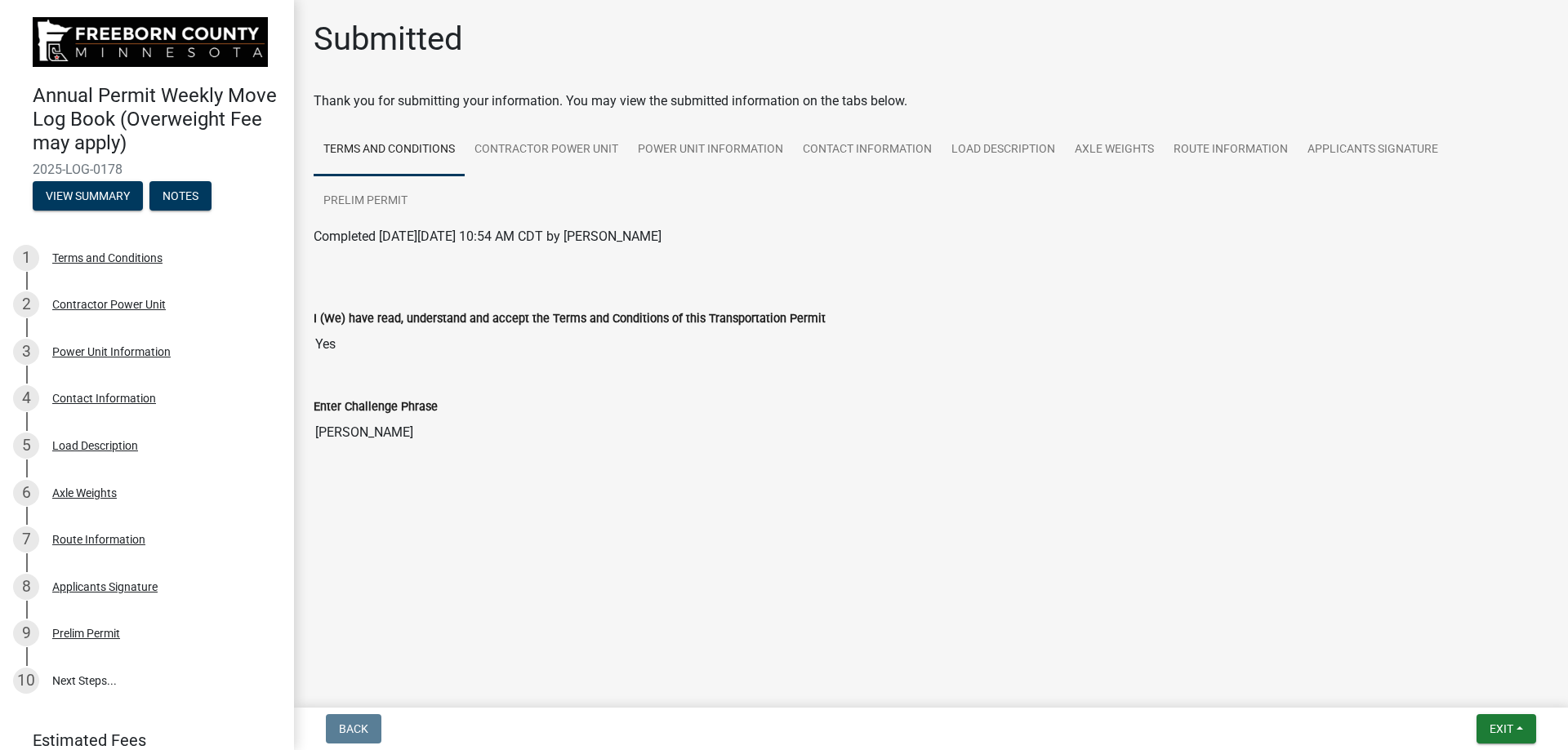
click at [887, 286] on div "I (We) have read, understand and accept the Terms and Conditions of this Transp…" at bounding box center [930, 323] width 1235 height 75
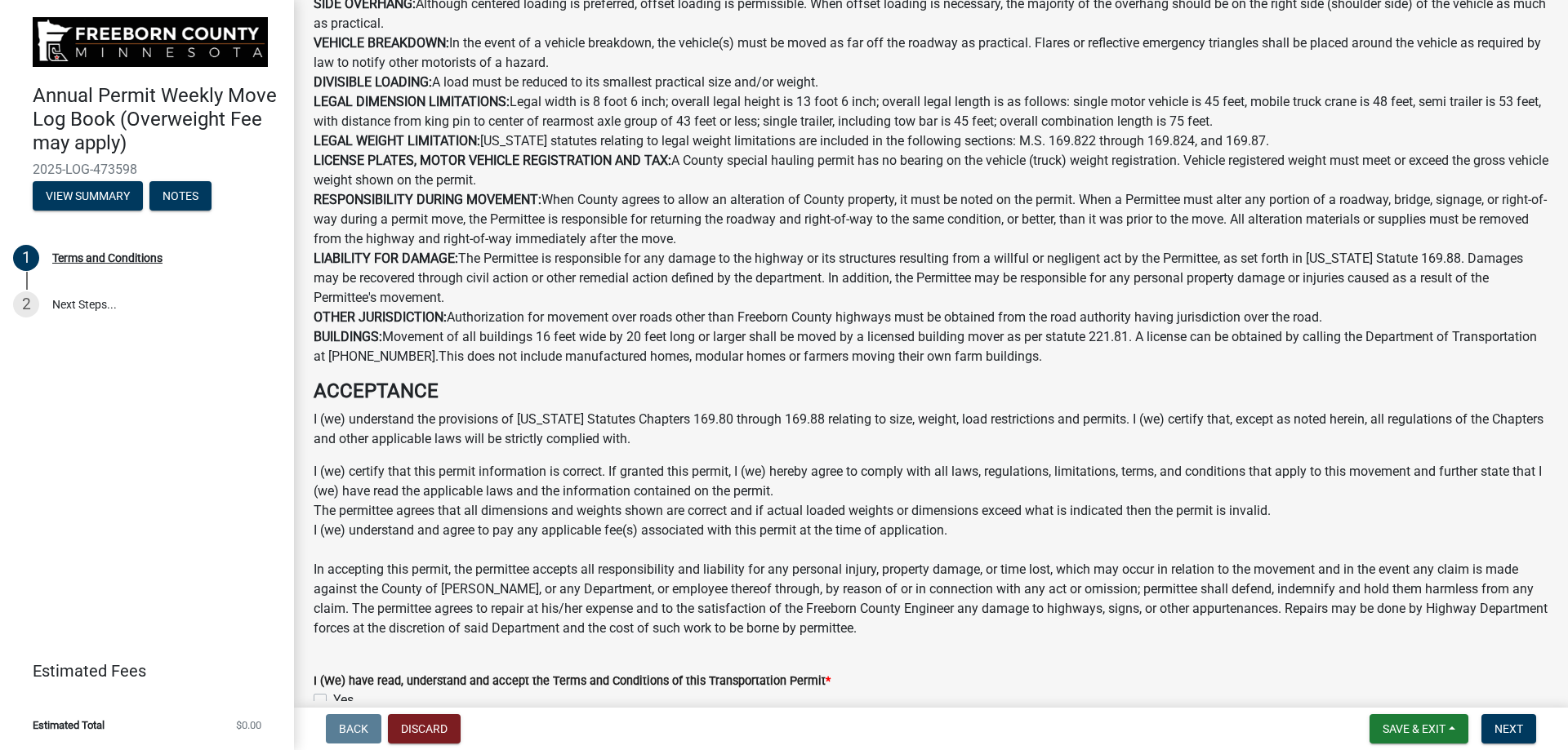
scroll to position [813, 0]
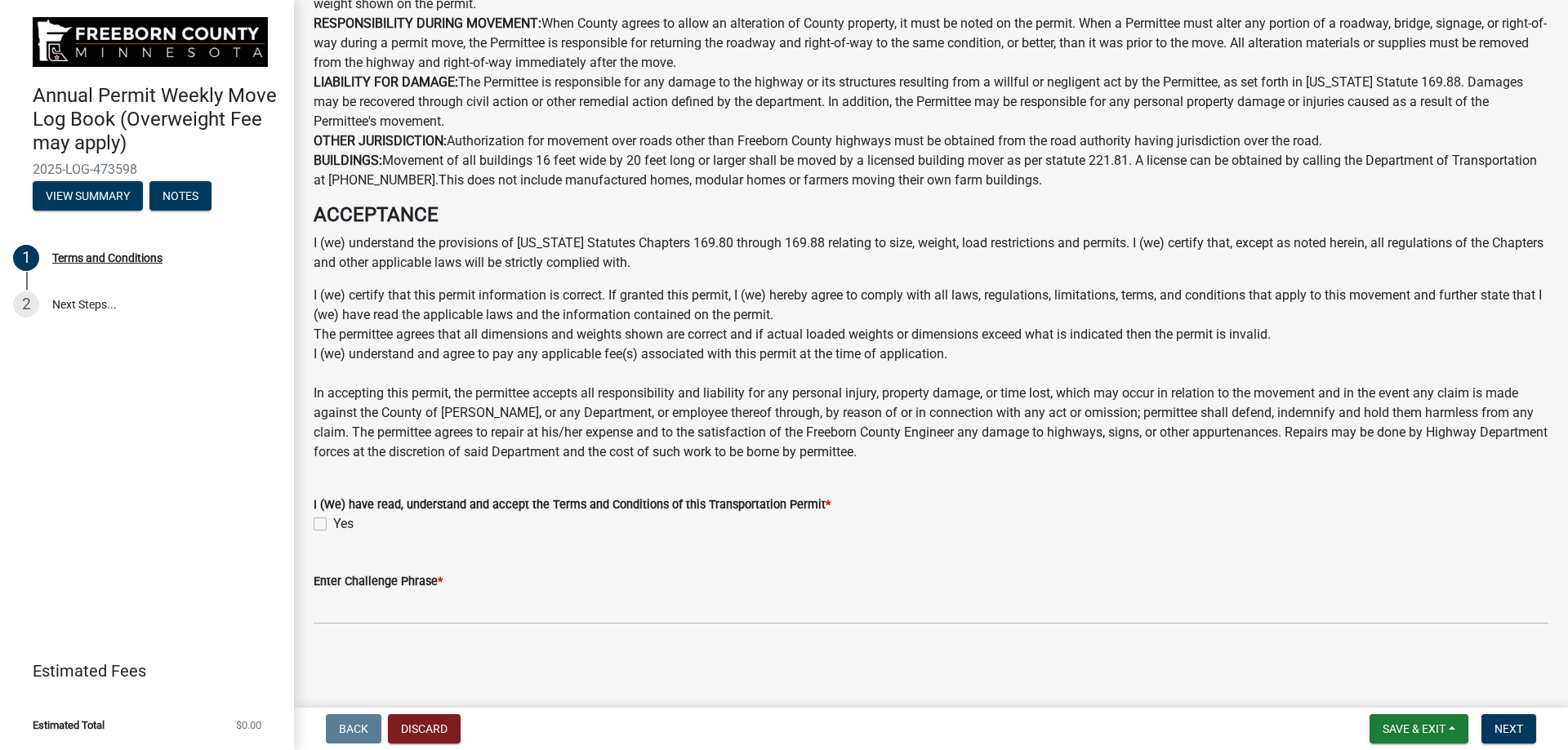
click at [323, 432] on div "Yes" at bounding box center [930, 524] width 1235 height 20
click at [333, 432] on label "Yes" at bounding box center [344, 524] width 21 height 20
click at [333, 432] on input "Yes" at bounding box center [338, 519] width 10 height 10
checkbox input "true"
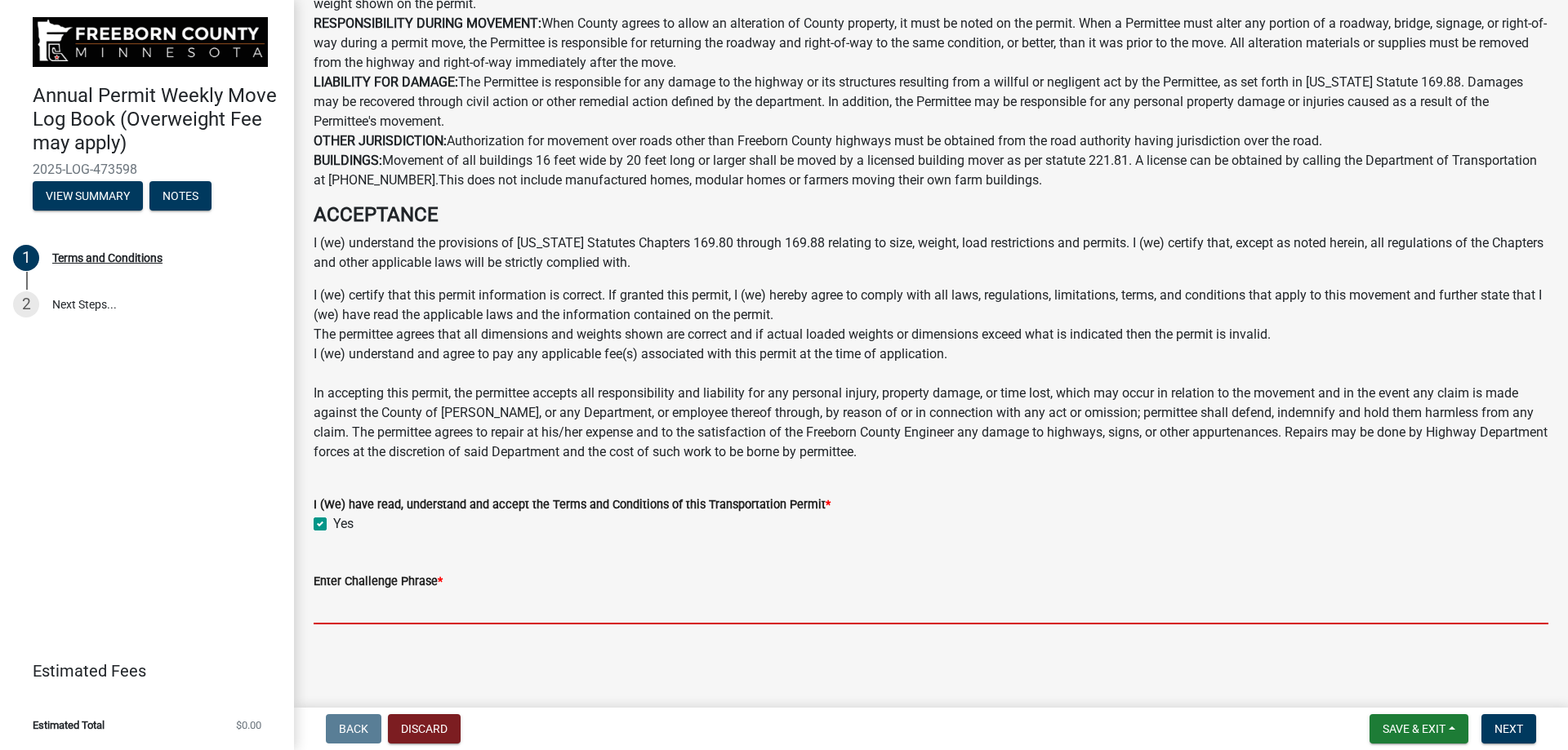
click at [349, 432] on input "Enter Challenge Phrase *" at bounding box center [930, 607] width 1235 height 33
type input "[PERSON_NAME]"
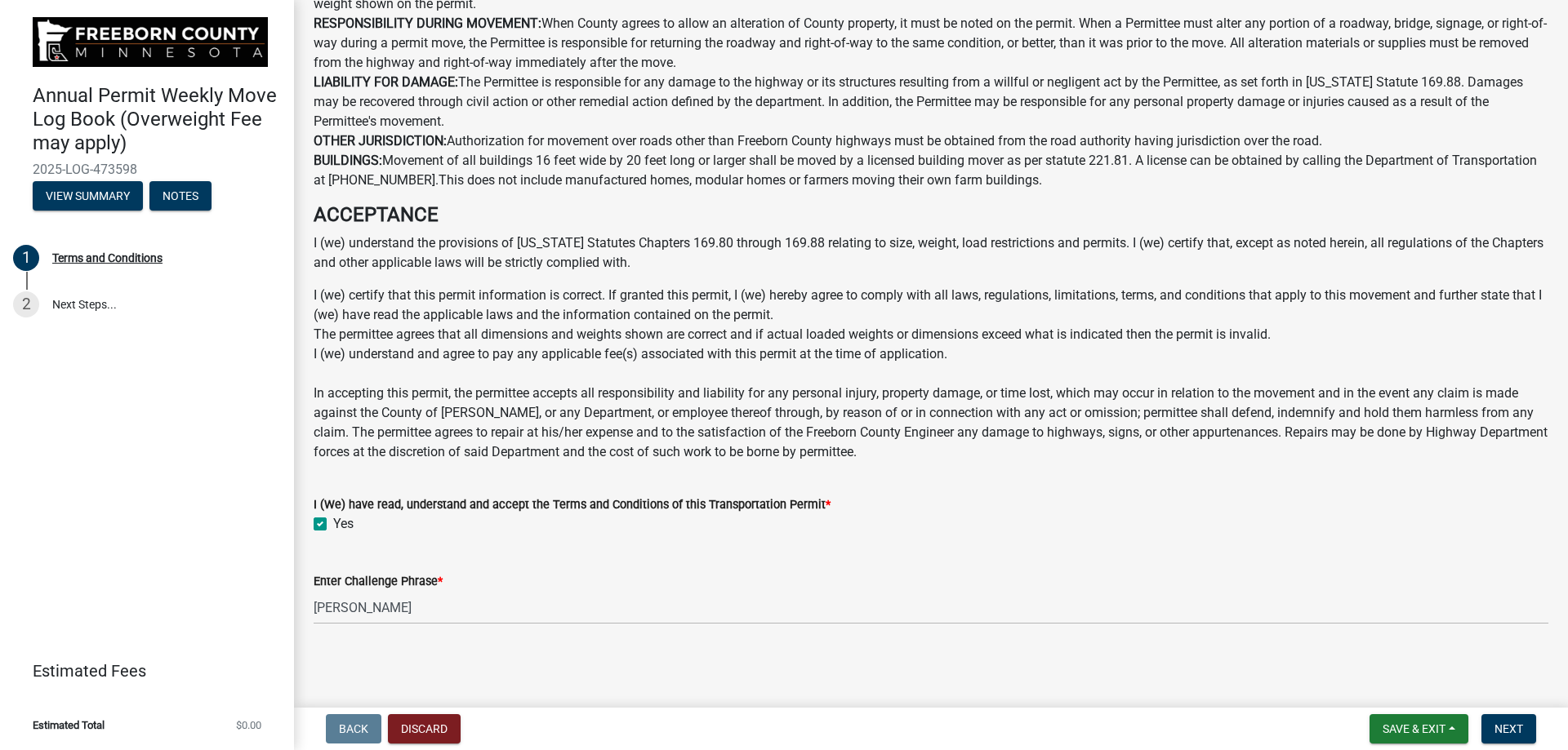
drag, startPoint x: 624, startPoint y: 533, endPoint x: 1205, endPoint y: 600, distance: 584.9
click at [644, 432] on wm-data-entity-input "I (We) have read, understand and accept the Terms and Conditions of this Transp…" at bounding box center [930, 512] width 1235 height 74
click at [777, 432] on span "Next" at bounding box center [1508, 729] width 28 height 13
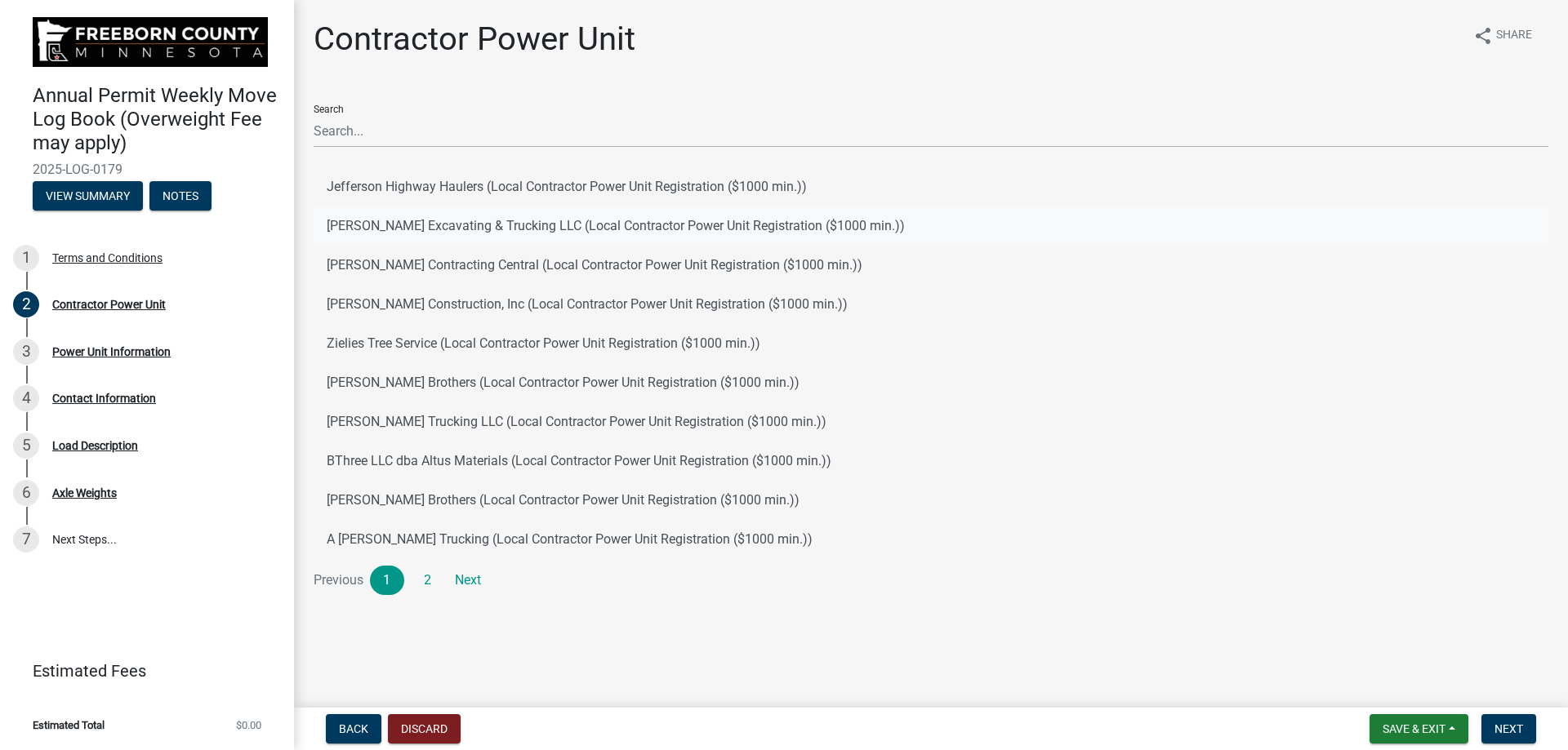
click at [432, 228] on button "[PERSON_NAME] Excavating & Trucking LLC (Local Contractor Power Unit Registrati…" at bounding box center [930, 225] width 1235 height 39
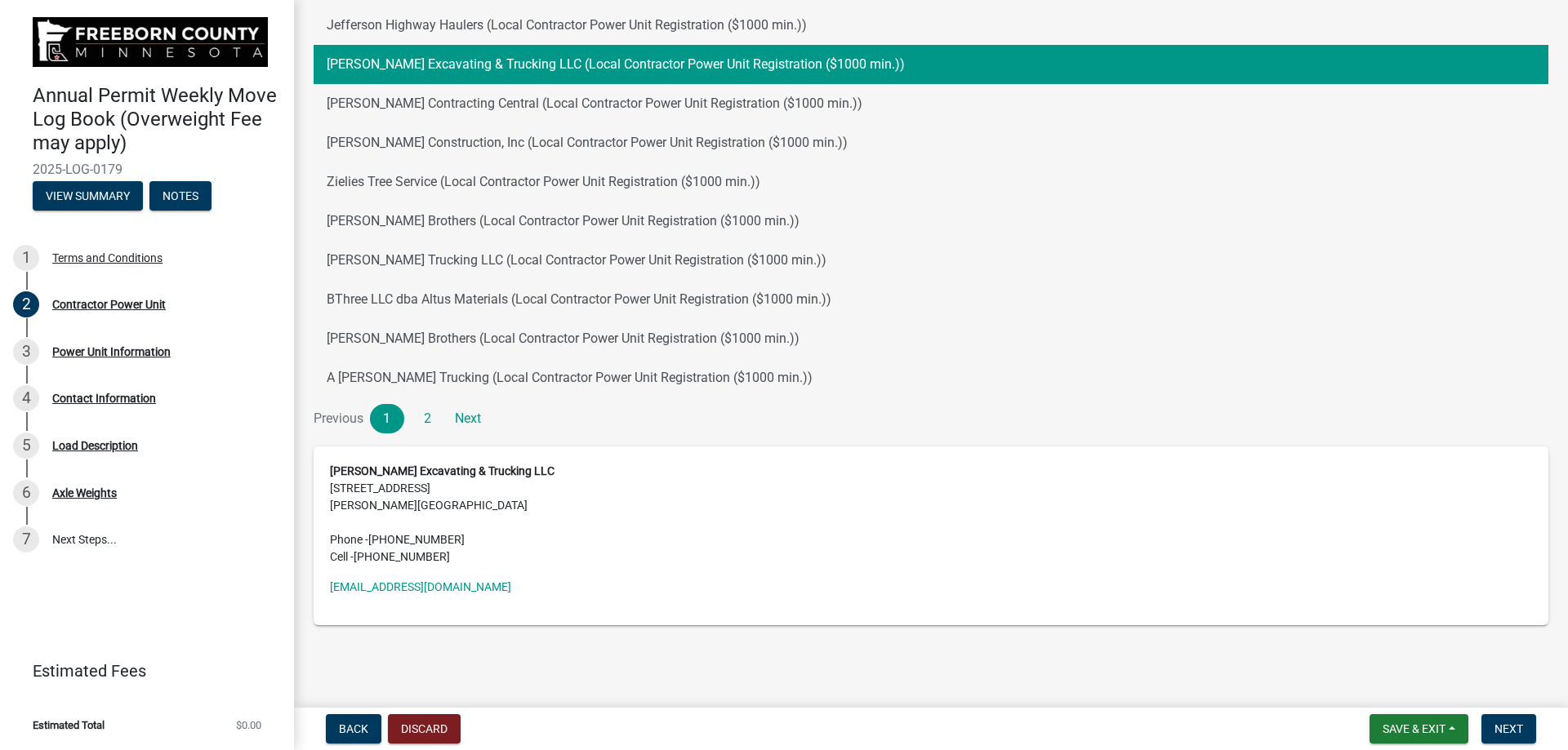
scroll to position [163, 0]
click at [777, 432] on span "Next" at bounding box center [1508, 729] width 28 height 13
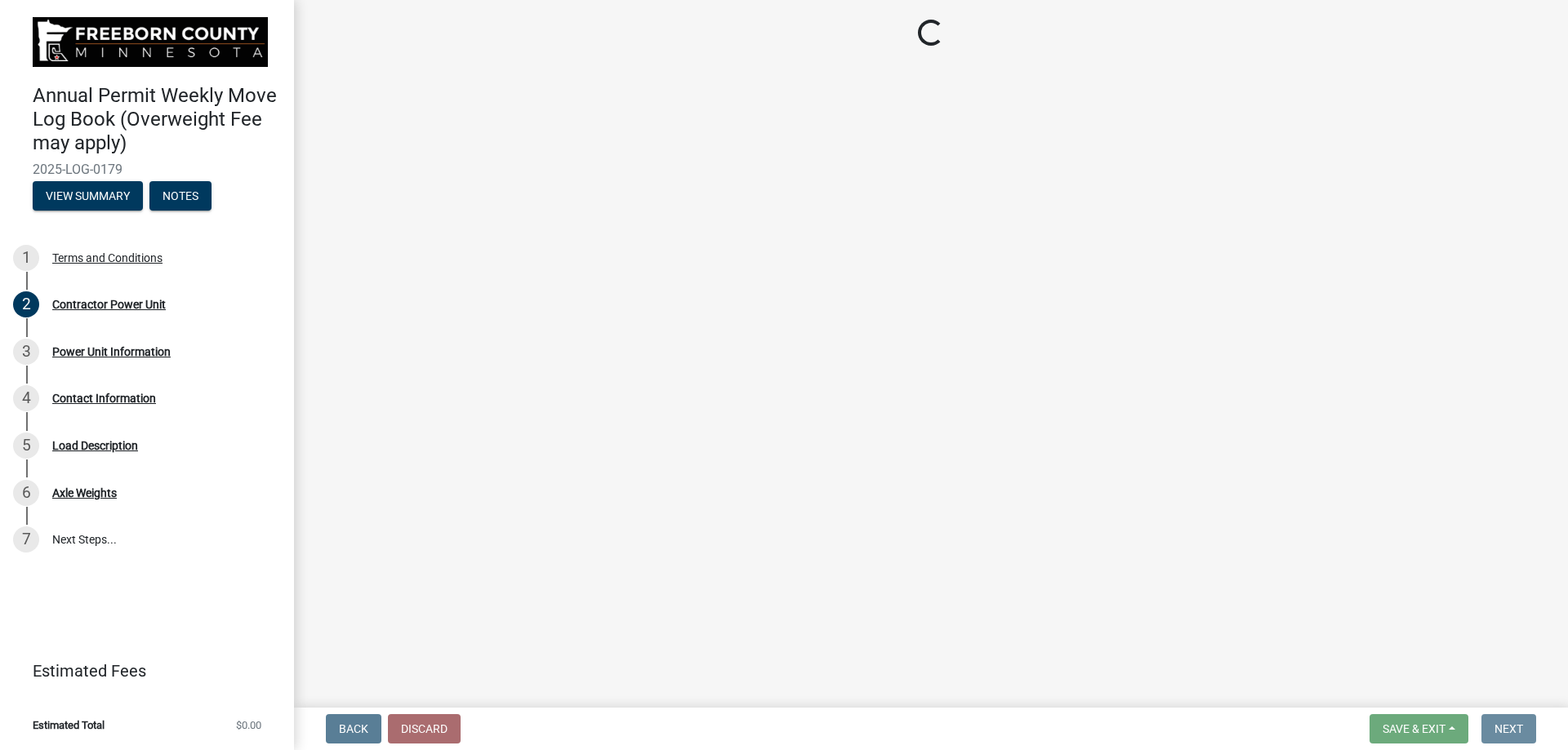
scroll to position [0, 0]
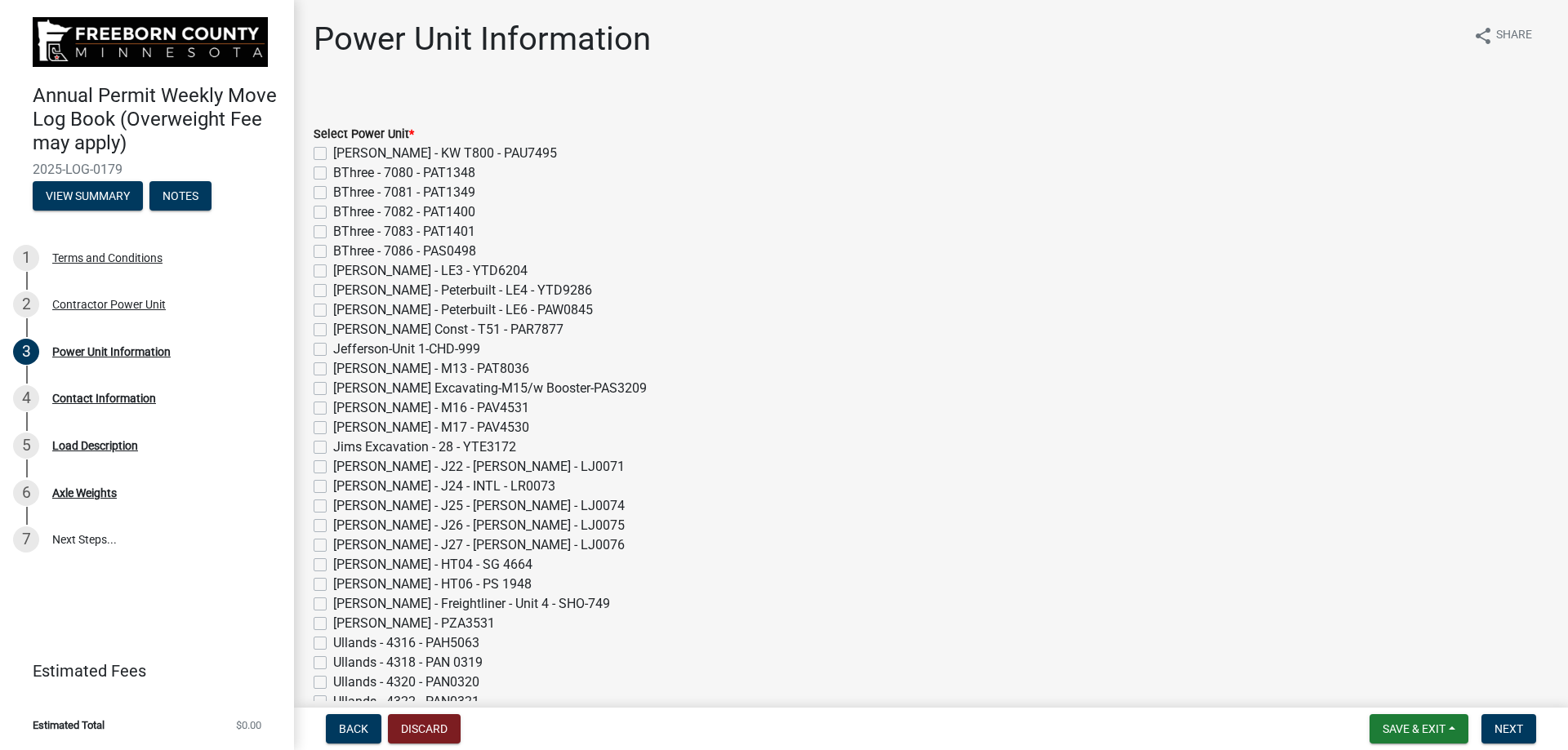
click at [333, 386] on label "[PERSON_NAME] Excavating-M15/w Booster-PAS3209" at bounding box center [489, 388] width 313 height 20
click at [333, 386] on input "[PERSON_NAME] Excavating-M15/w Booster-PAS3209" at bounding box center [338, 383] width 10 height 10
checkbox input "true"
checkbox input "false"
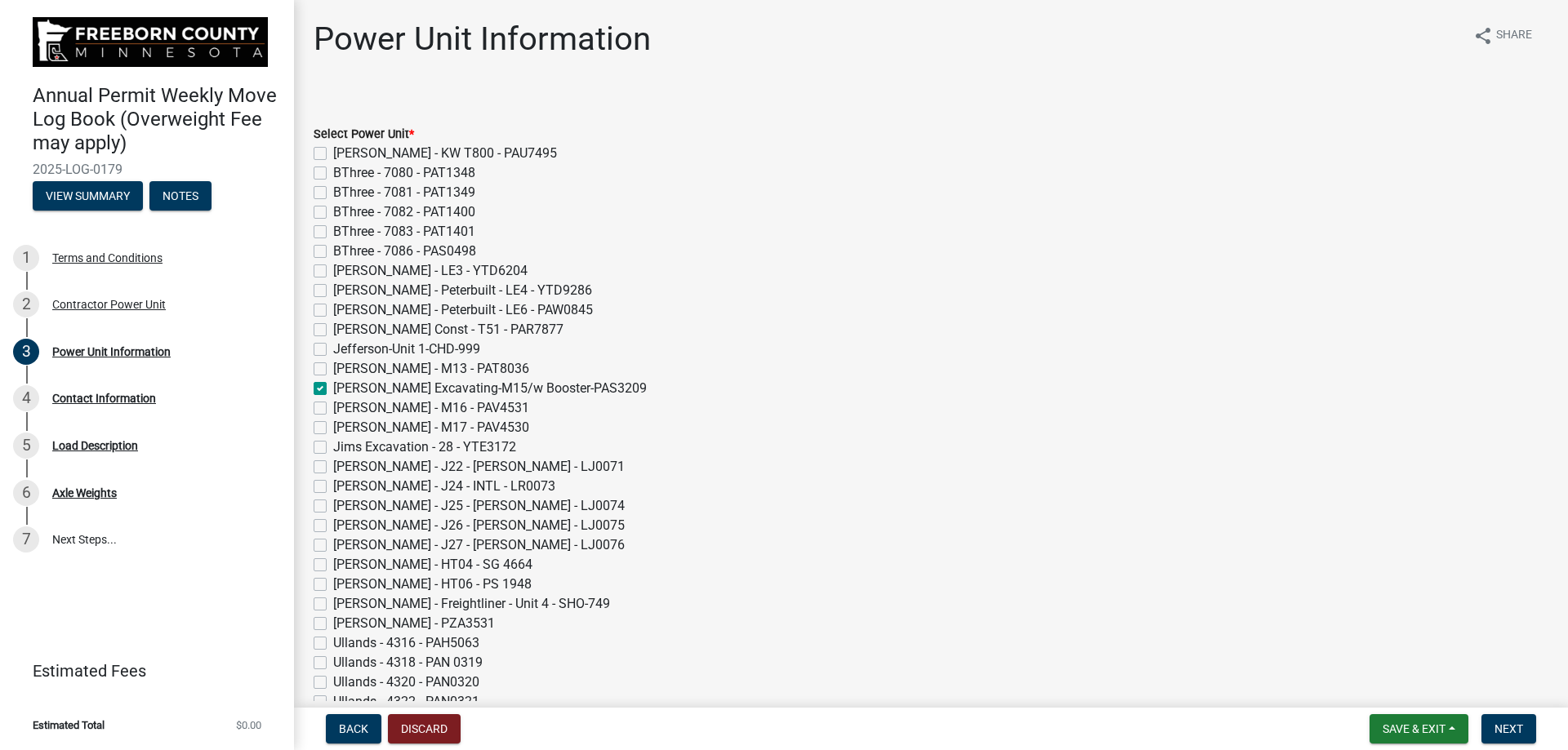
checkbox input "false"
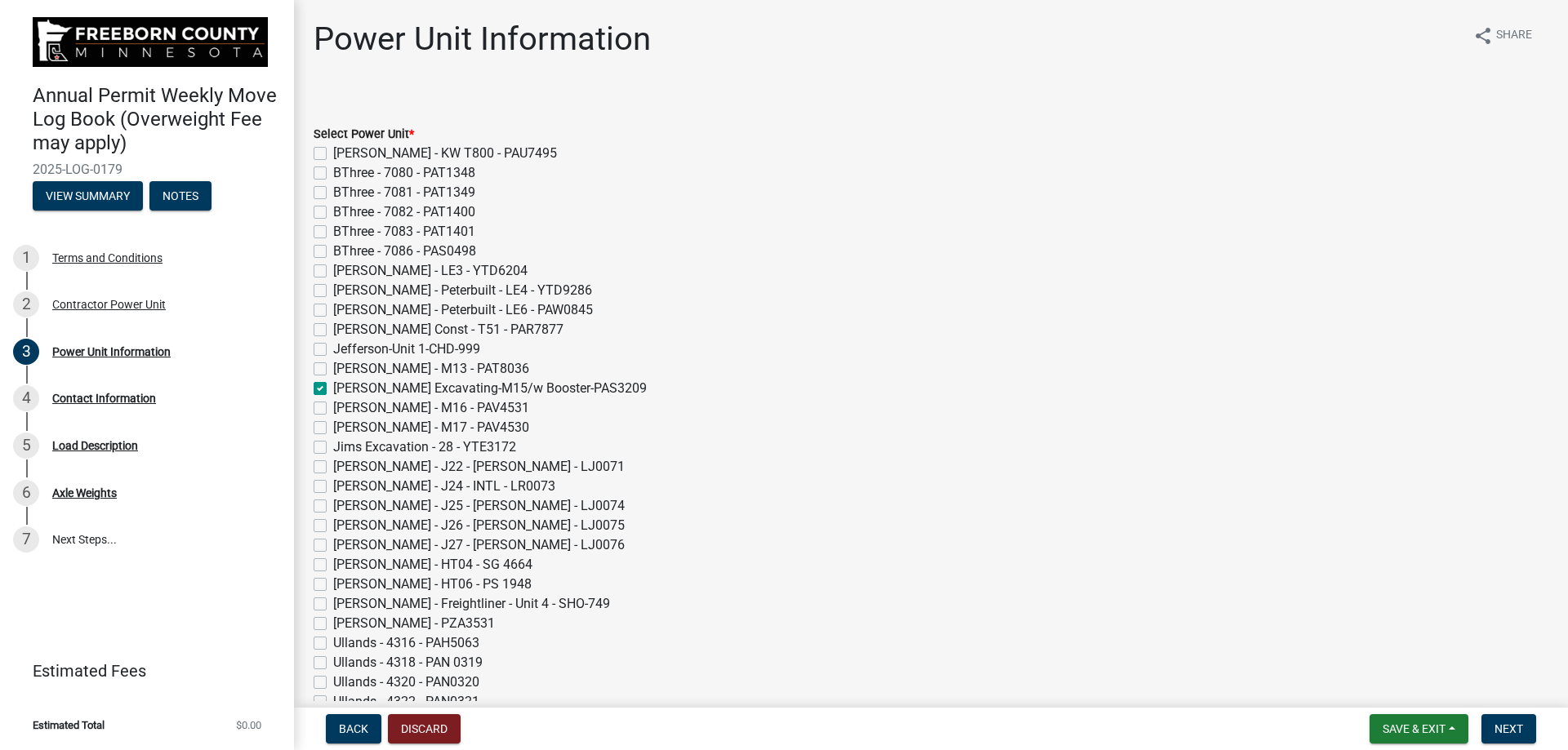
checkbox input "false"
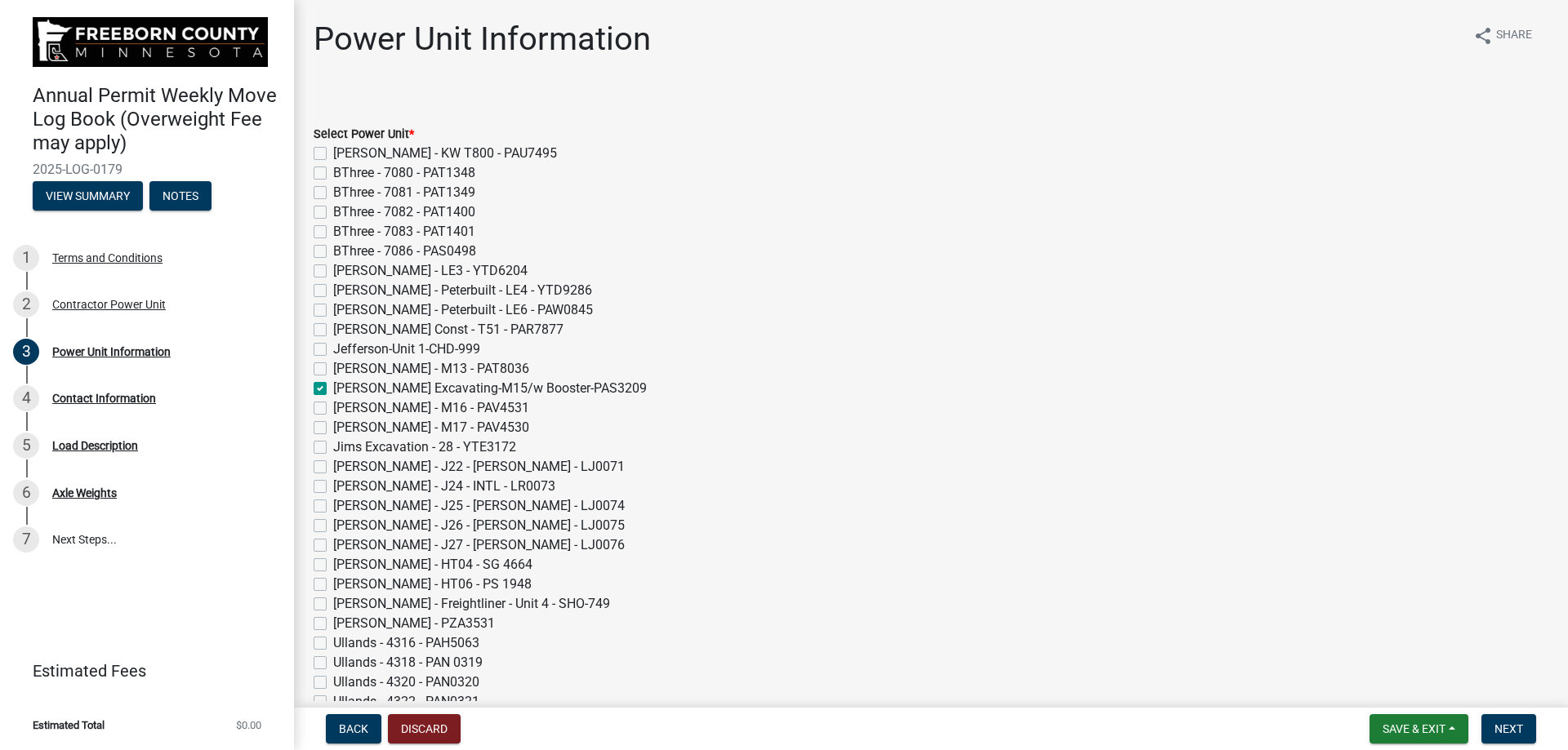
checkbox input "true"
checkbox input "false"
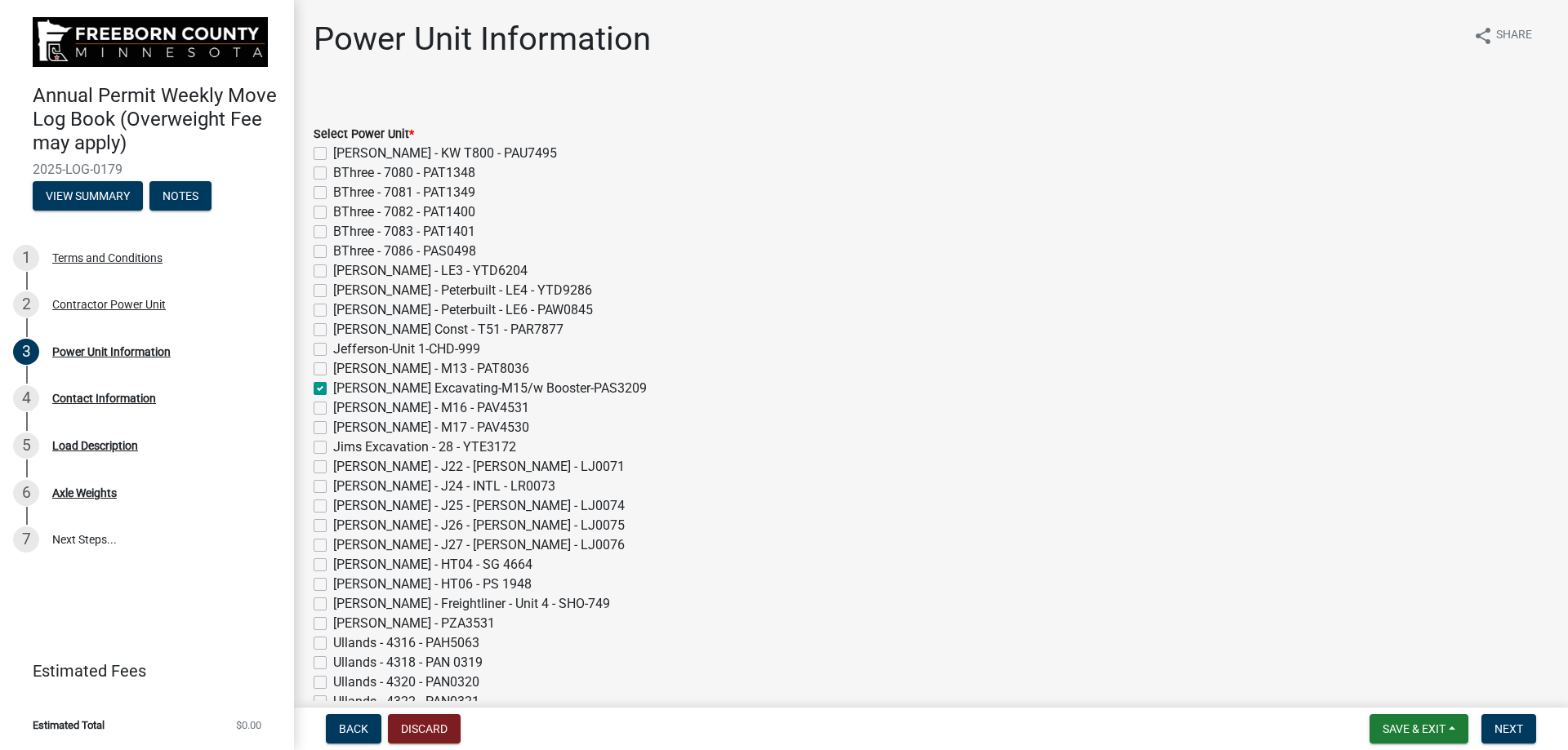
checkbox input "false"
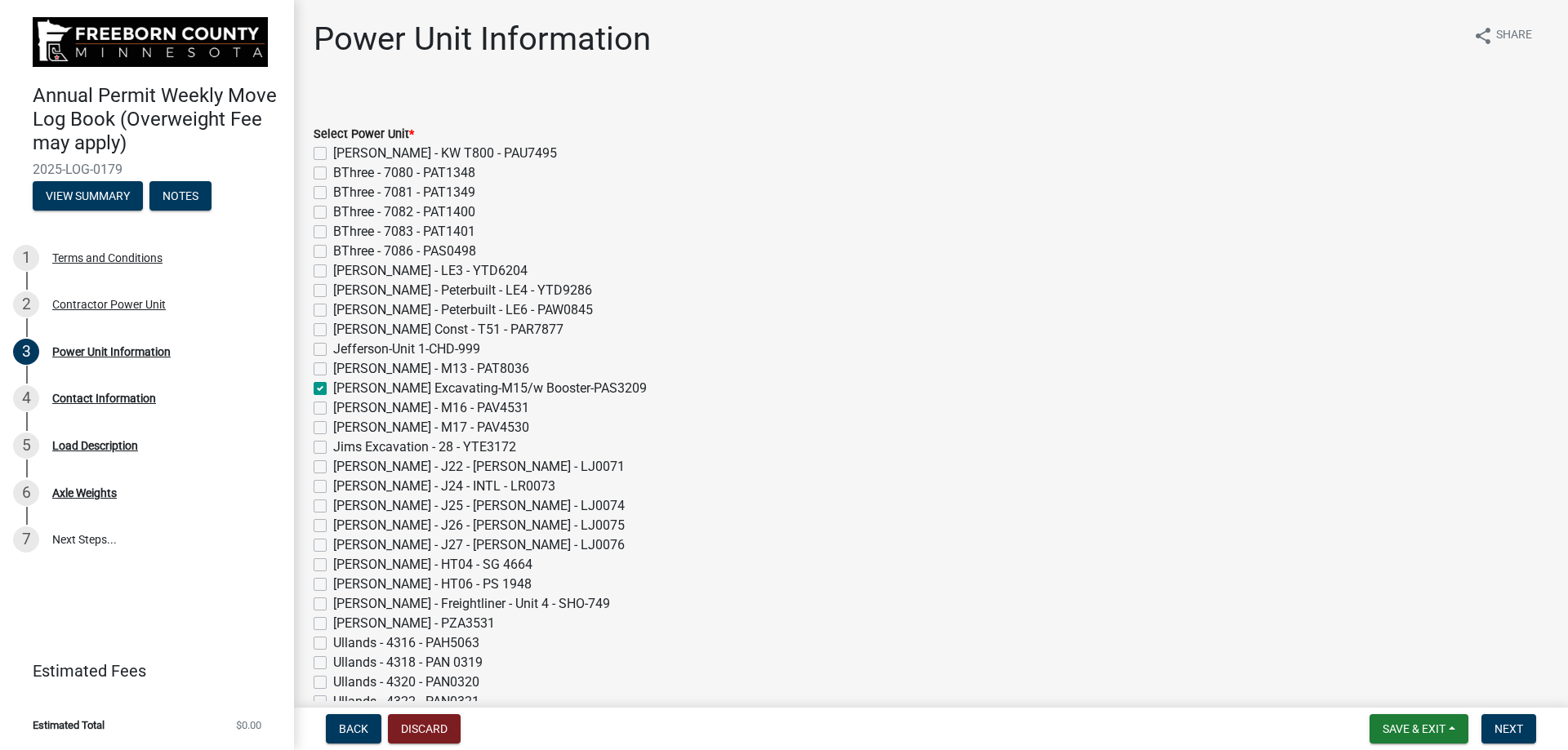
checkbox input "false"
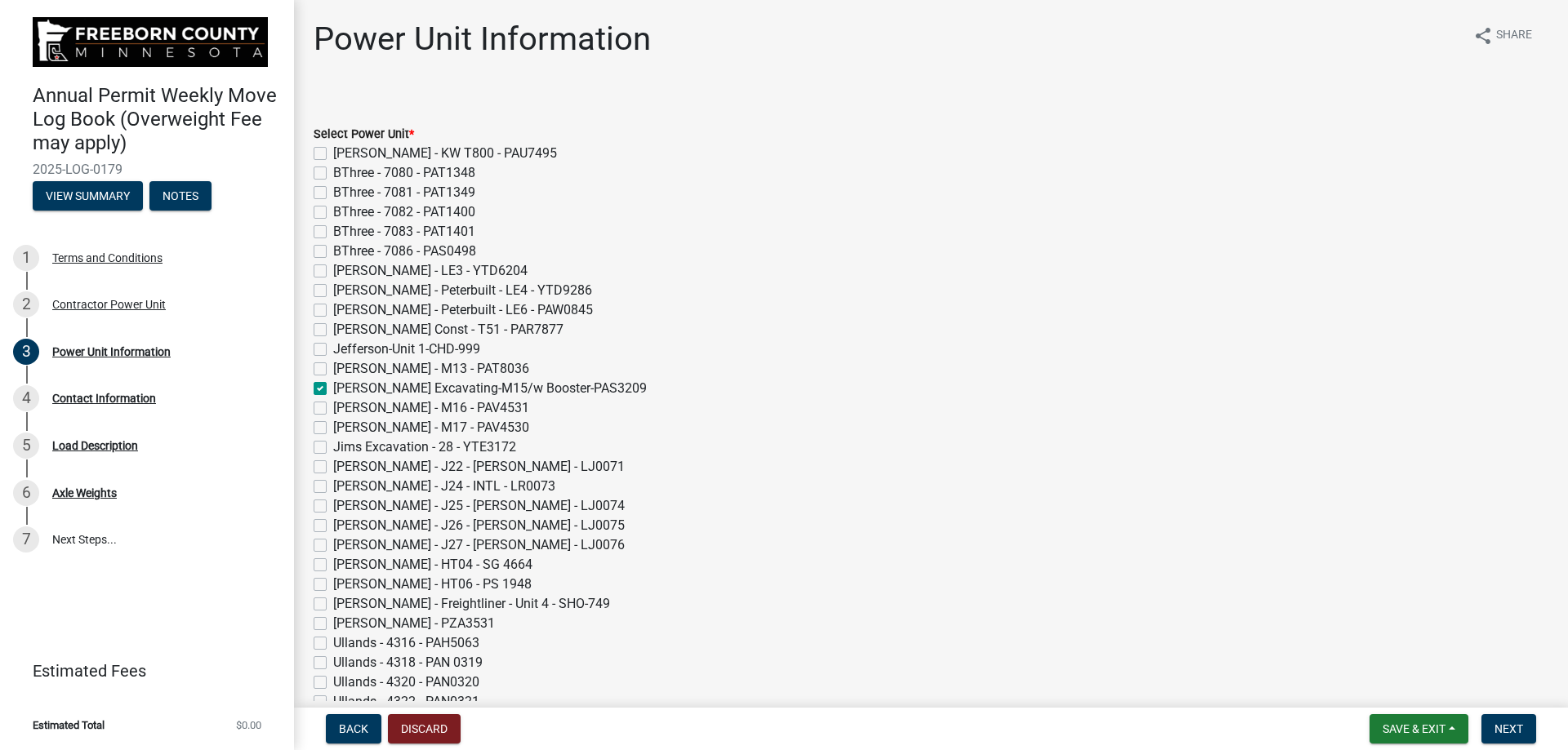
checkbox input "false"
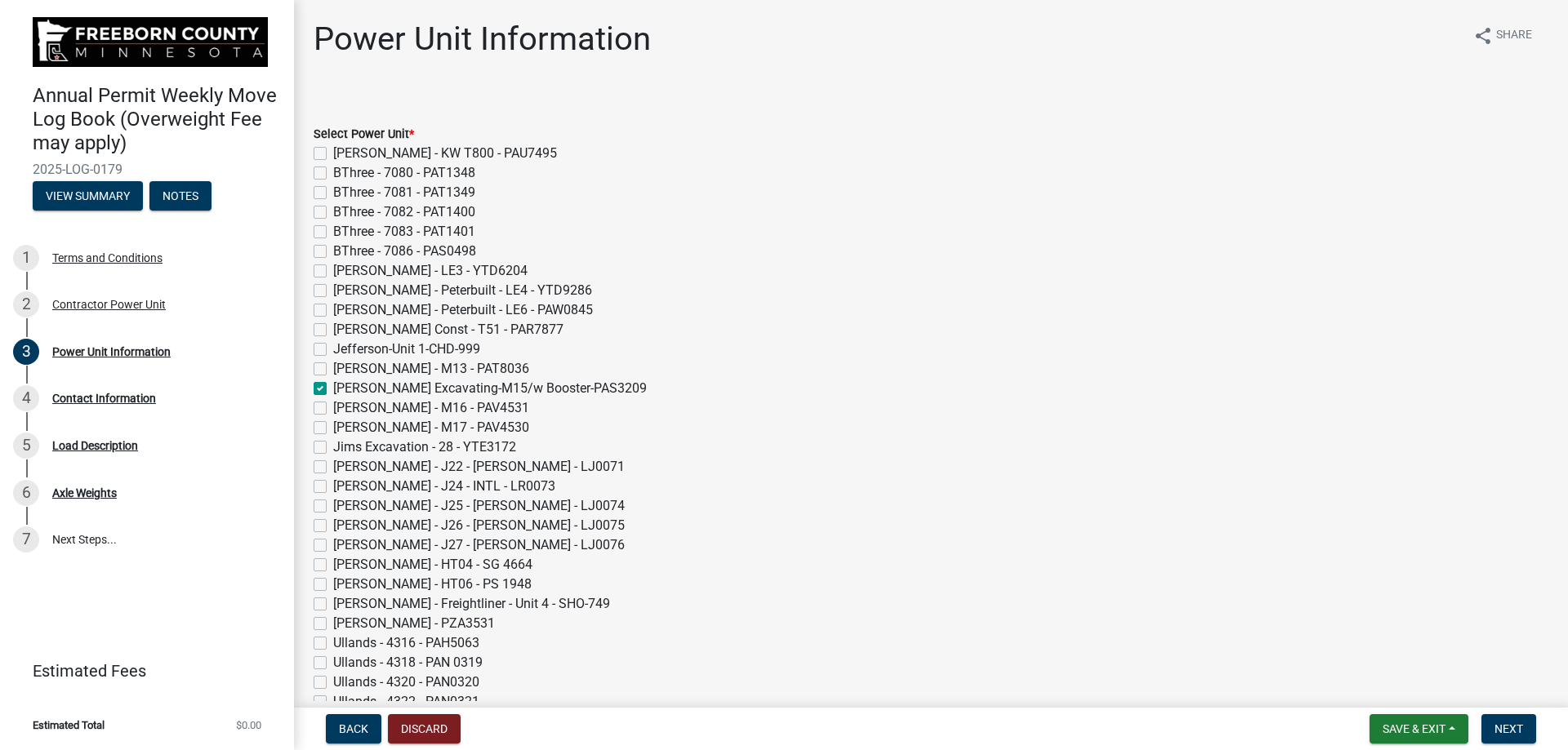
checkbox input "false"
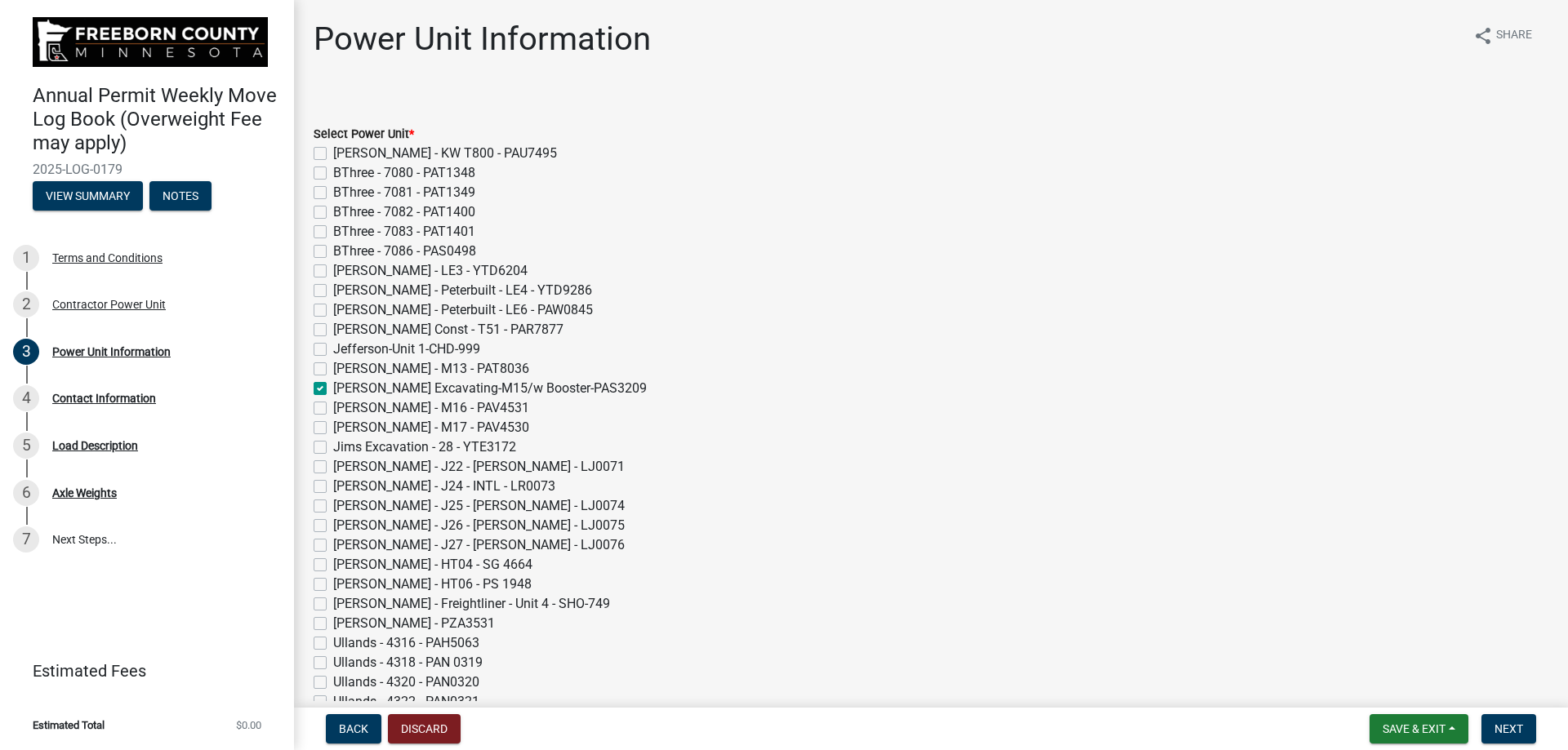
checkbox input "false"
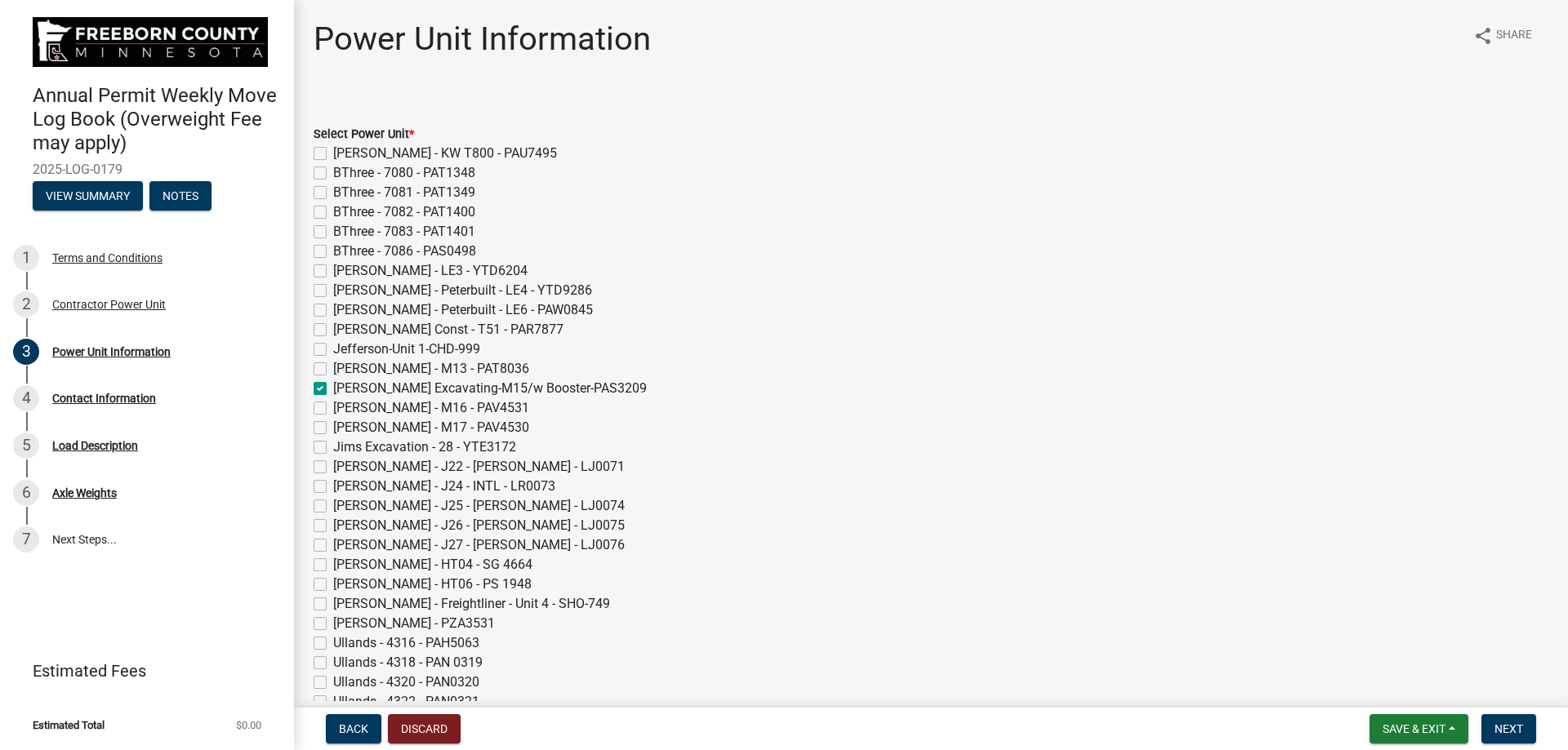
checkbox input "false"
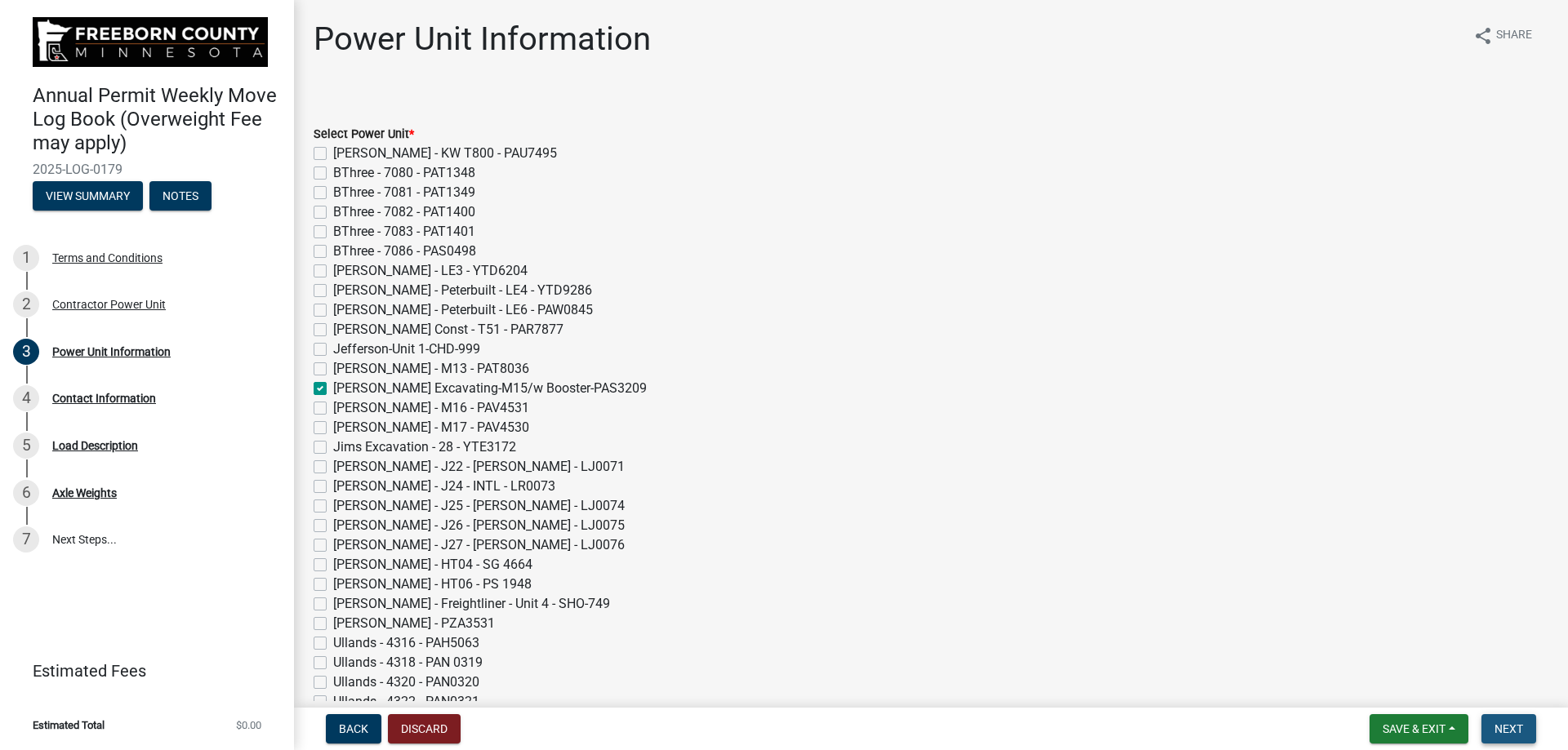
click at [777, 432] on span "Next" at bounding box center [1508, 729] width 28 height 13
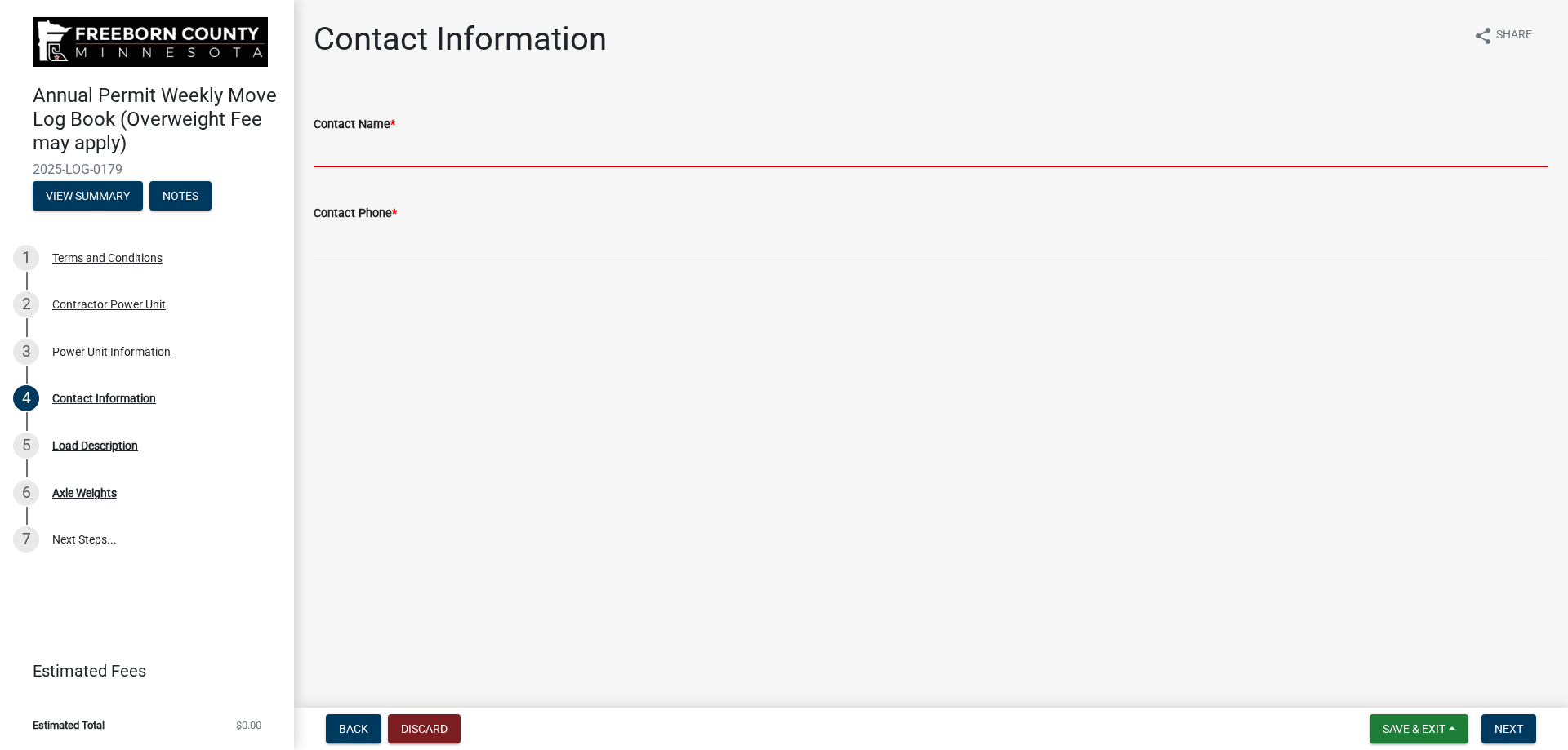
click at [369, 154] on input "Contact Name *" at bounding box center [930, 150] width 1235 height 33
type input "[PERSON_NAME]"
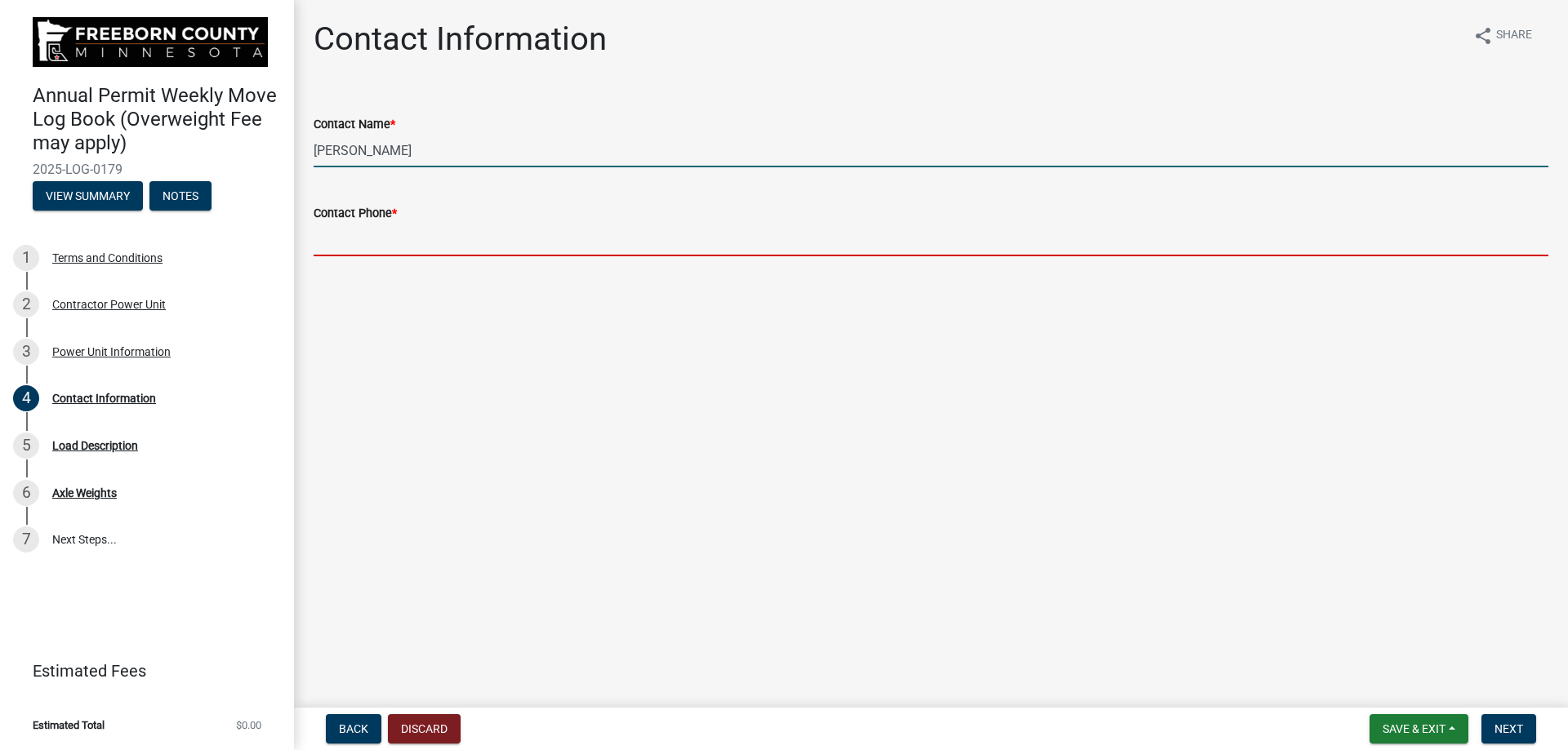
drag, startPoint x: 397, startPoint y: 166, endPoint x: 396, endPoint y: 230, distance: 64.0
click at [396, 229] on input "Contact Phone *" at bounding box center [930, 239] width 1235 height 33
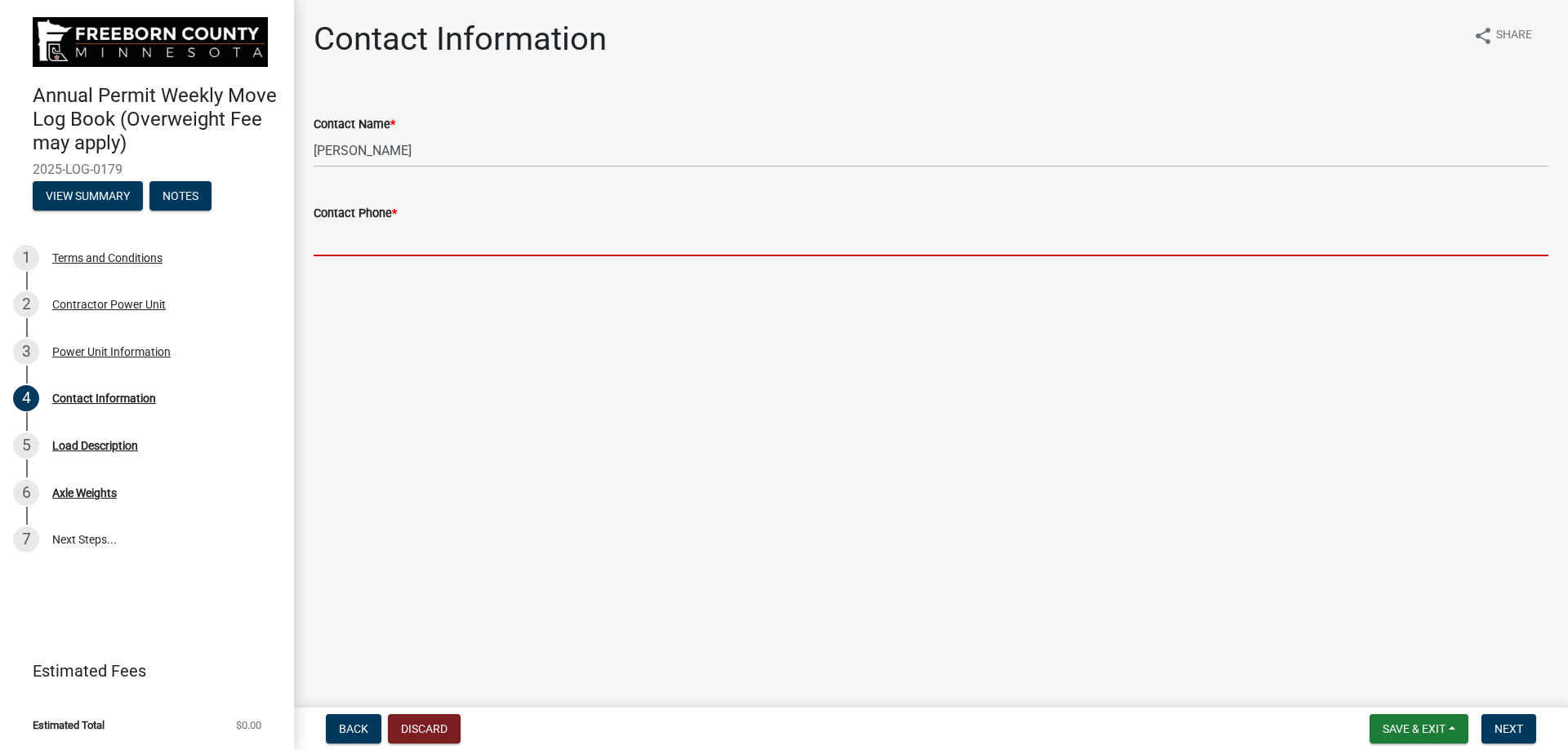
type input "5073831556"
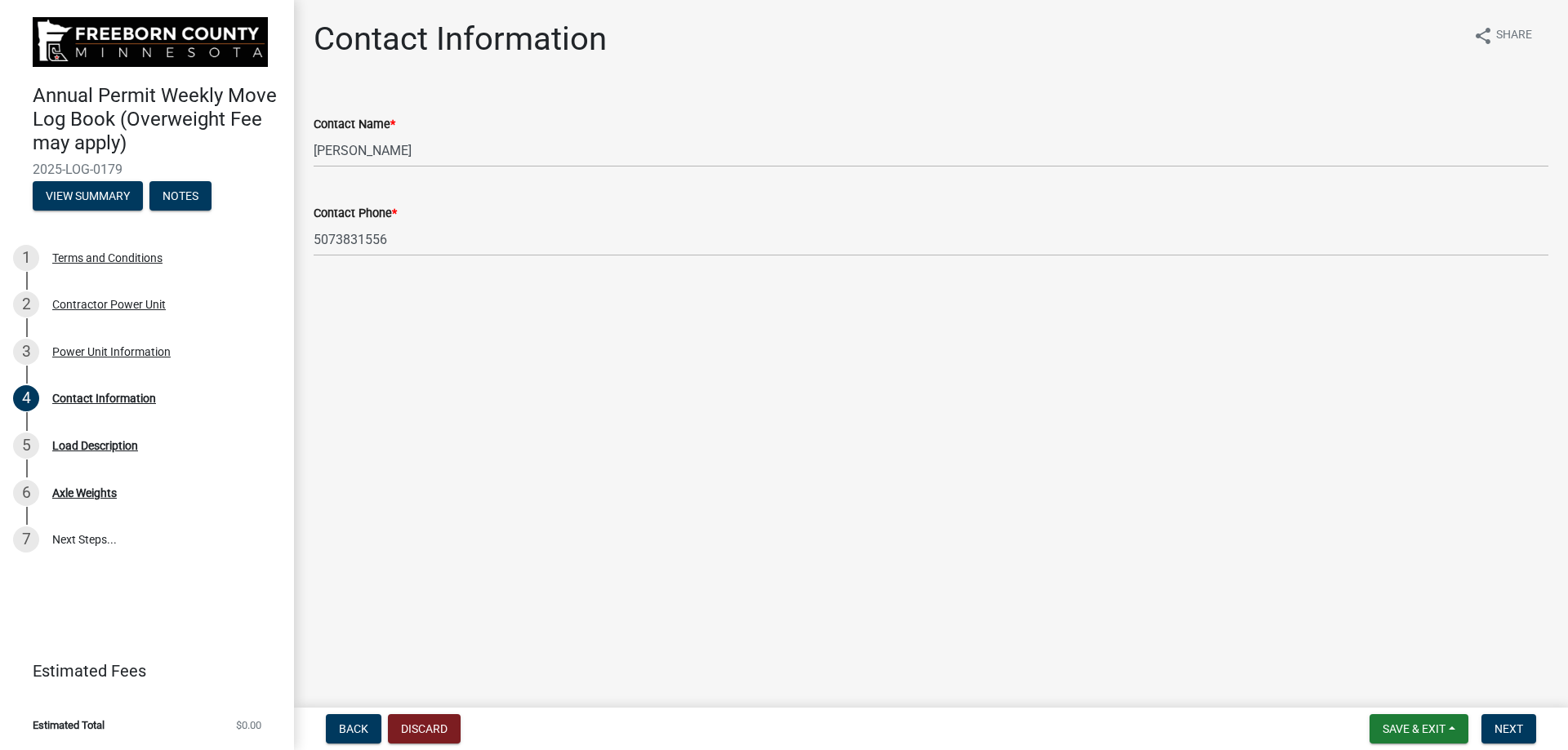
click at [566, 317] on main "Contact Information share Share Contact Name * [PERSON_NAME] Contact Phone * [P…" at bounding box center [931, 350] width 1274 height 701
click at [777, 432] on span "Next" at bounding box center [1508, 729] width 28 height 13
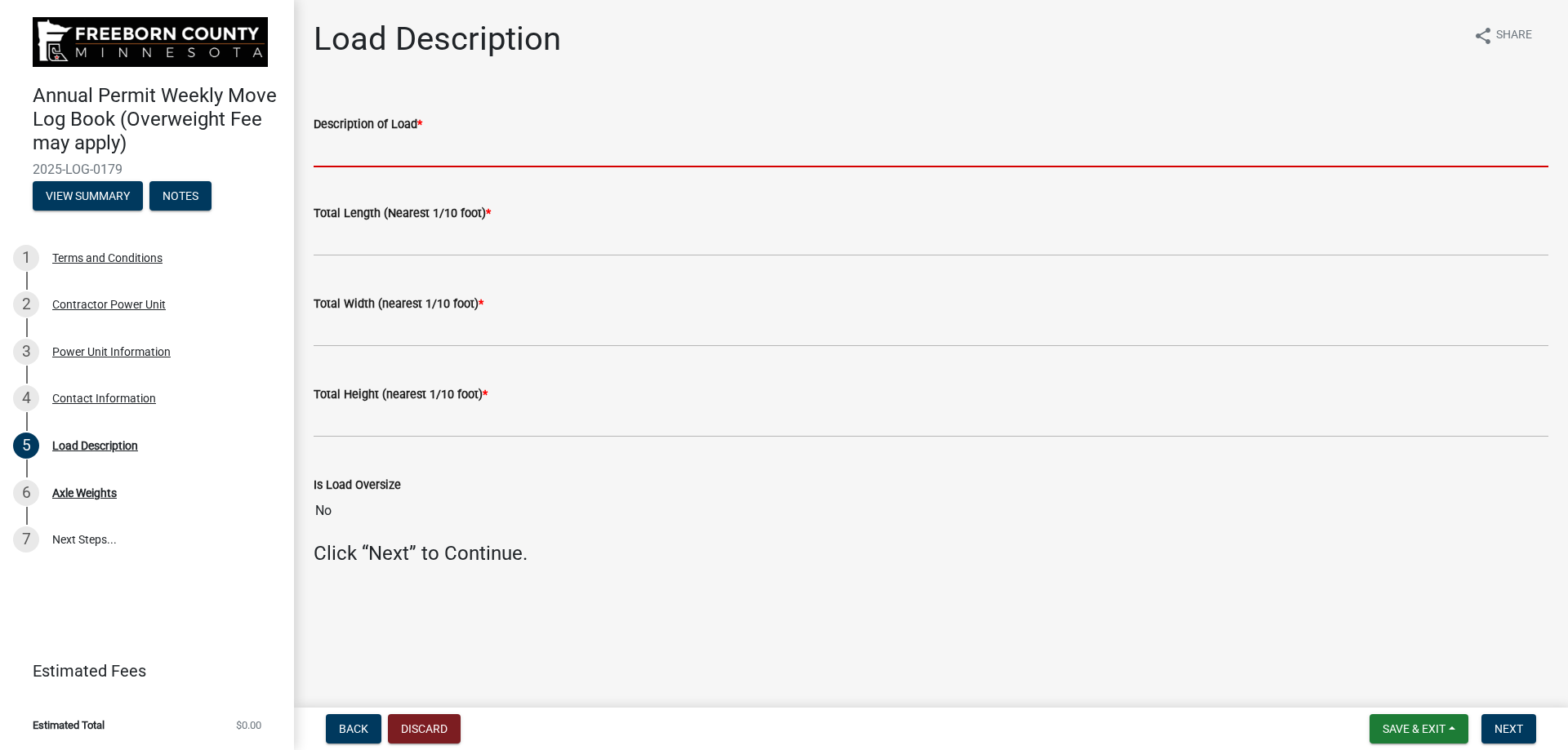
click at [484, 151] on input "Description of Load *" at bounding box center [930, 150] width 1235 height 33
type input "c"
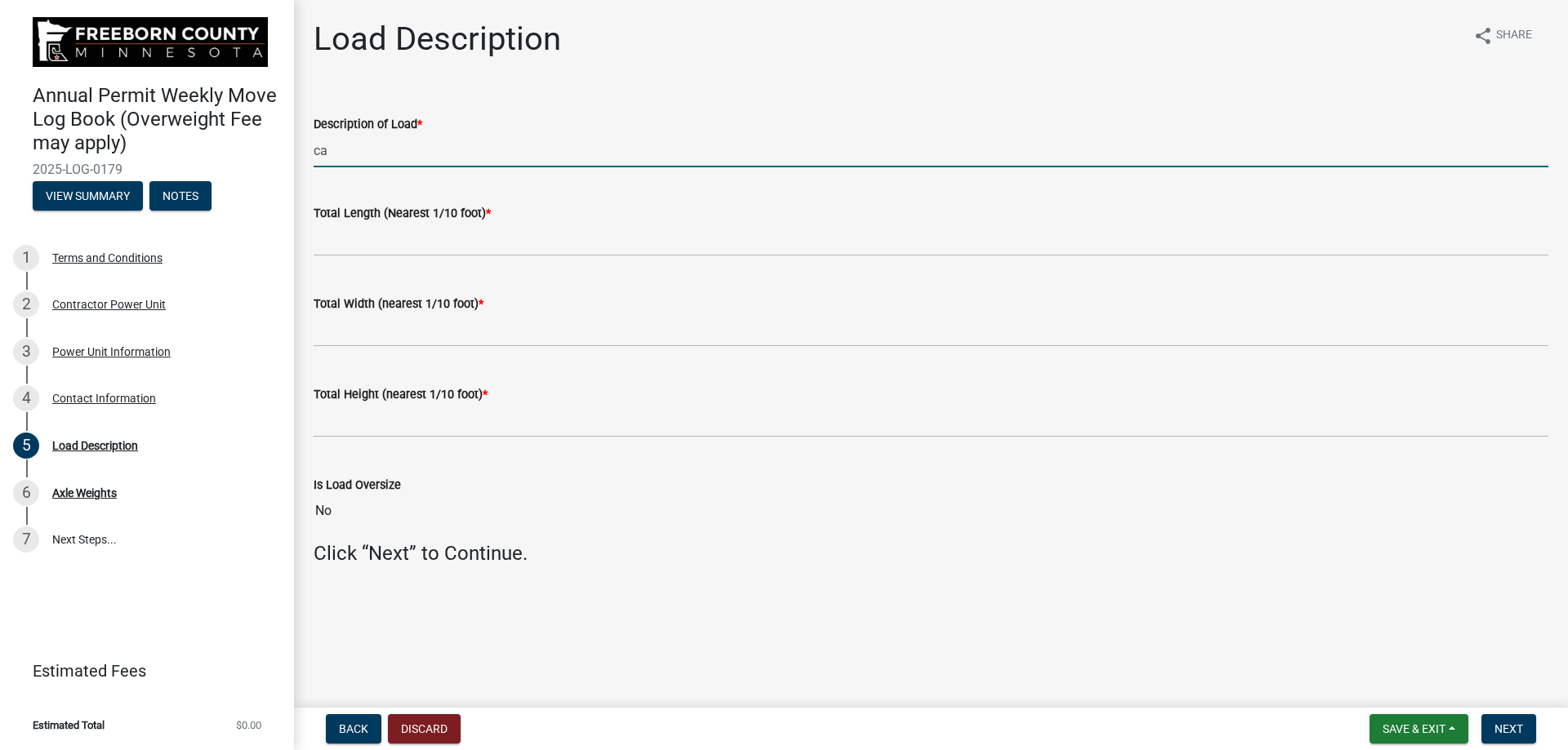
type input "c"
type input "CAT D5"
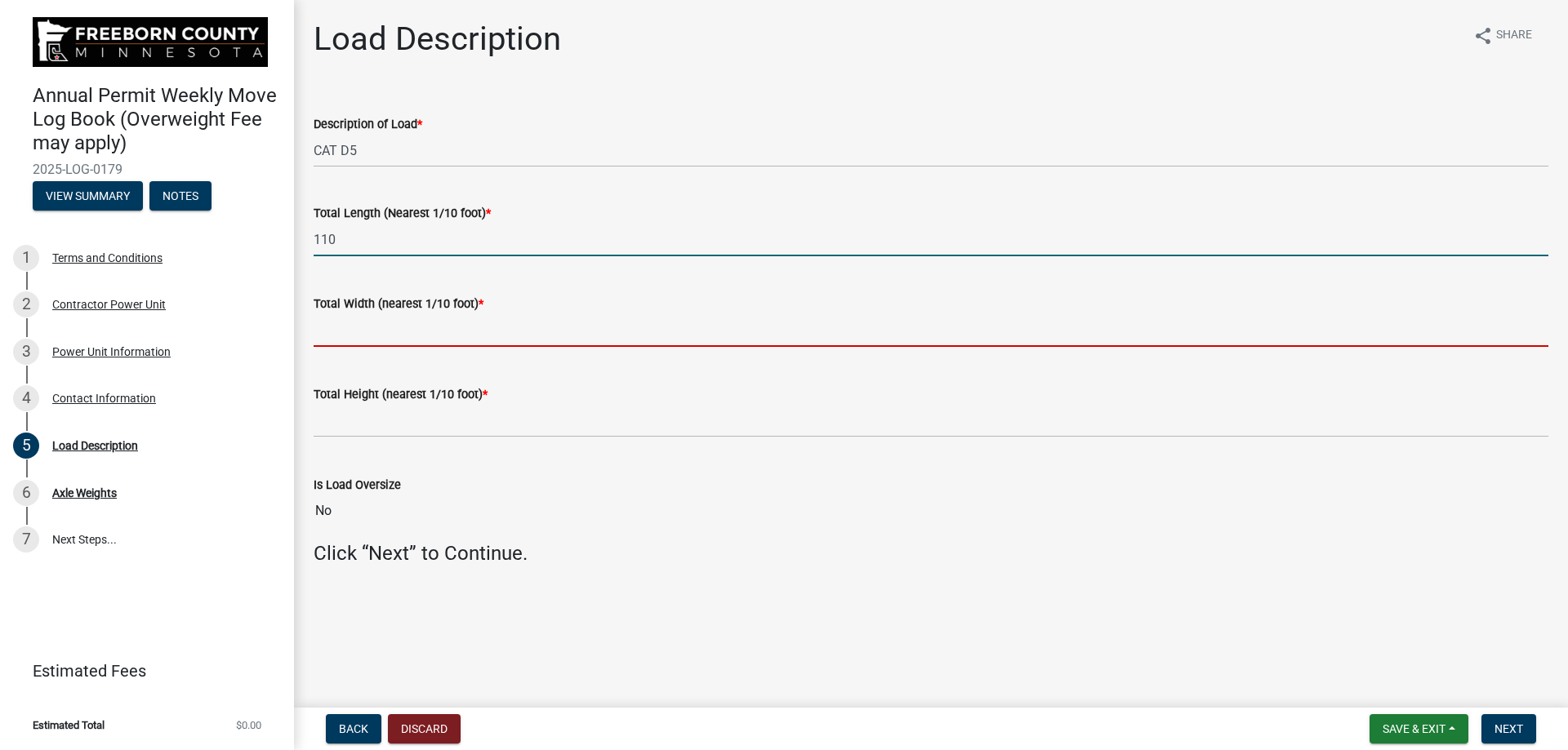
type input "110.0"
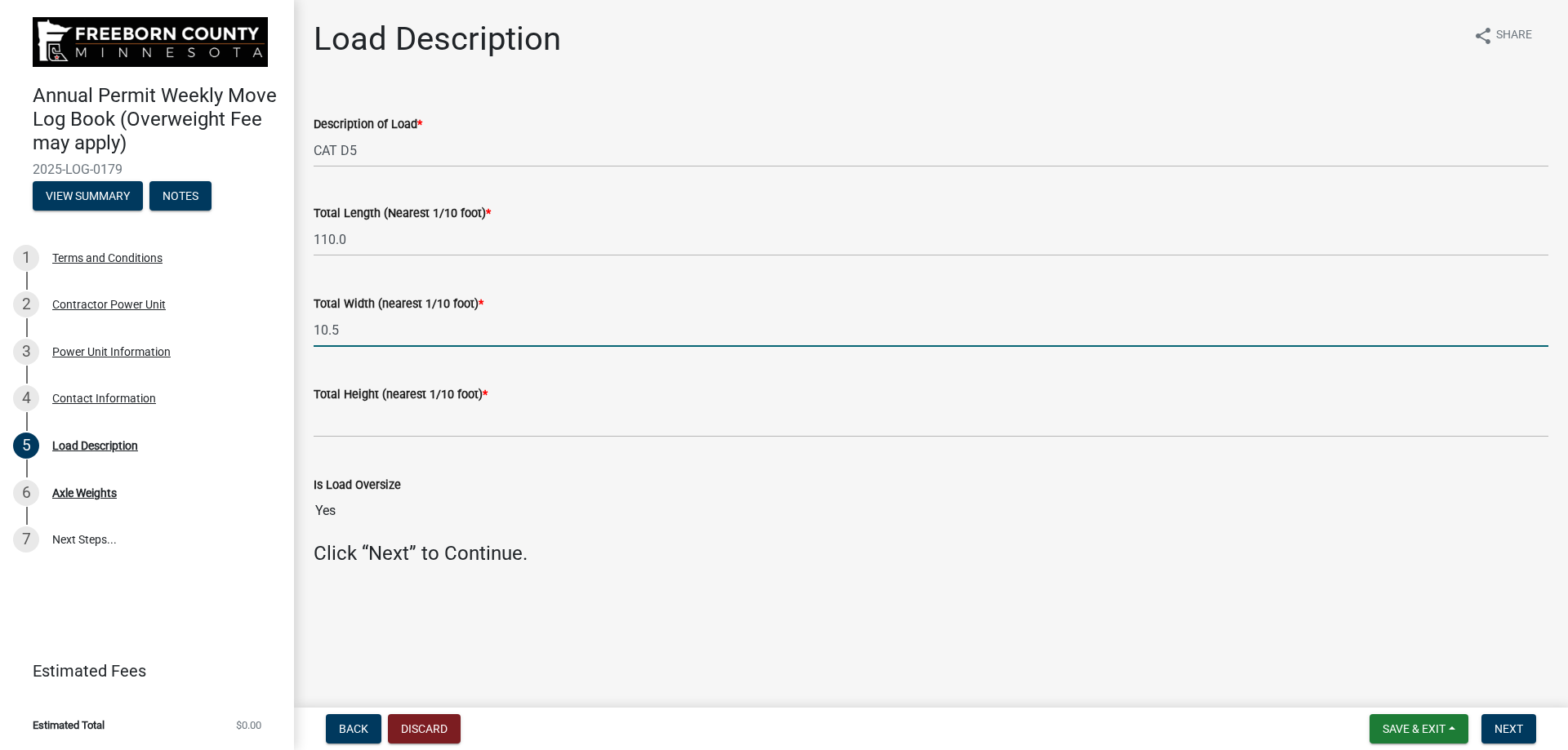
type input "10.5"
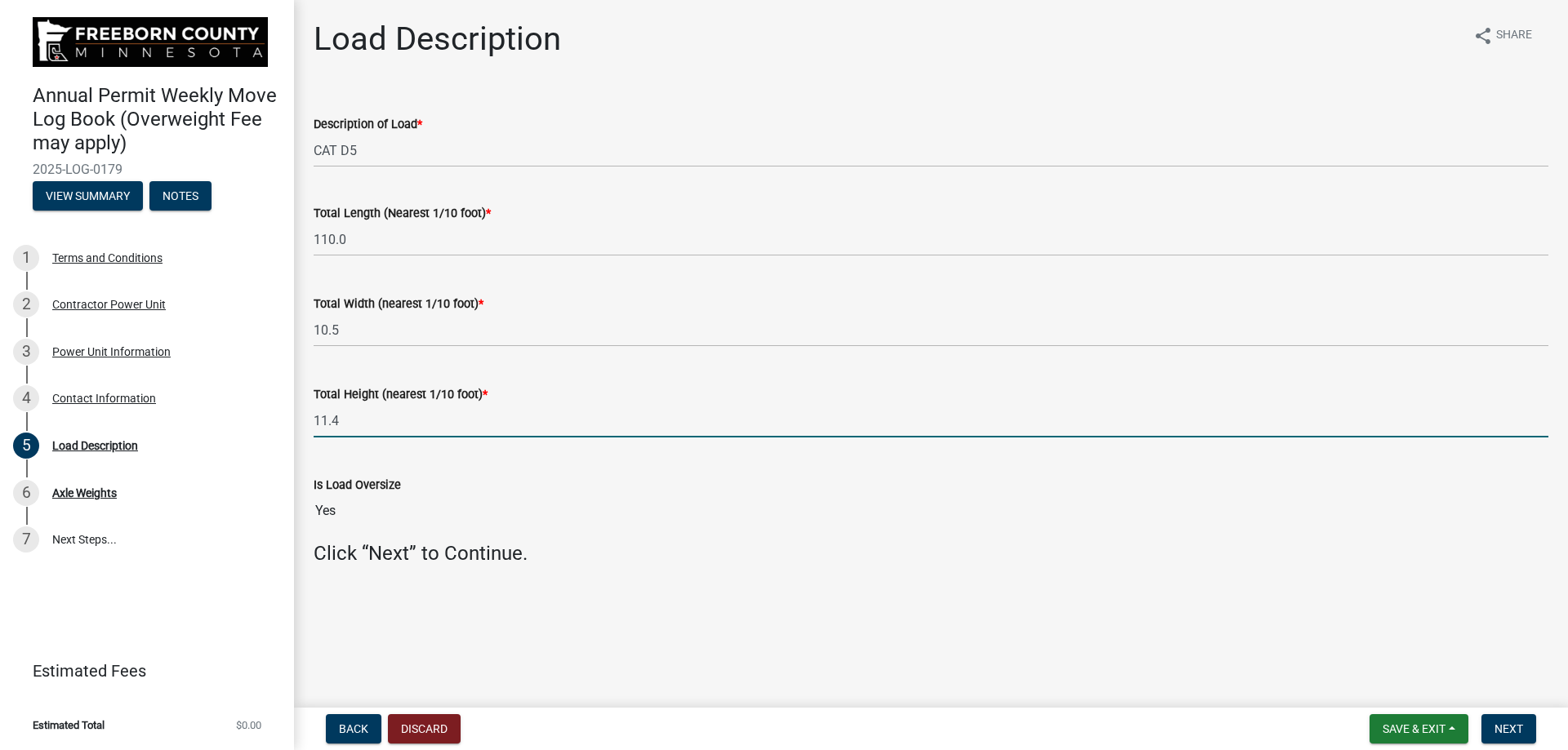
type input "11.4"
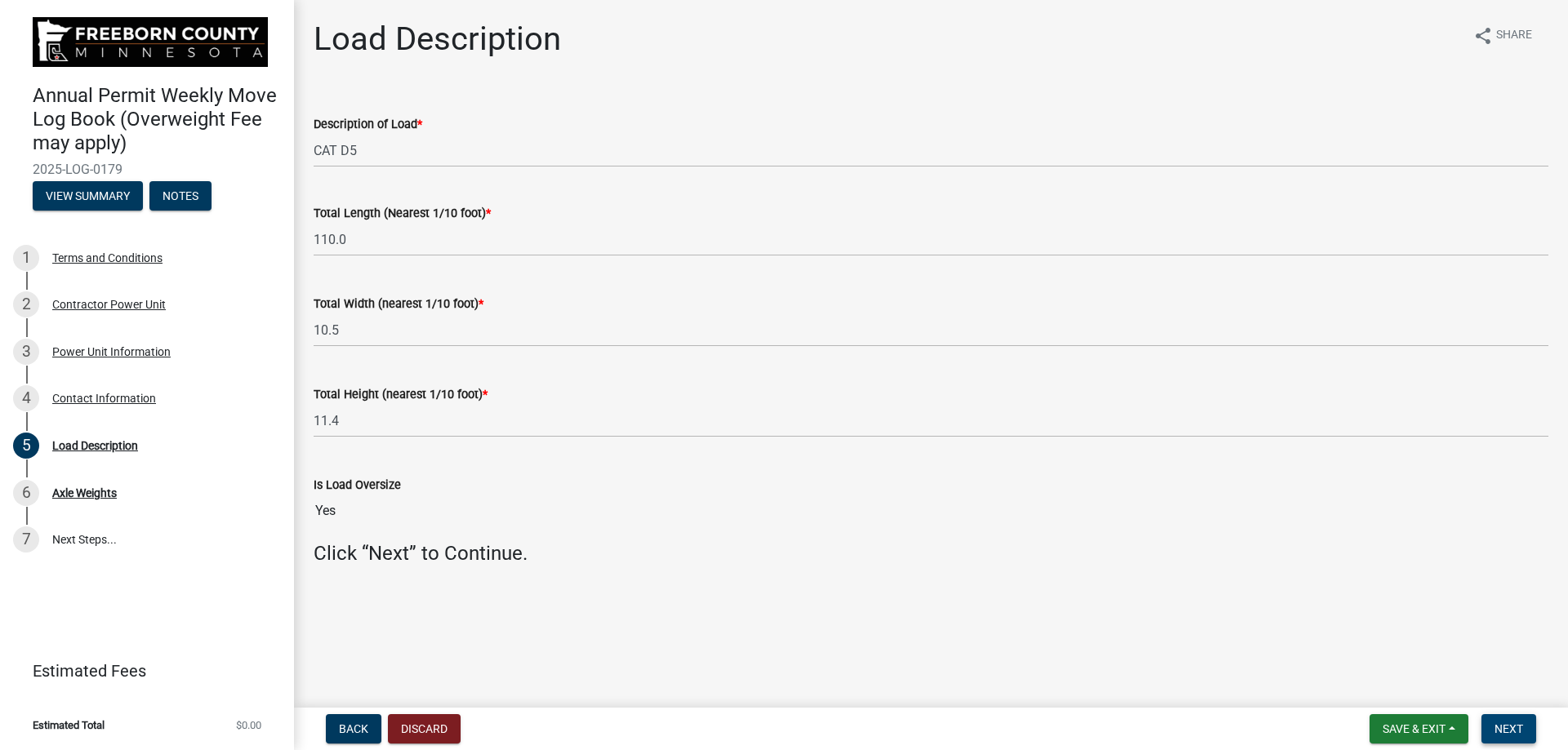
click at [777, 432] on span "Next" at bounding box center [1508, 729] width 28 height 13
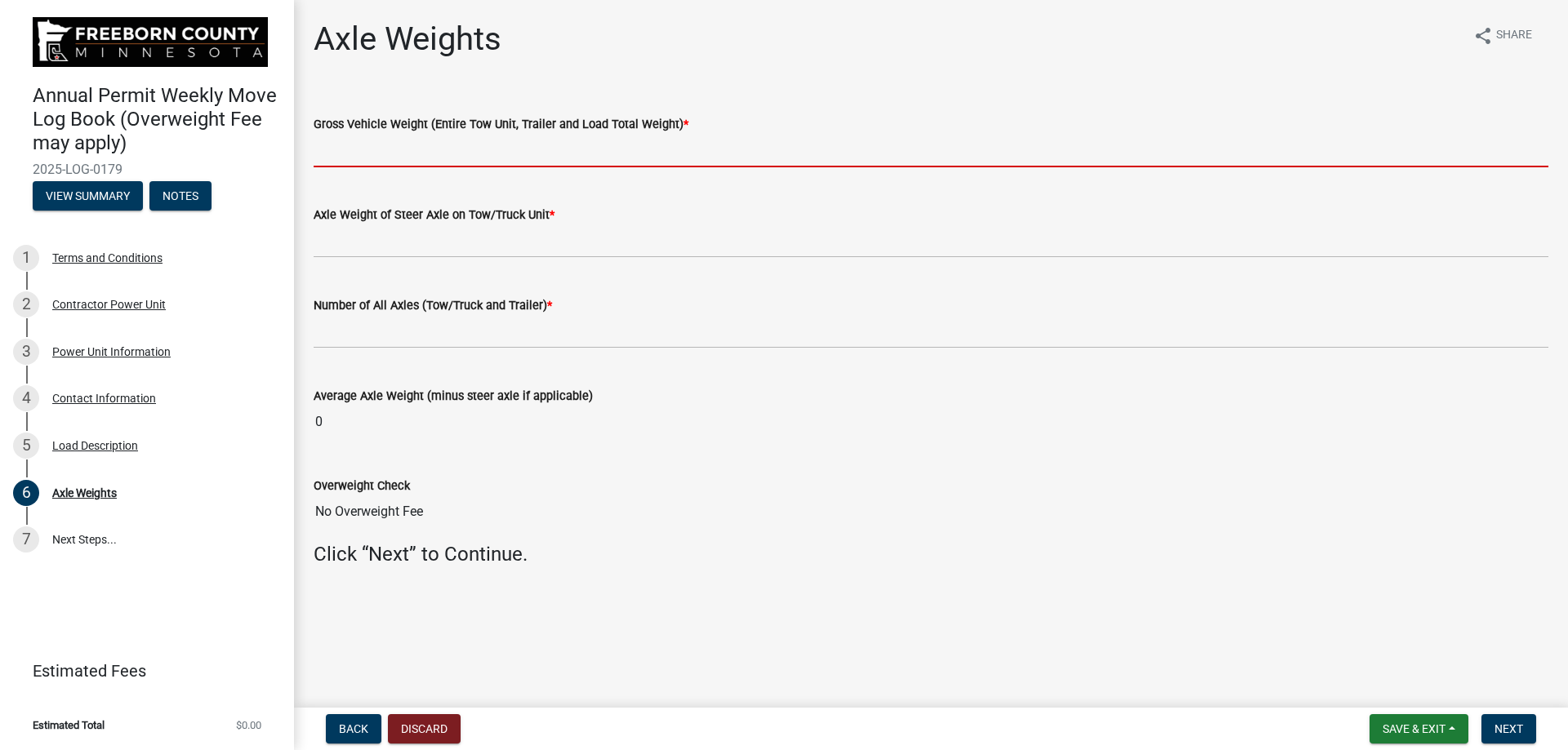
click at [407, 153] on input "text" at bounding box center [930, 150] width 1235 height 33
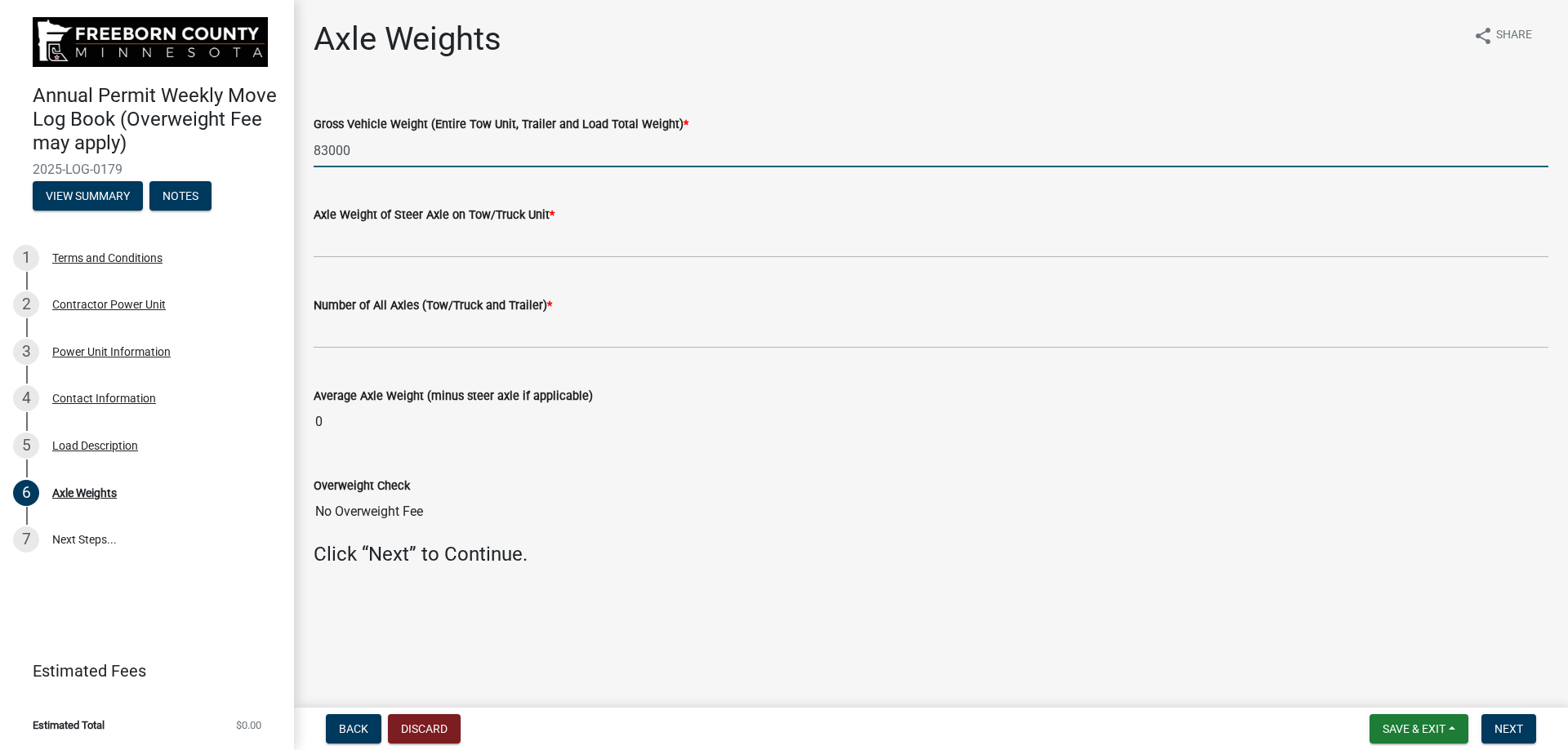
type input "83000"
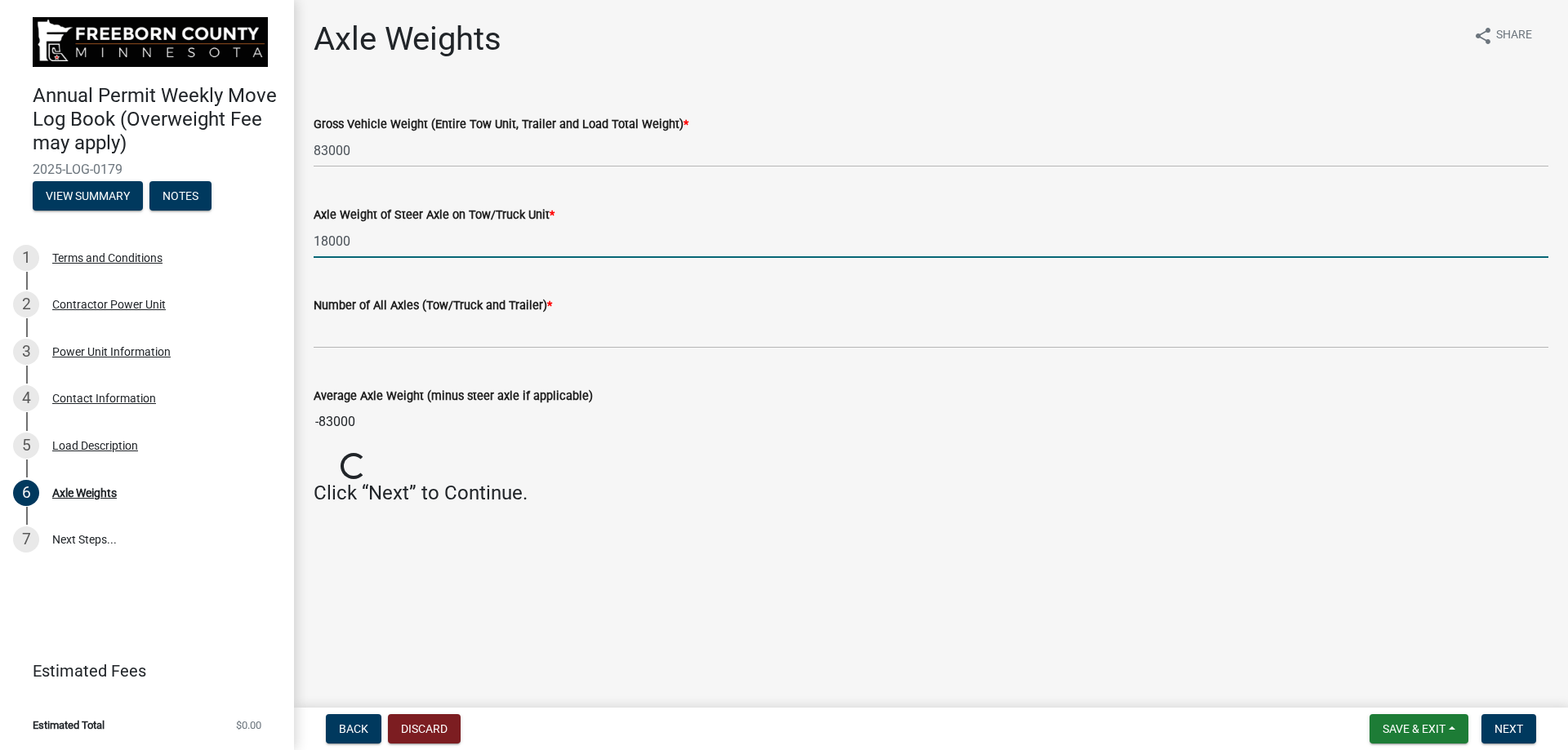
type input "18000"
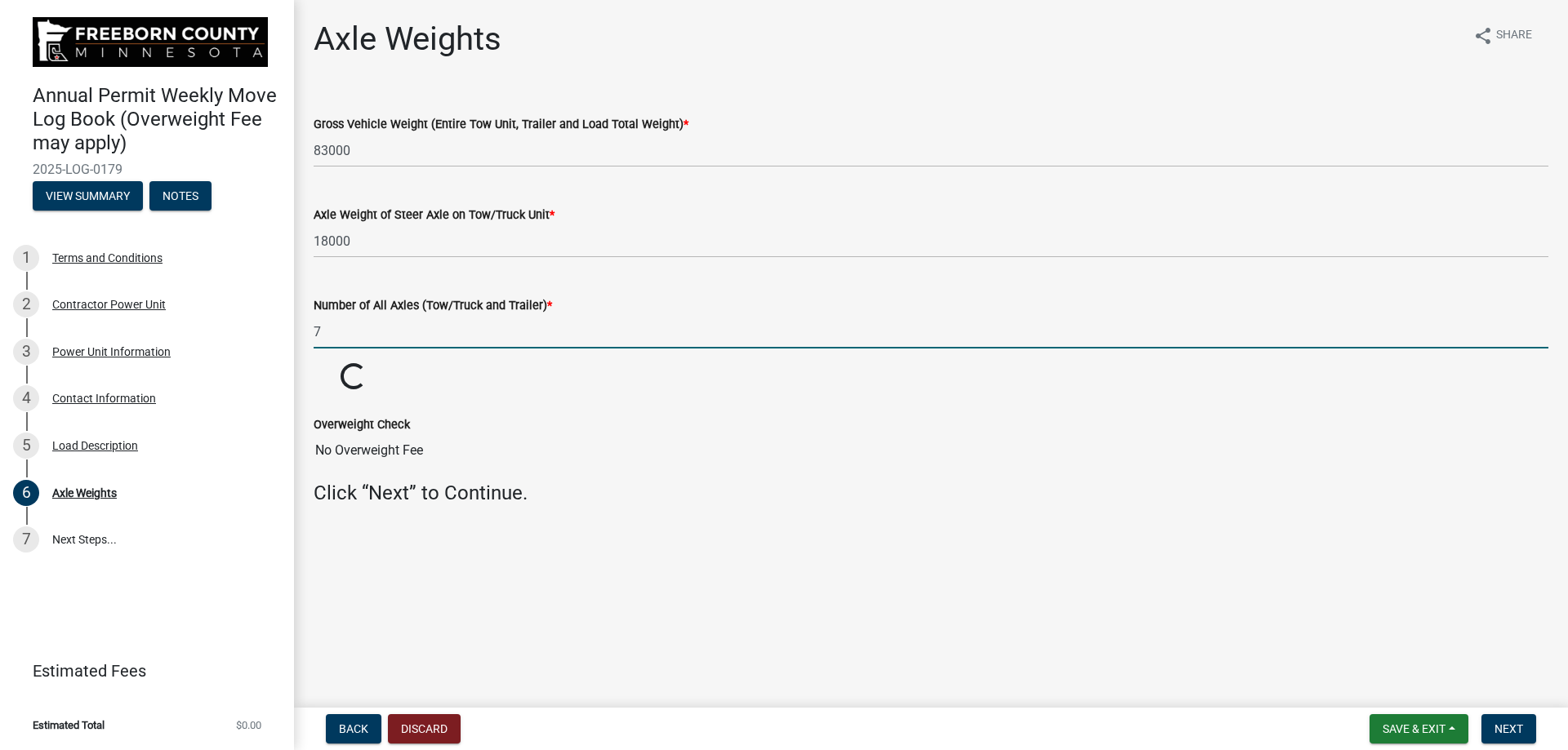
type input "7"
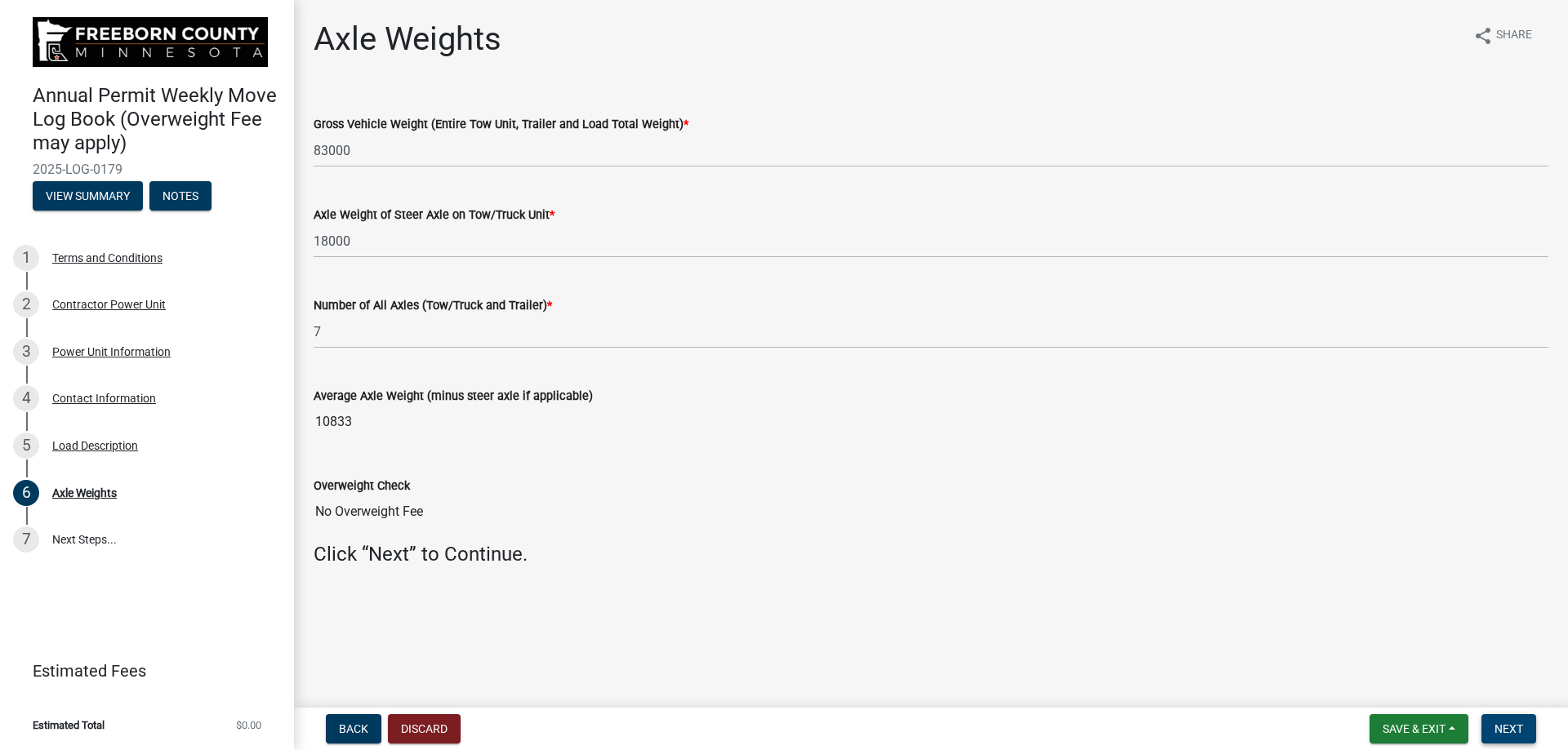
click at [777, 432] on button "Next" at bounding box center [1508, 728] width 55 height 29
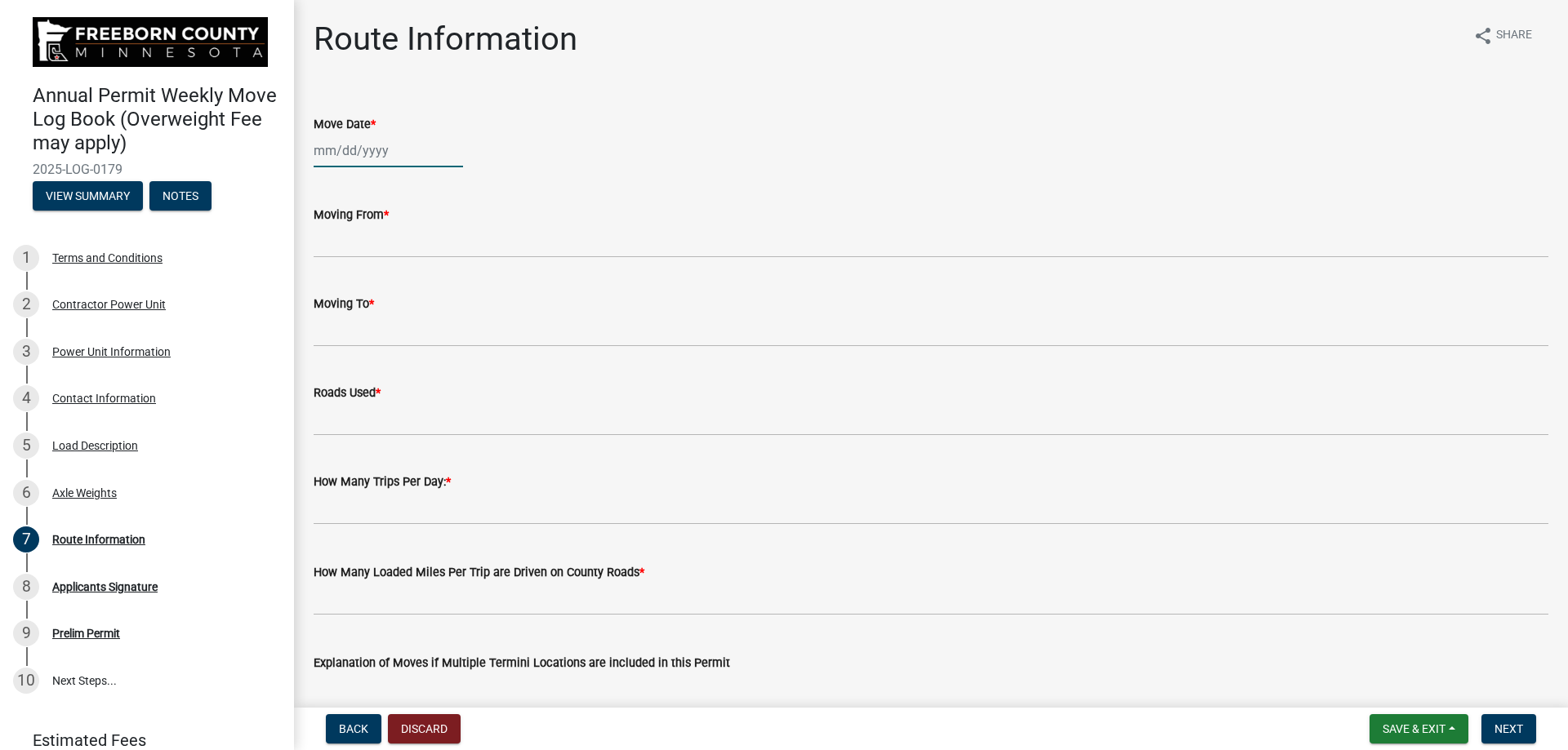
click at [354, 148] on div at bounding box center [388, 150] width 150 height 33
select select "9"
select select "2025"
click at [407, 235] on div "4" at bounding box center [409, 237] width 26 height 26
type input "[DATE]"
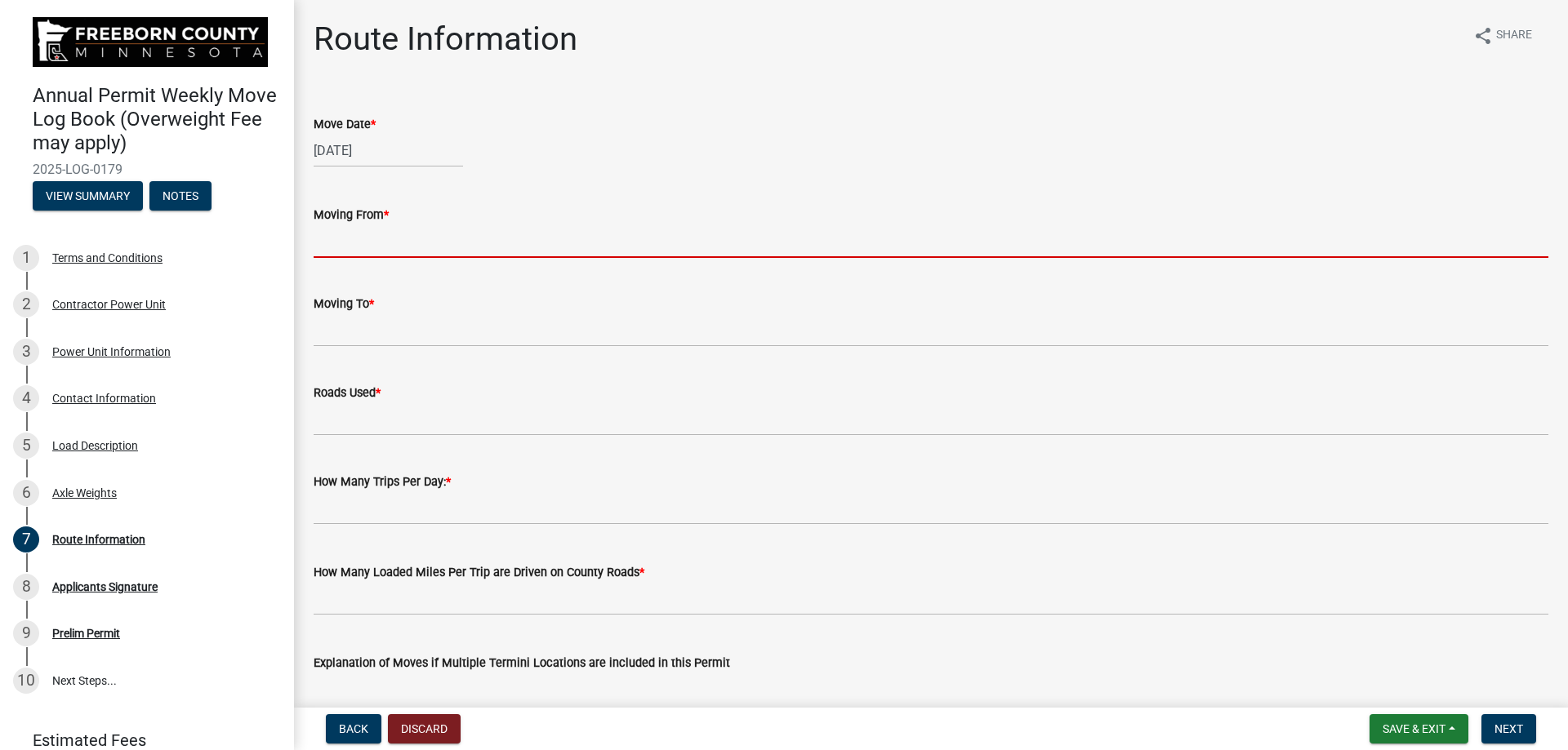
click at [379, 247] on input "Moving From *" at bounding box center [930, 240] width 1235 height 33
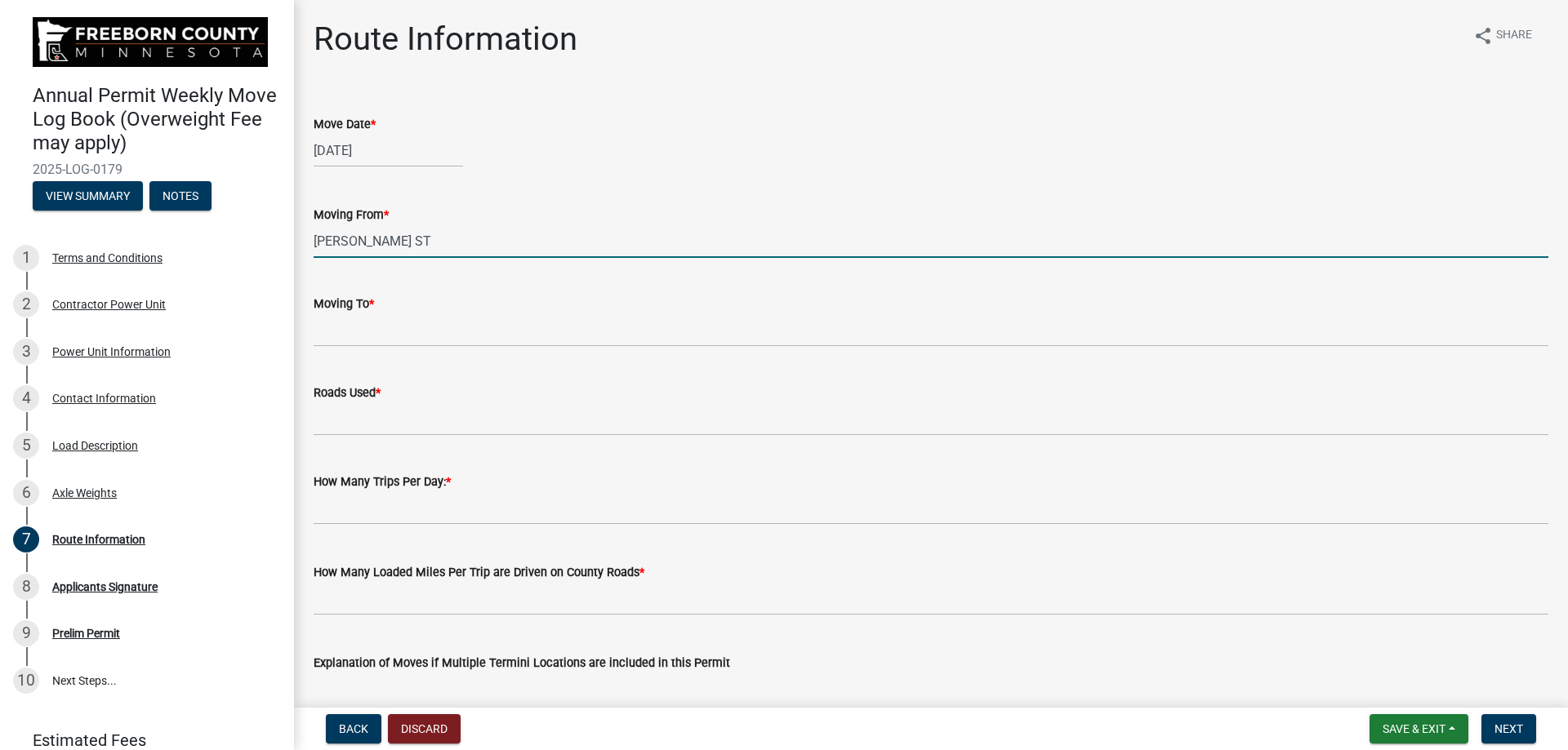
type input "Eberhart ST"
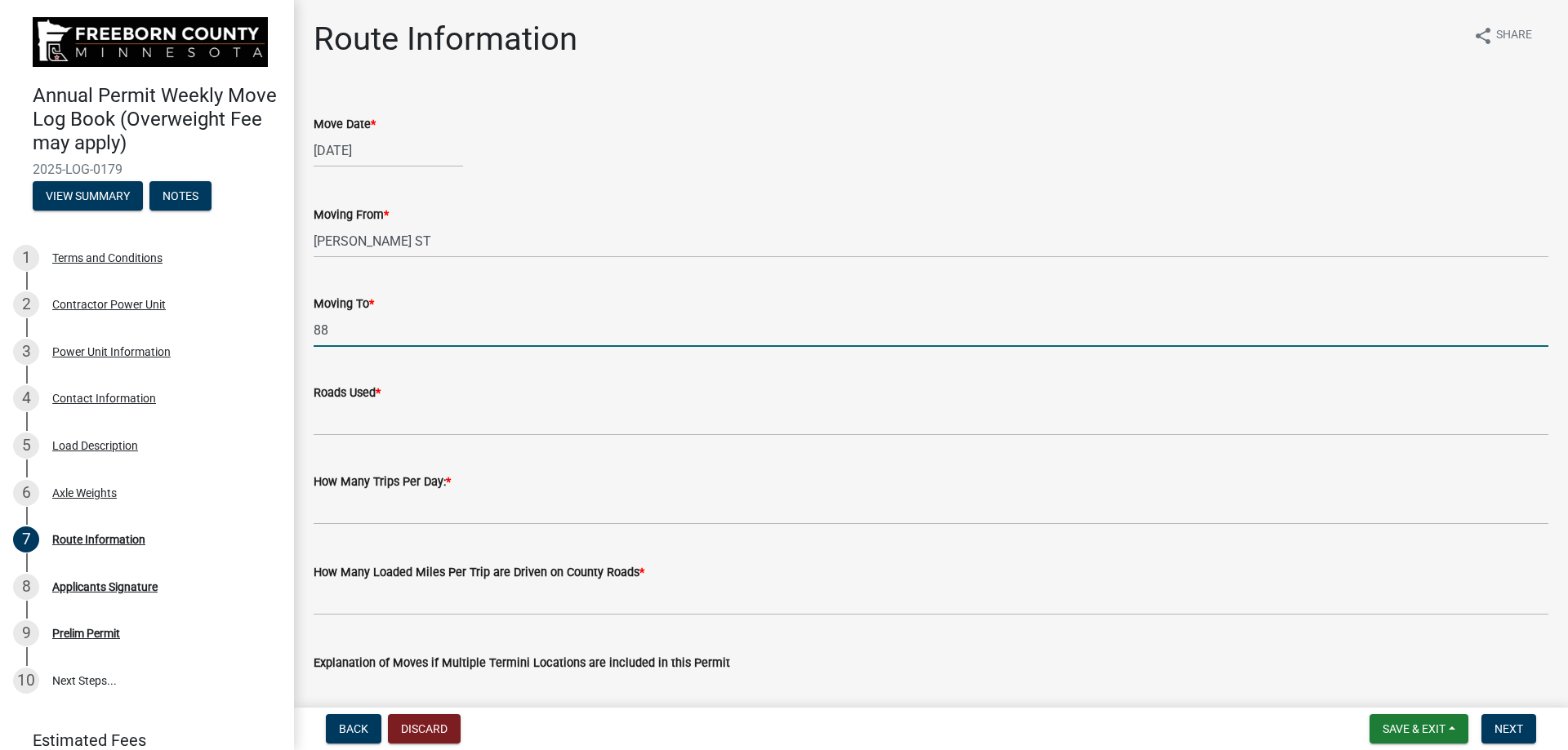
type input "880TH AVE/T263"
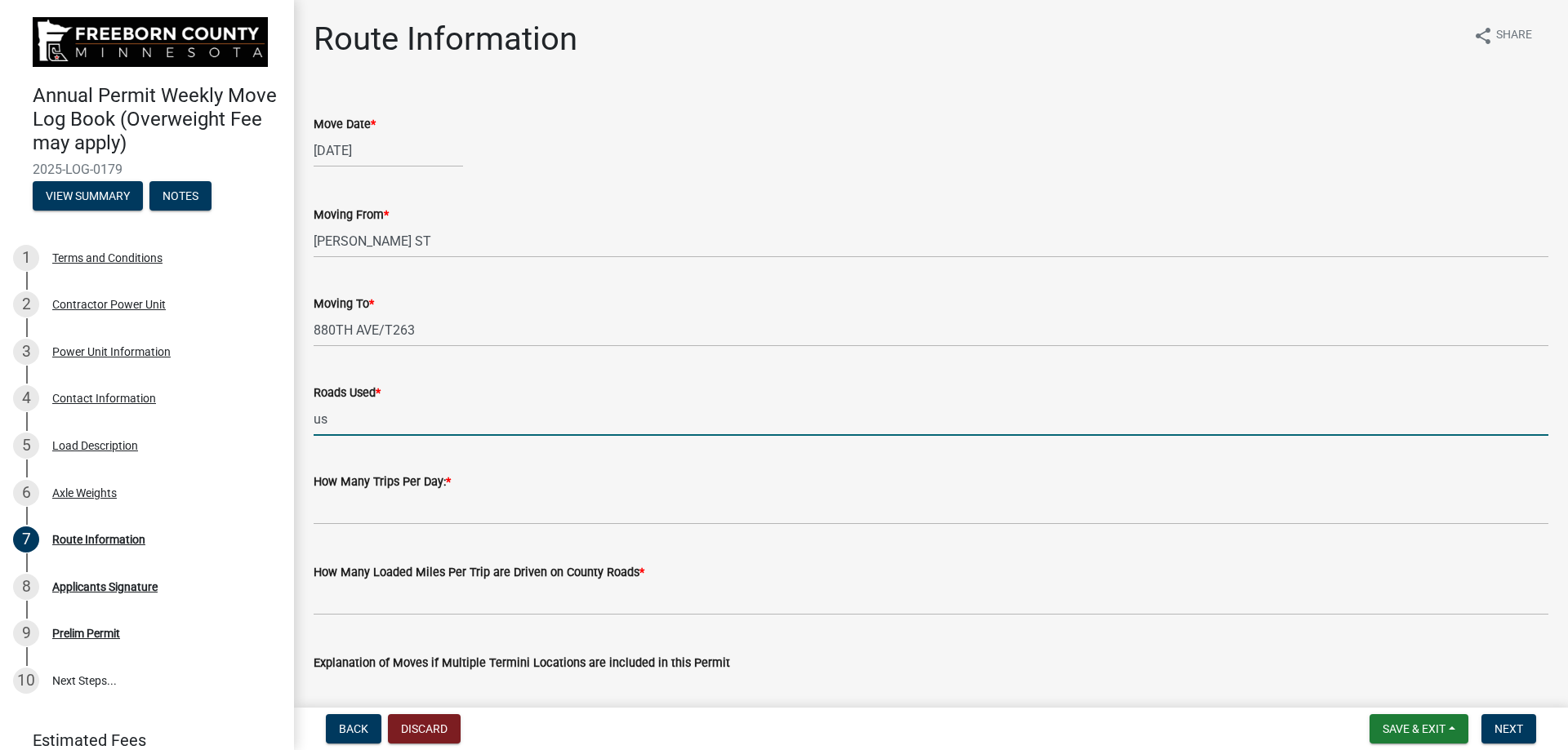
type input "u"
type input "U"
click at [313, 420] on input "CR46-CR30-CR19-880TH AVE/T263" at bounding box center [930, 418] width 1235 height 33
type input "US65-CR46-CR30-CR19-880TH AVE/T263"
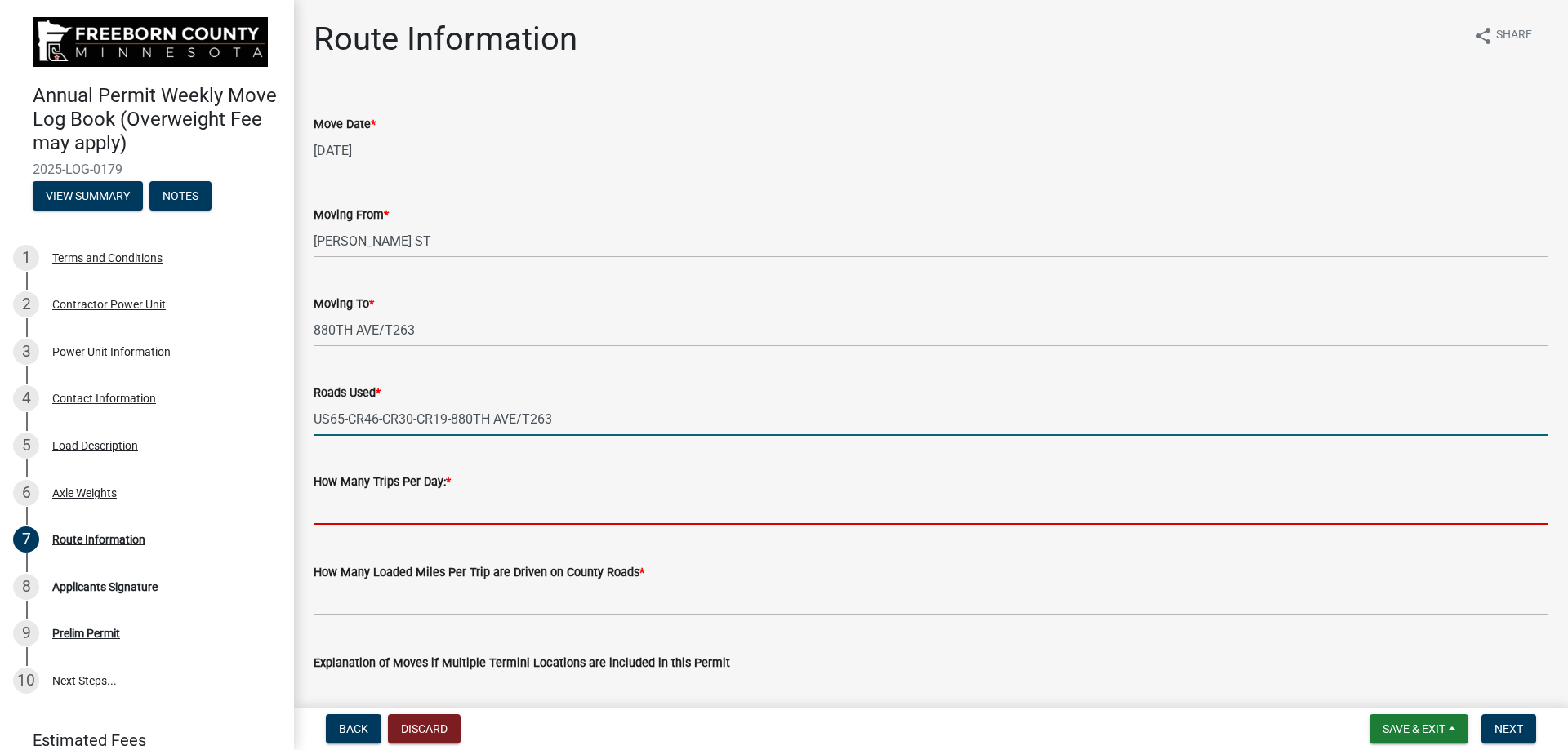
click at [455, 432] on input "text" at bounding box center [930, 508] width 1235 height 33
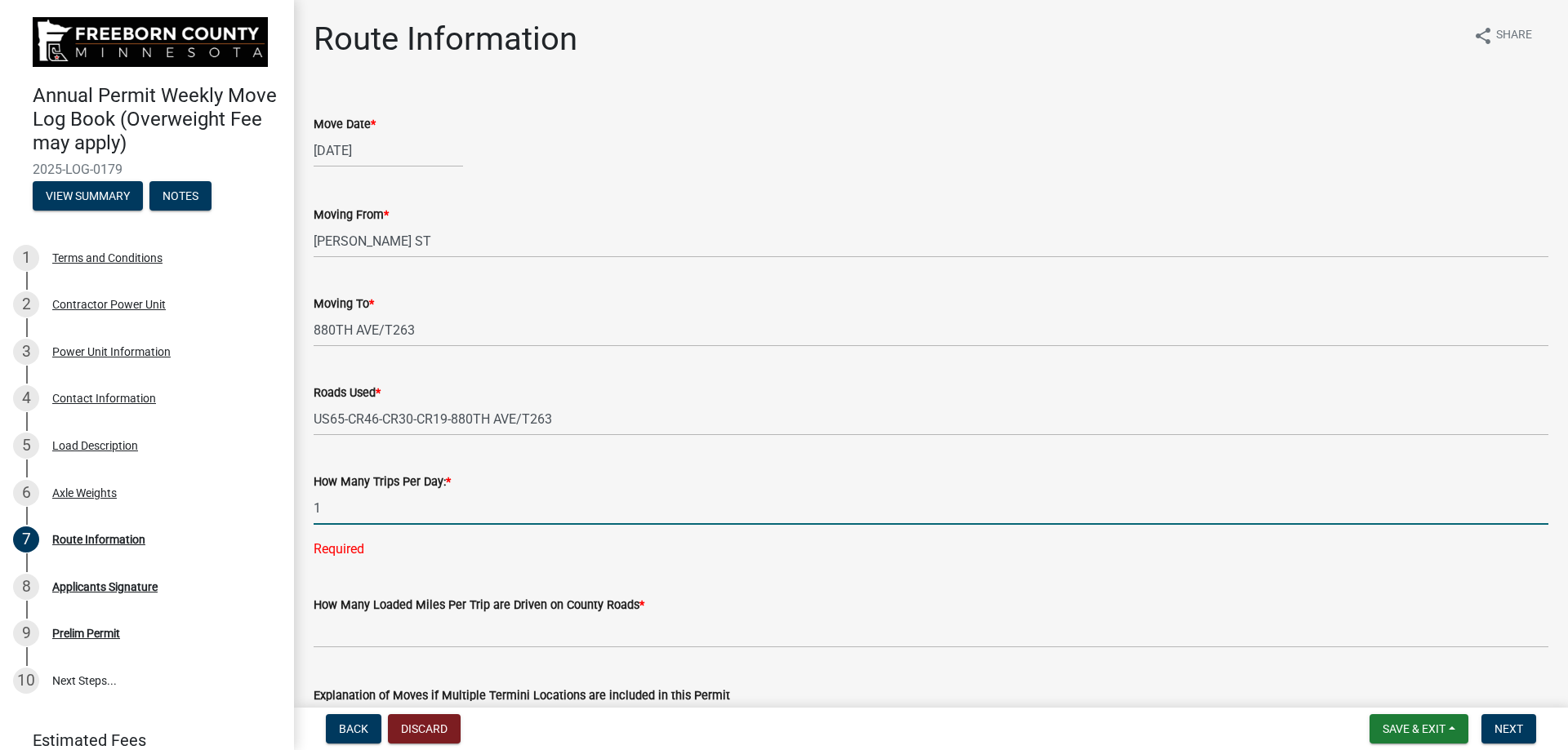
type input "1"
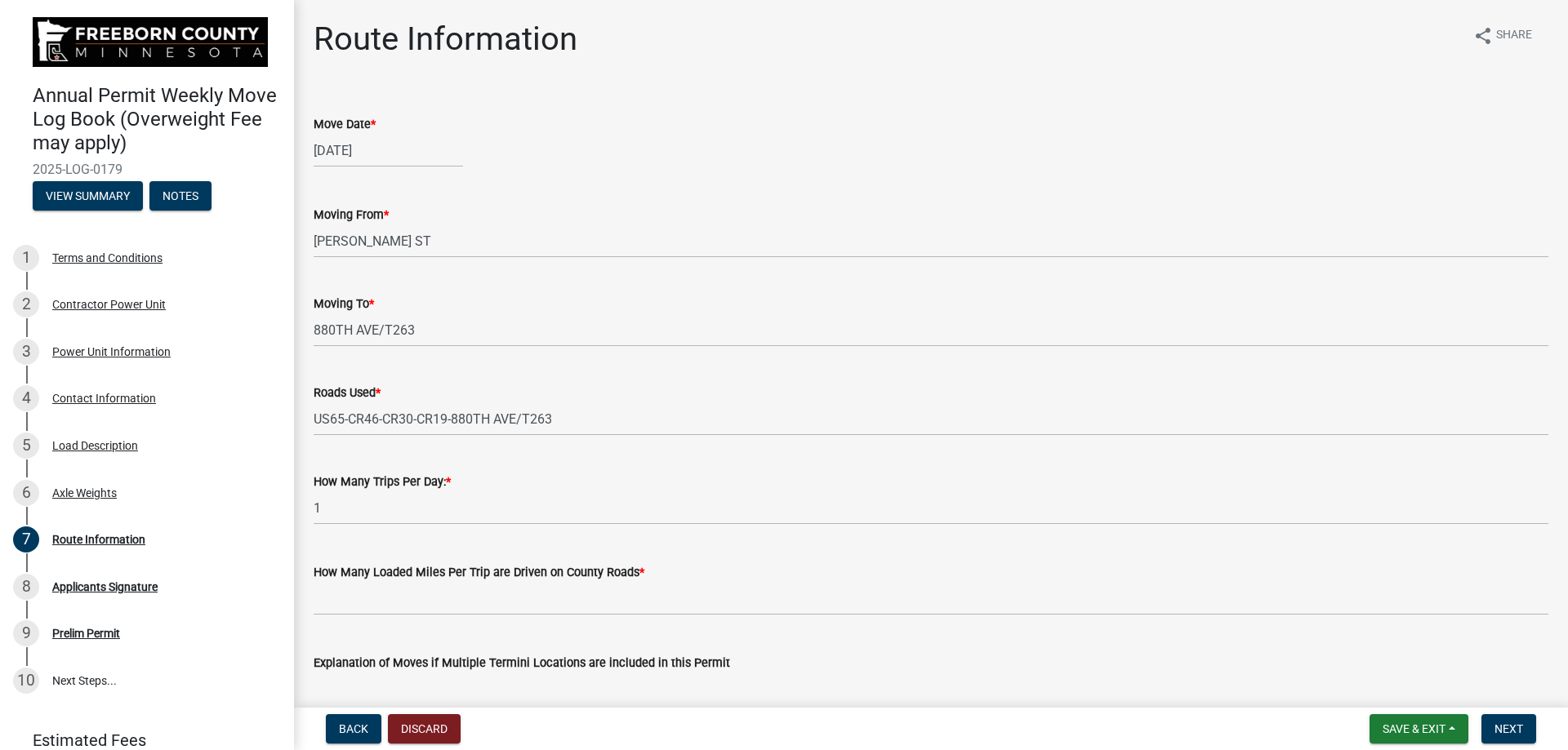
click at [574, 432] on div "How Many Trips Per Day: * 1" at bounding box center [930, 487] width 1235 height 76
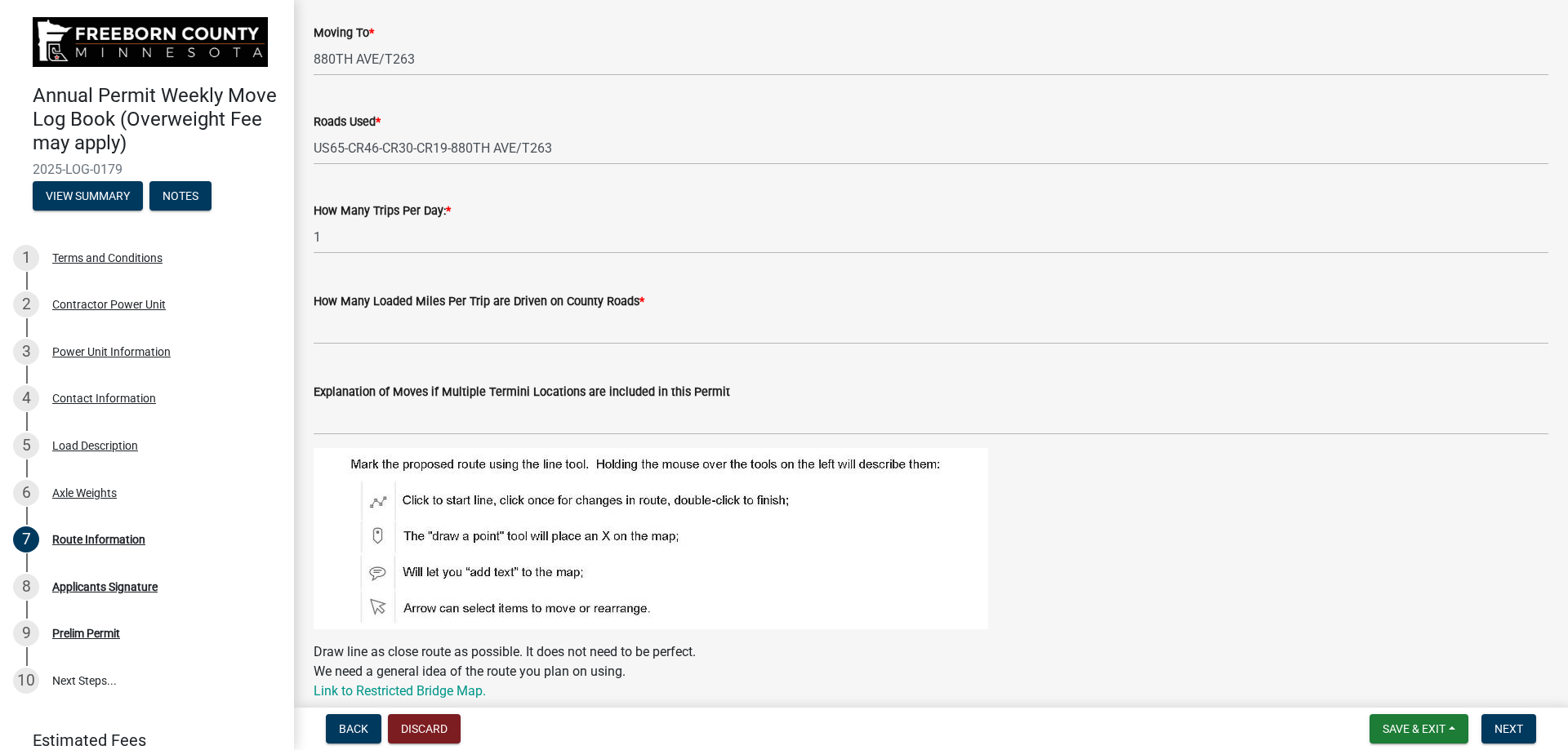
scroll to position [326, 0]
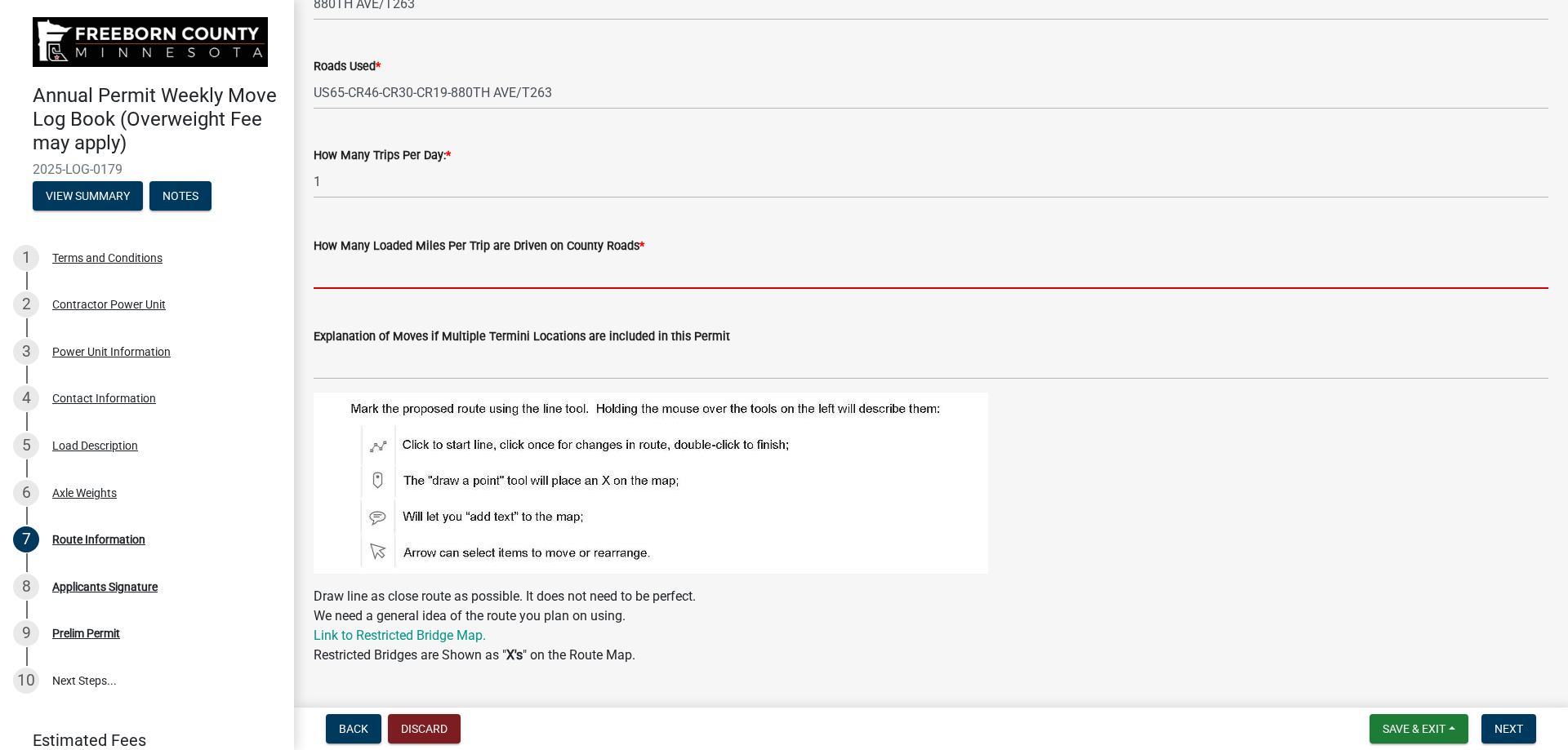
click at [460, 268] on input "text" at bounding box center [930, 271] width 1235 height 33
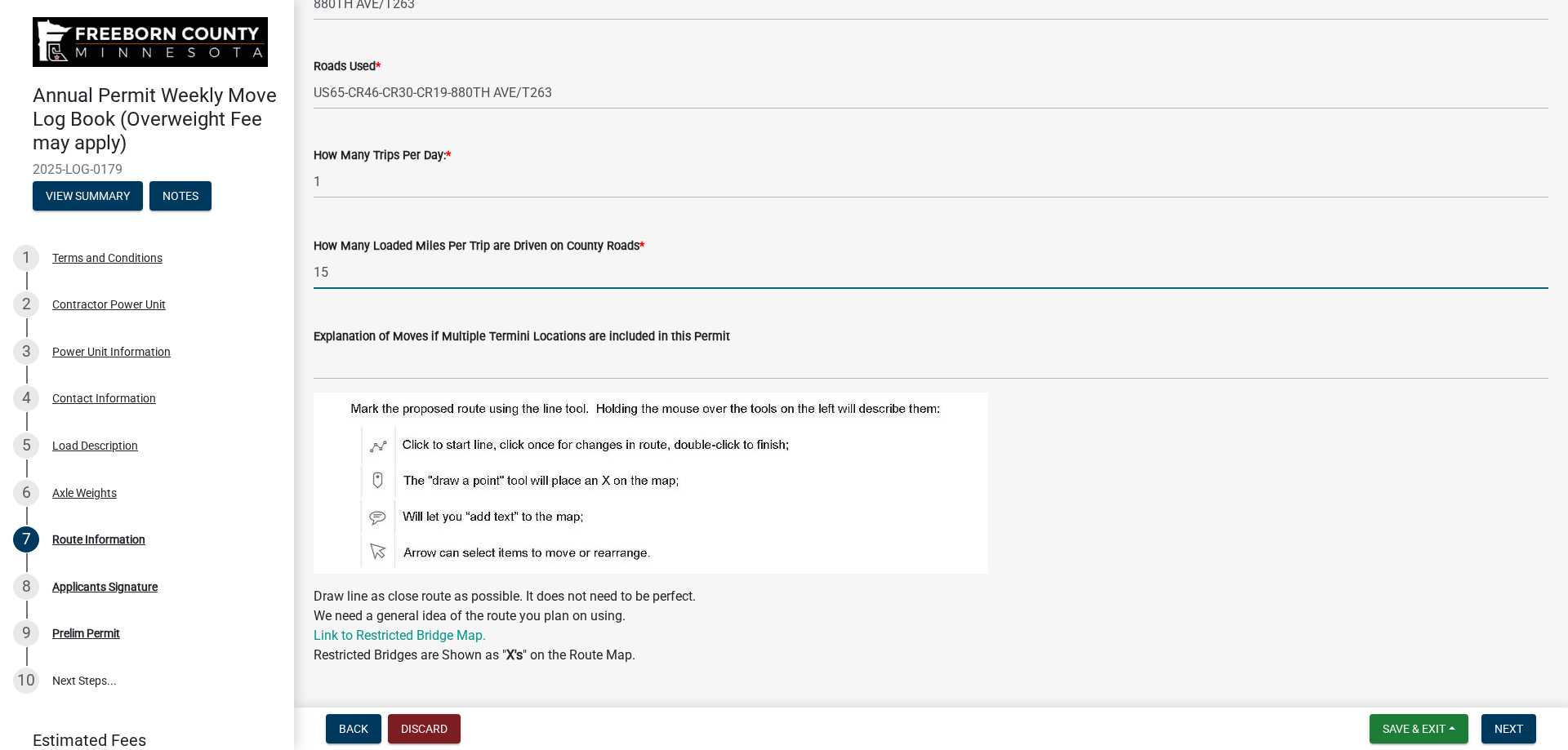
type input "15"
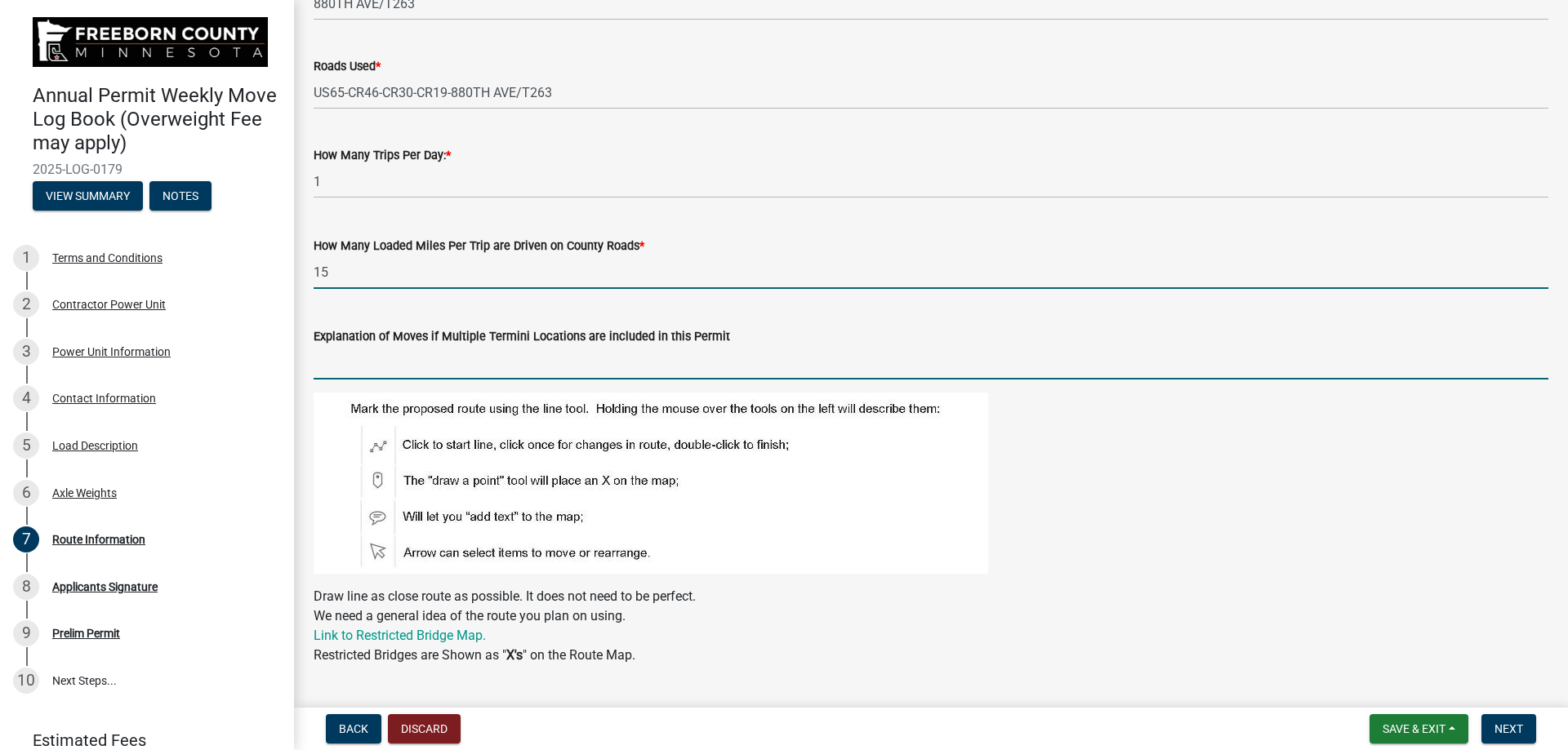
click at [414, 349] on input "Explanation of Moves if Multiple Termini Locations are included in this Permit" at bounding box center [930, 362] width 1235 height 33
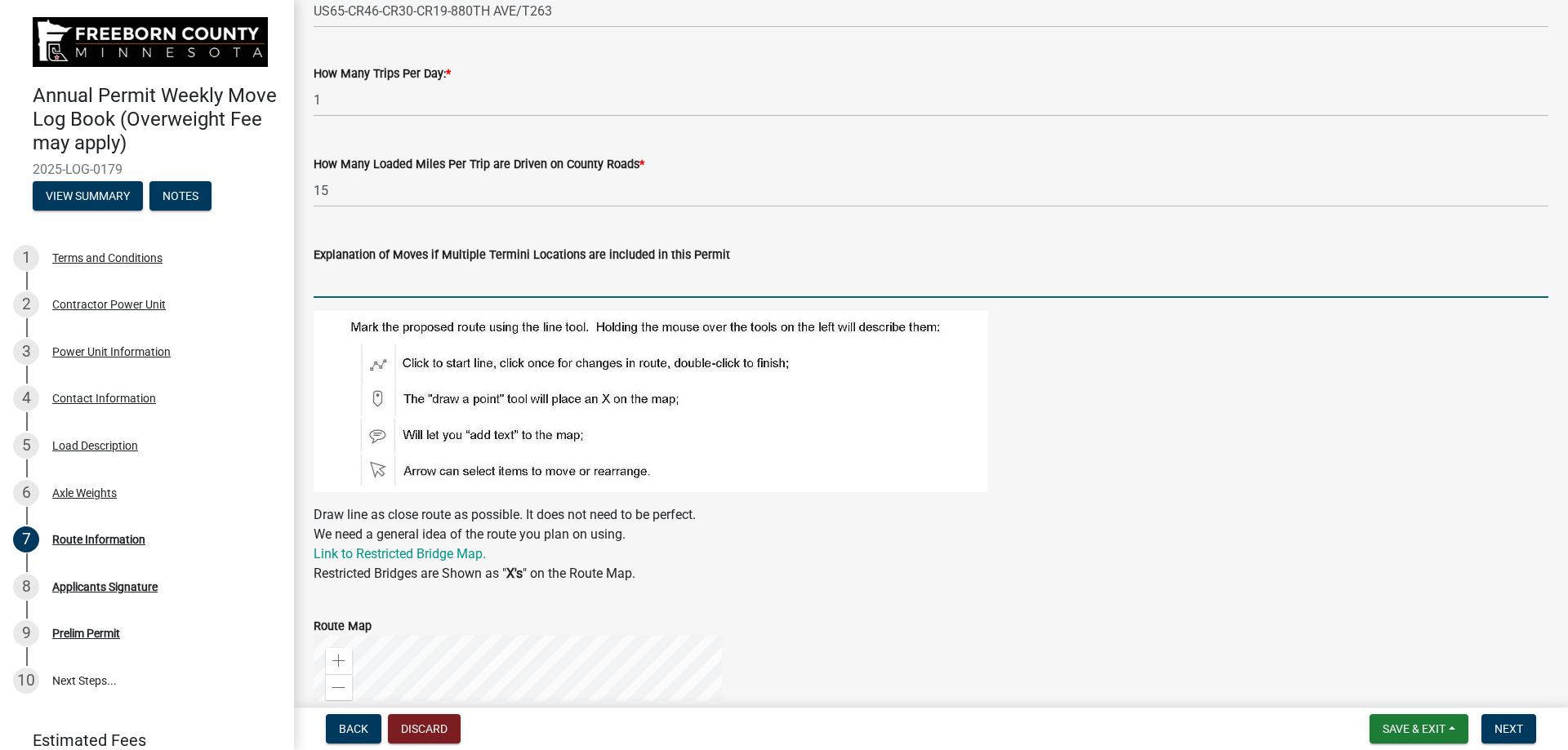
scroll to position [816, 0]
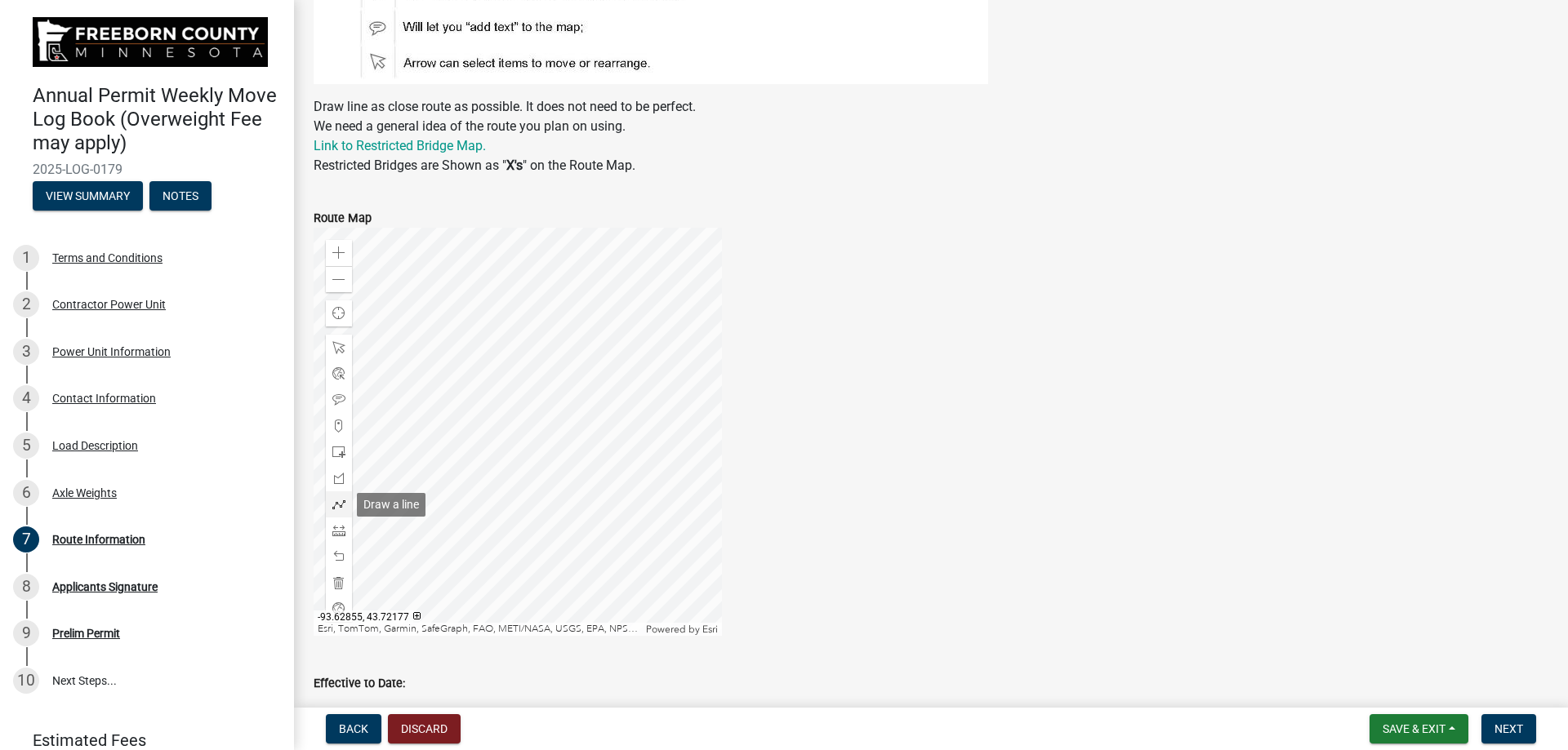
click at [341, 432] on span at bounding box center [339, 504] width 13 height 13
click at [332, 246] on div "Zoom in" at bounding box center [339, 253] width 26 height 26
click at [333, 245] on div "Zoom in" at bounding box center [339, 253] width 26 height 26
click at [555, 233] on div at bounding box center [517, 431] width 408 height 408
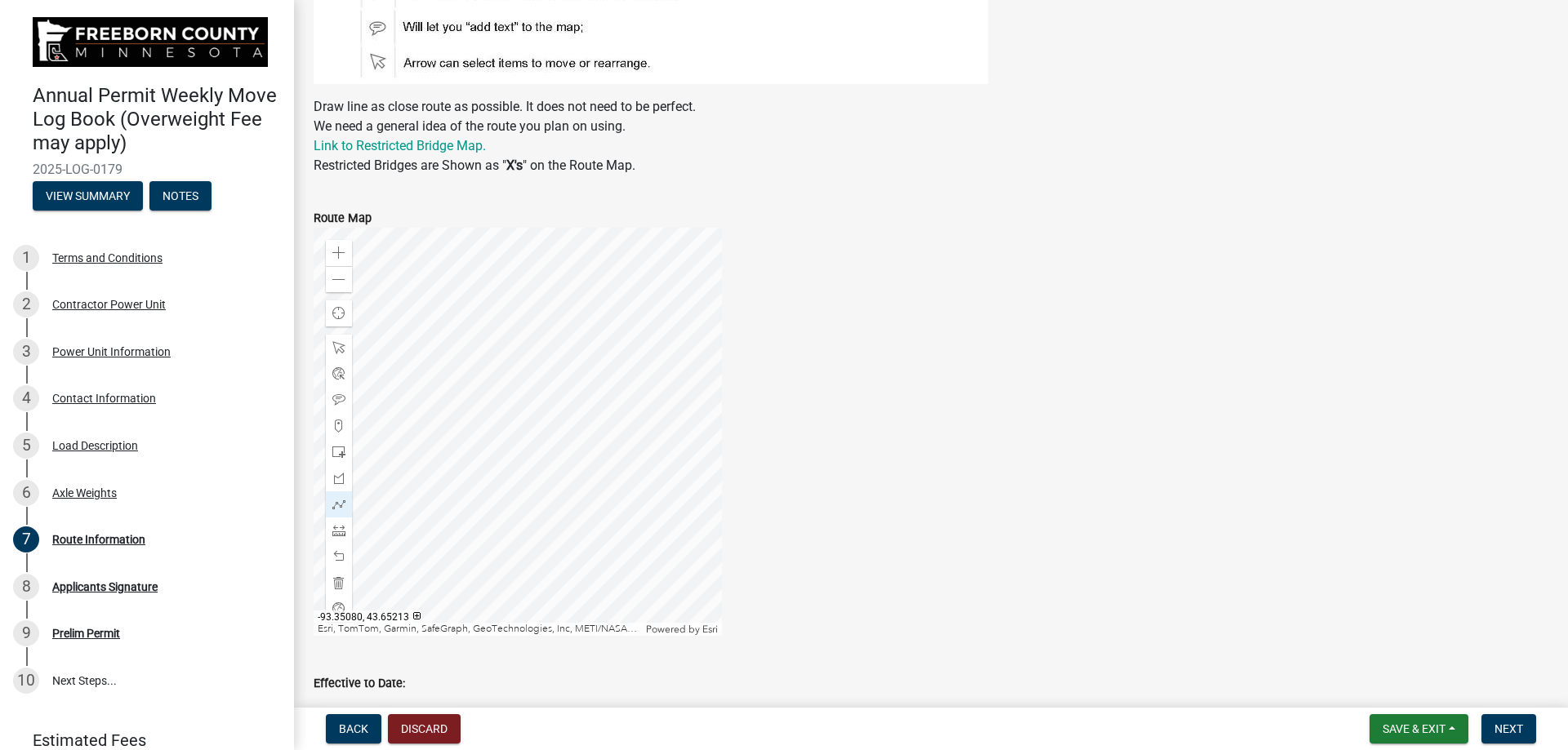
click at [490, 414] on div at bounding box center [517, 431] width 408 height 408
click at [331, 257] on div "Zoom in" at bounding box center [339, 253] width 26 height 26
click at [432, 394] on div at bounding box center [517, 431] width 408 height 408
click at [403, 432] on div at bounding box center [517, 431] width 408 height 408
click at [343, 432] on div at bounding box center [517, 431] width 408 height 408
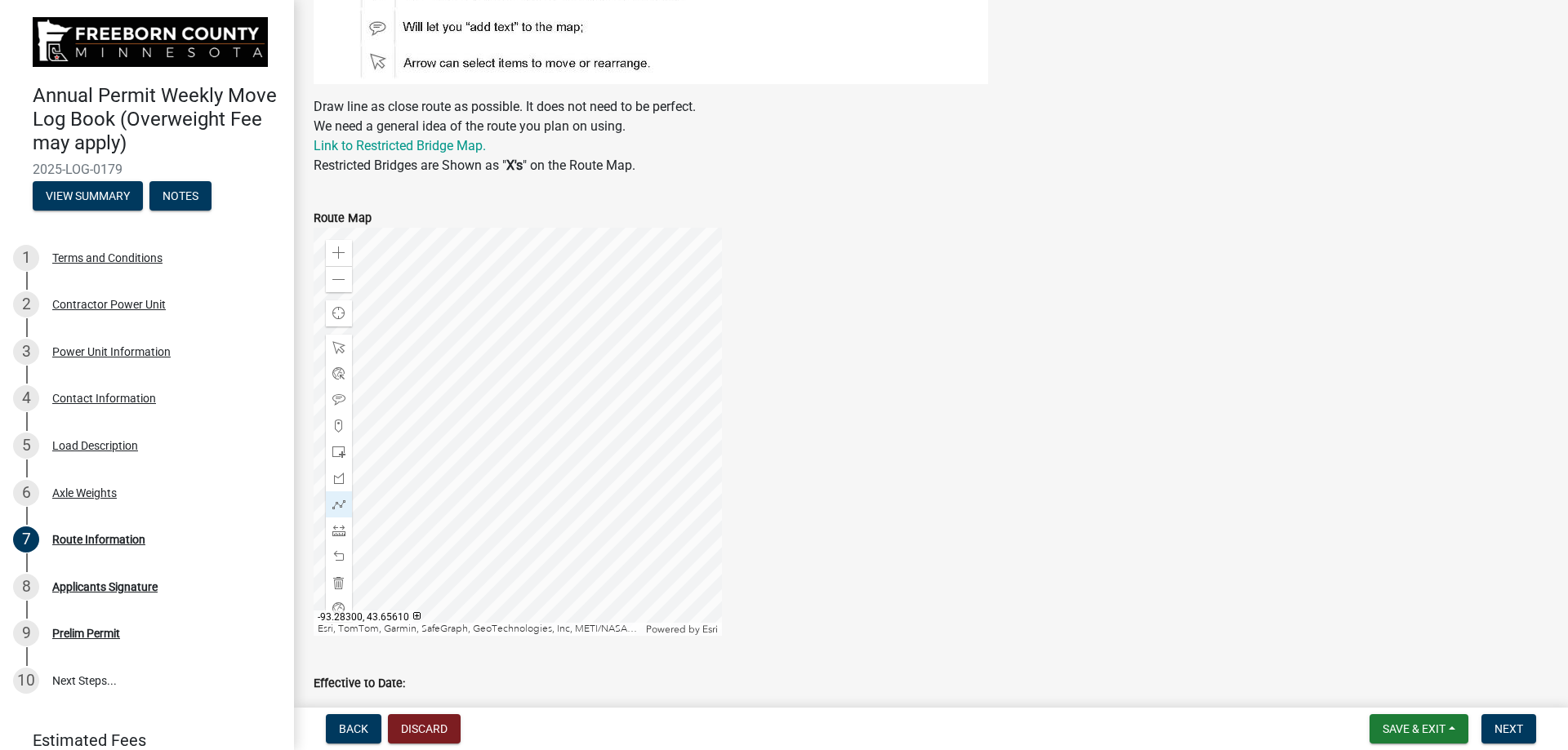
click at [313, 432] on div at bounding box center [517, 431] width 408 height 408
click at [328, 432] on div at bounding box center [517, 431] width 408 height 408
click at [373, 432] on div at bounding box center [517, 431] width 408 height 408
click at [324, 432] on div at bounding box center [517, 431] width 408 height 408
click at [447, 432] on div at bounding box center [517, 431] width 408 height 408
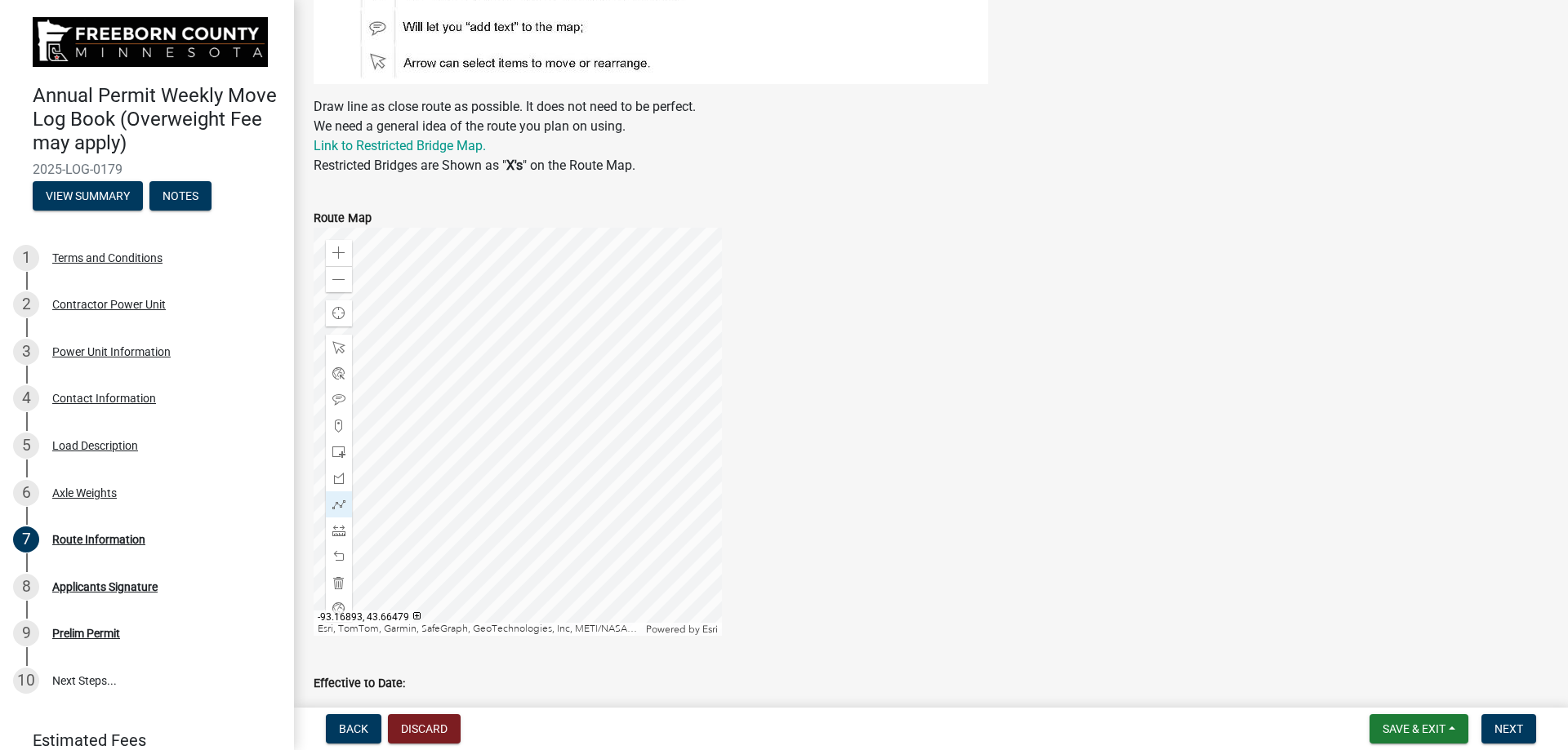
click at [538, 409] on div at bounding box center [517, 431] width 408 height 408
click at [552, 371] on div at bounding box center [517, 431] width 408 height 408
click at [558, 340] on div at bounding box center [517, 431] width 408 height 408
click at [558, 365] on div at bounding box center [517, 431] width 408 height 408
click at [530, 331] on div at bounding box center [517, 431] width 408 height 408
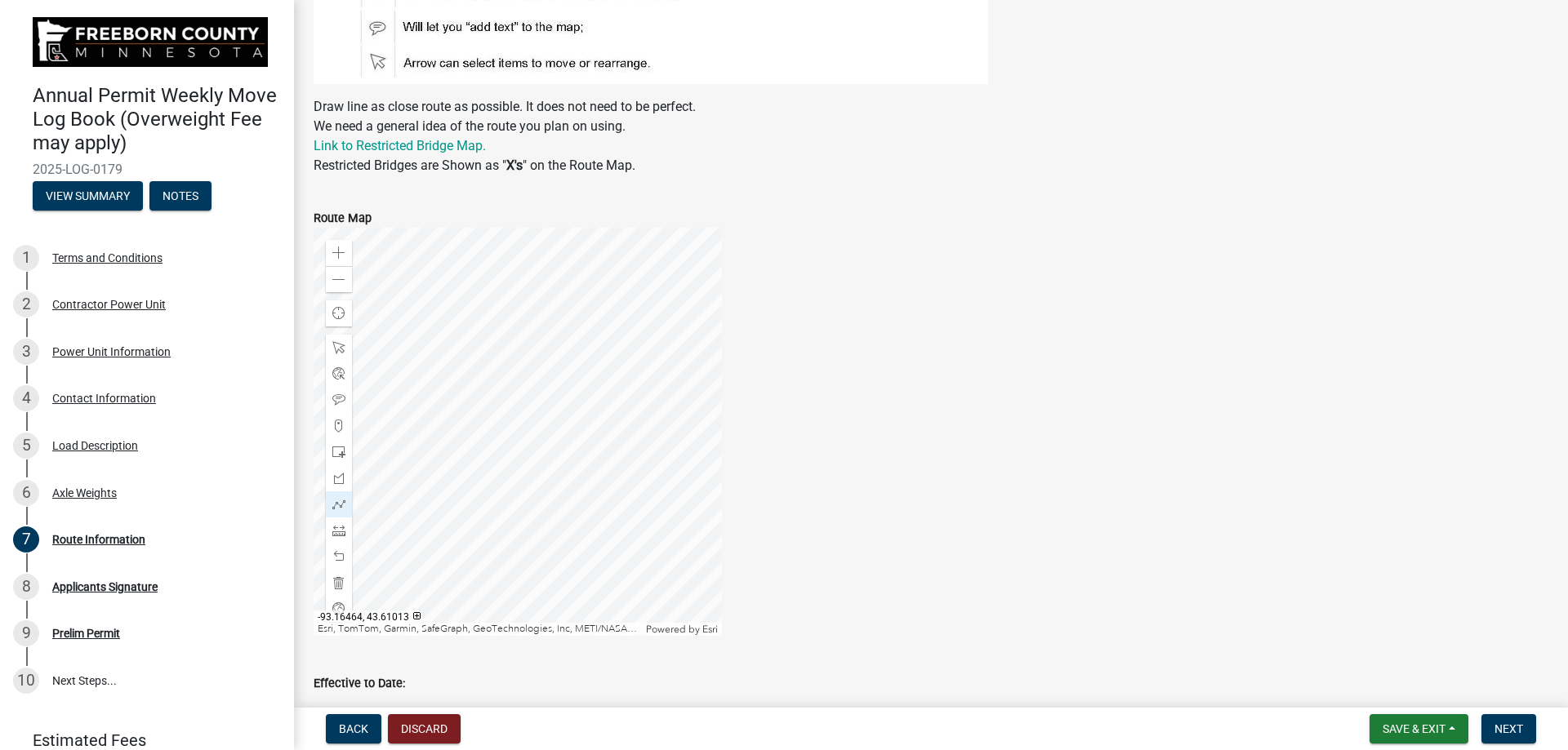
click at [547, 302] on div at bounding box center [517, 431] width 408 height 408
click at [506, 340] on div at bounding box center [517, 431] width 408 height 408
click at [541, 289] on div at bounding box center [517, 431] width 408 height 408
click at [539, 316] on div at bounding box center [517, 431] width 408 height 408
click at [546, 354] on div at bounding box center [517, 431] width 408 height 408
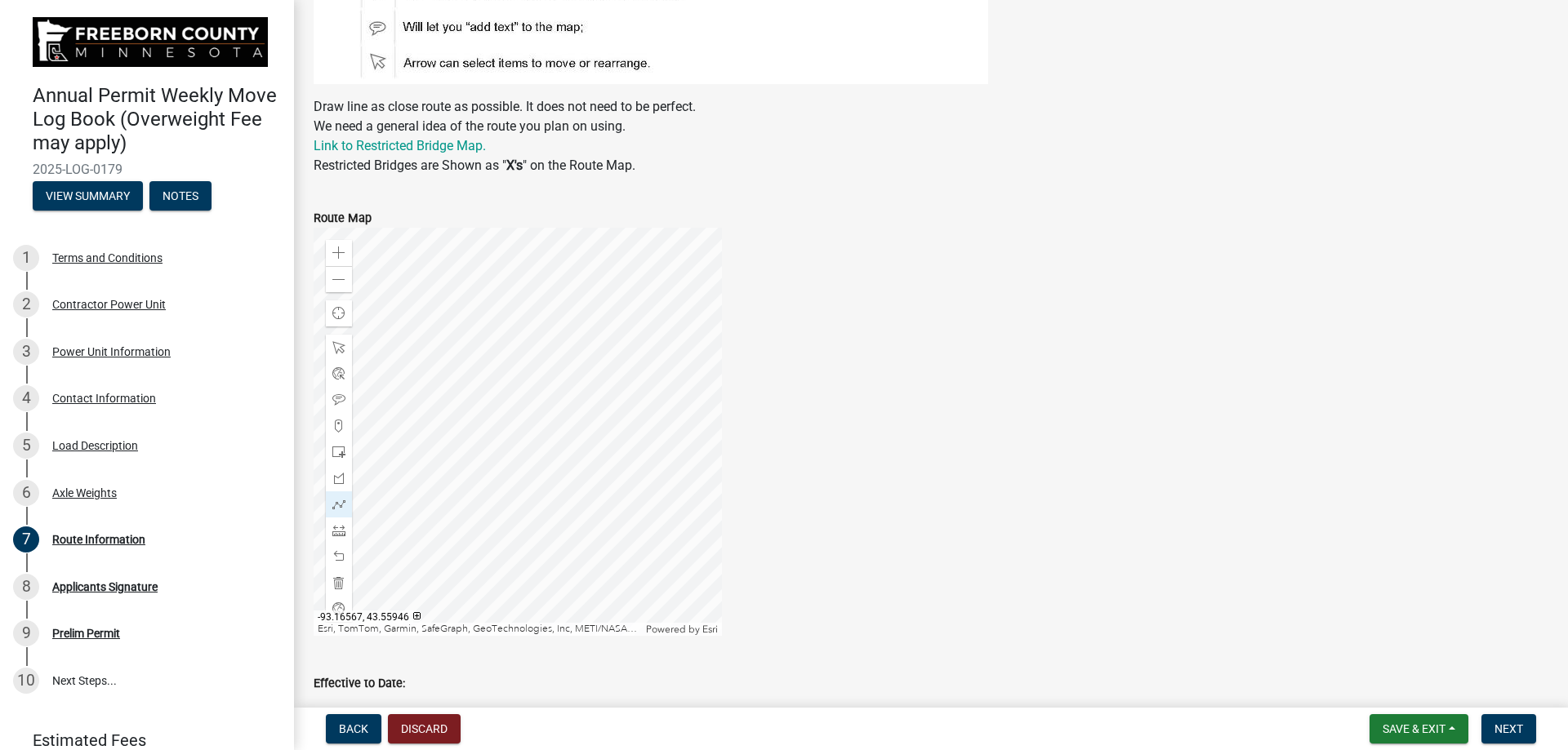
click at [581, 432] on div at bounding box center [517, 431] width 408 height 408
click at [550, 432] on div at bounding box center [517, 431] width 408 height 408
click at [567, 432] on div at bounding box center [517, 431] width 408 height 408
click at [565, 432] on div at bounding box center [517, 431] width 408 height 408
click at [529, 340] on div at bounding box center [517, 431] width 408 height 408
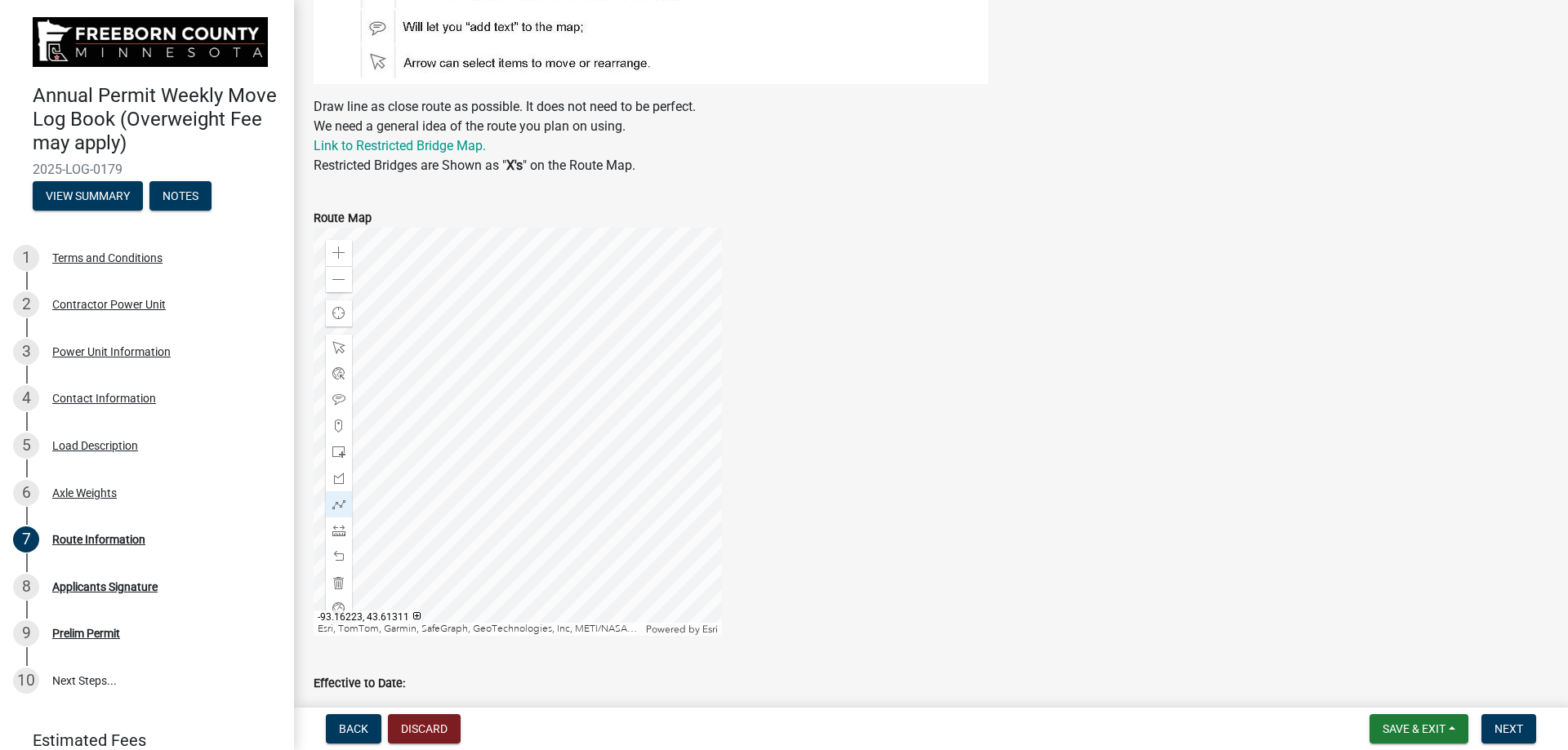
click at [398, 431] on div at bounding box center [517, 431] width 408 height 408
click at [414, 432] on div at bounding box center [517, 431] width 408 height 408
click at [379, 432] on div at bounding box center [517, 431] width 408 height 408
click at [389, 432] on div at bounding box center [517, 431] width 408 height 408
click at [722, 432] on div at bounding box center [517, 431] width 408 height 408
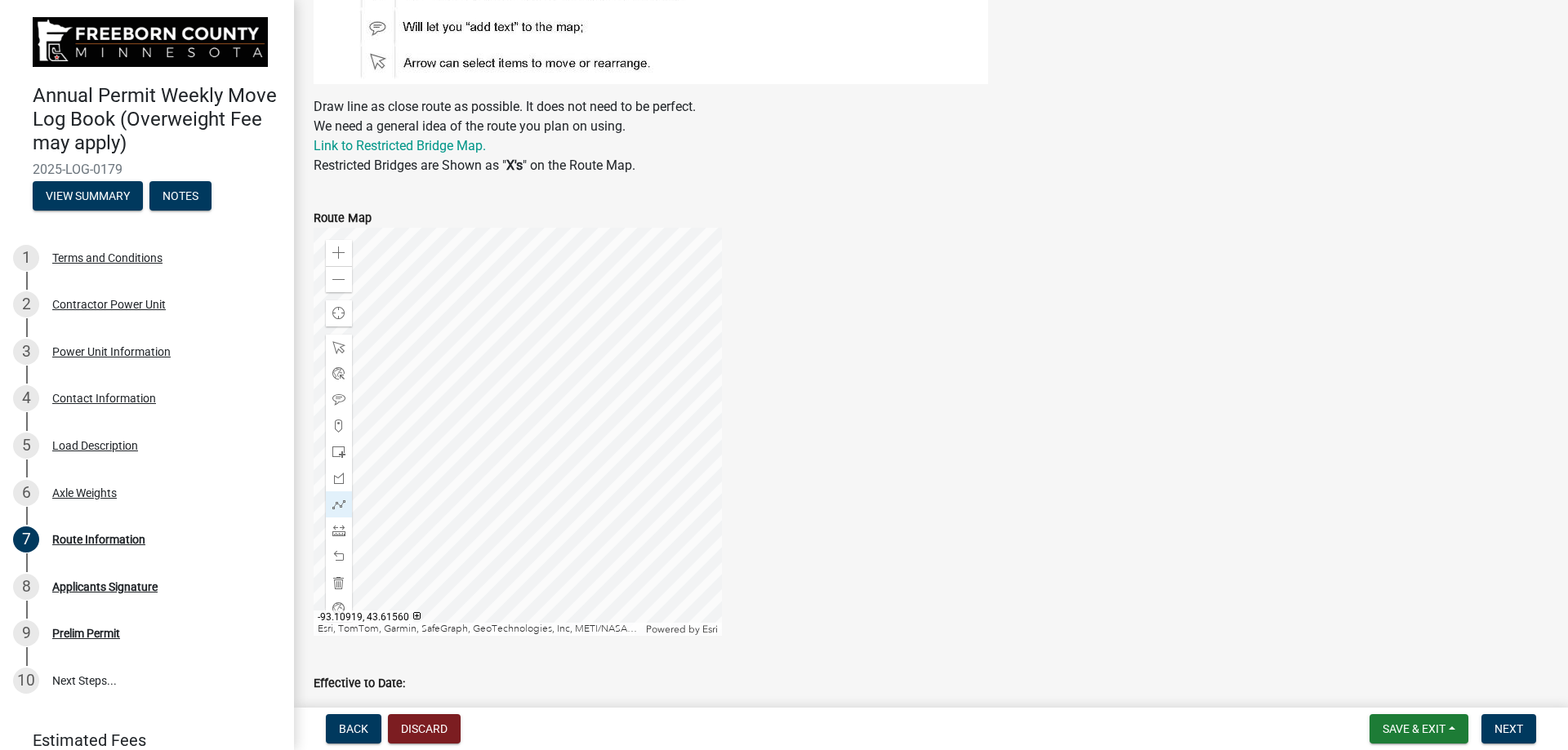
click at [484, 417] on div at bounding box center [517, 431] width 408 height 408
click at [483, 432] on div at bounding box center [517, 431] width 408 height 408
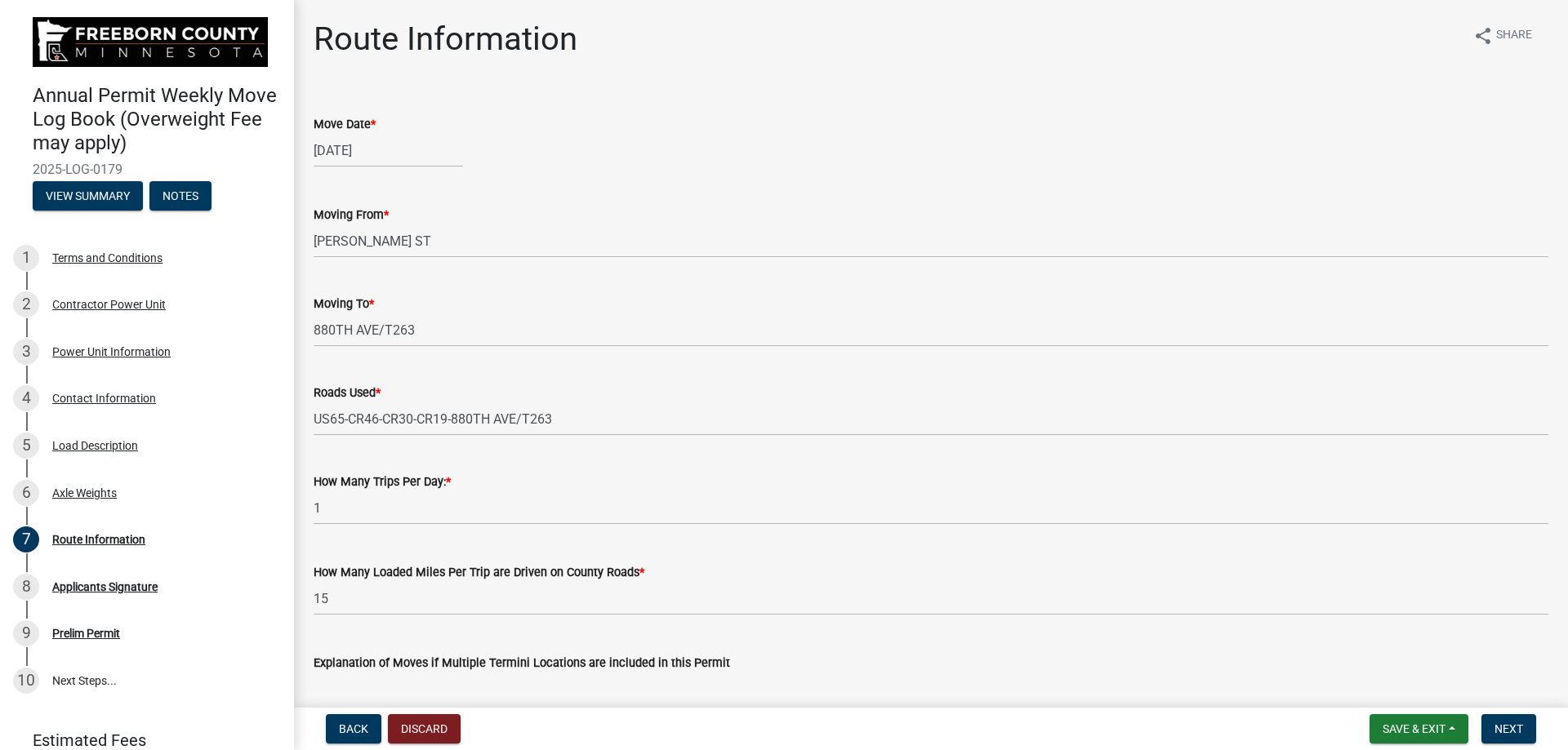
scroll to position [571, 0]
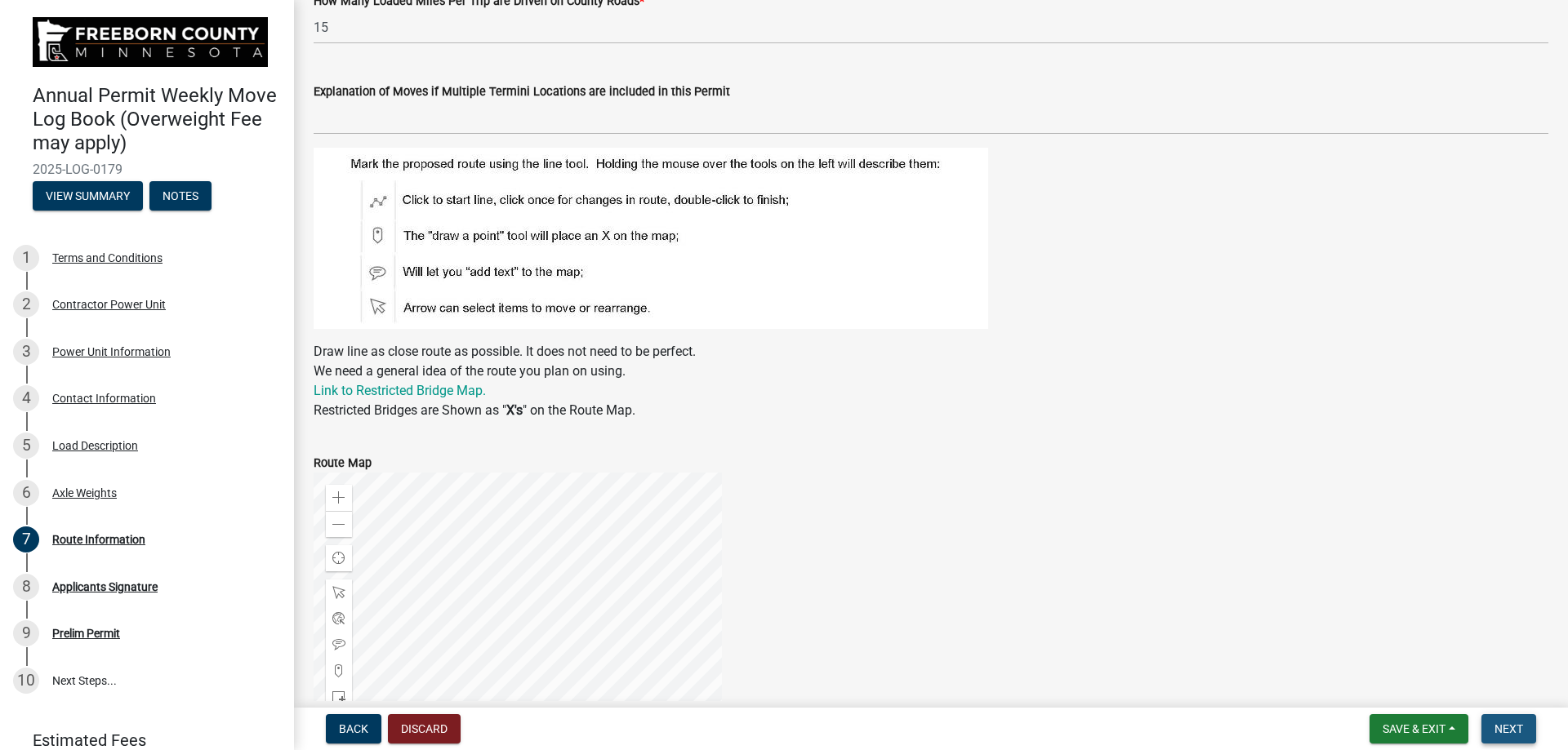
click at [777, 432] on span "Next" at bounding box center [1508, 729] width 28 height 13
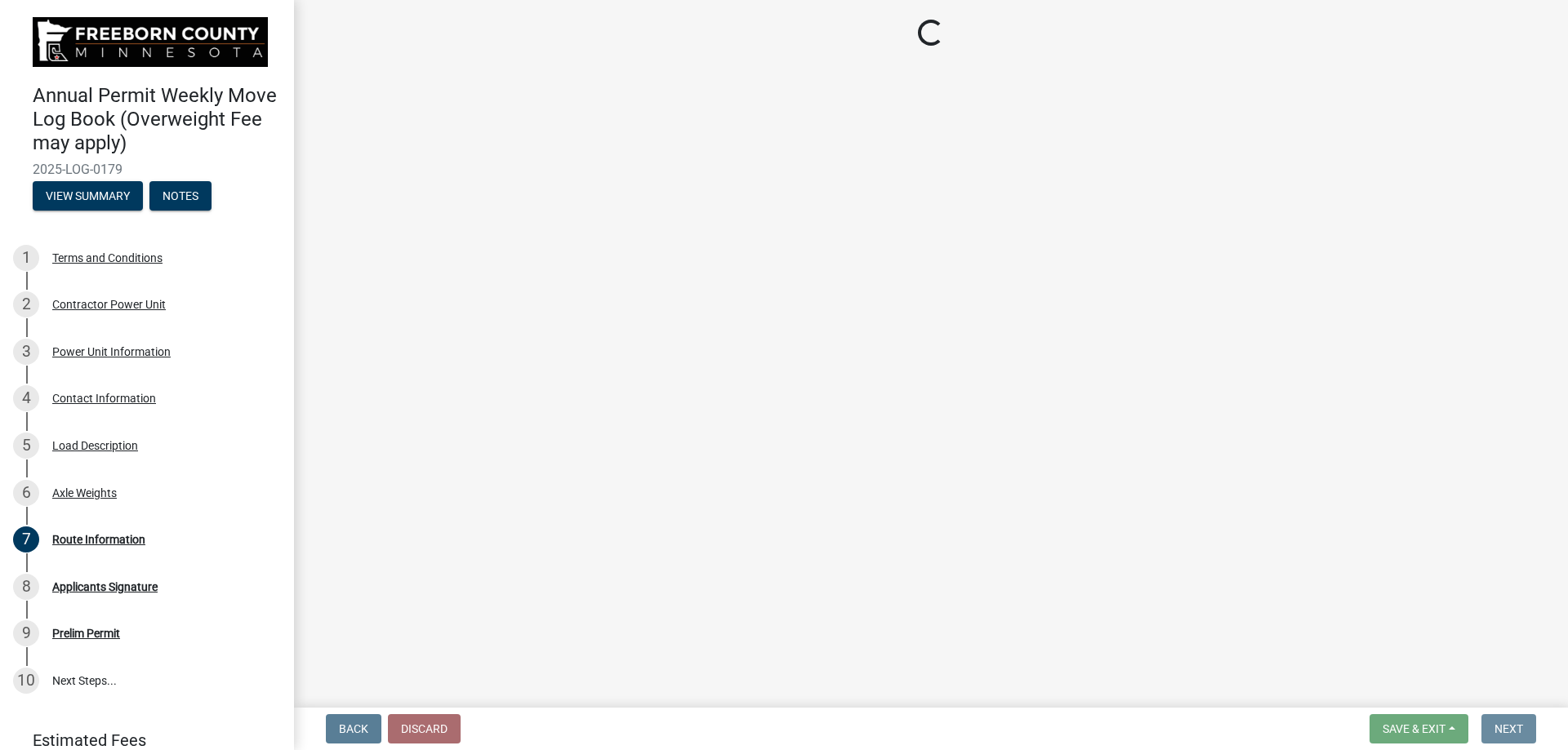
scroll to position [0, 0]
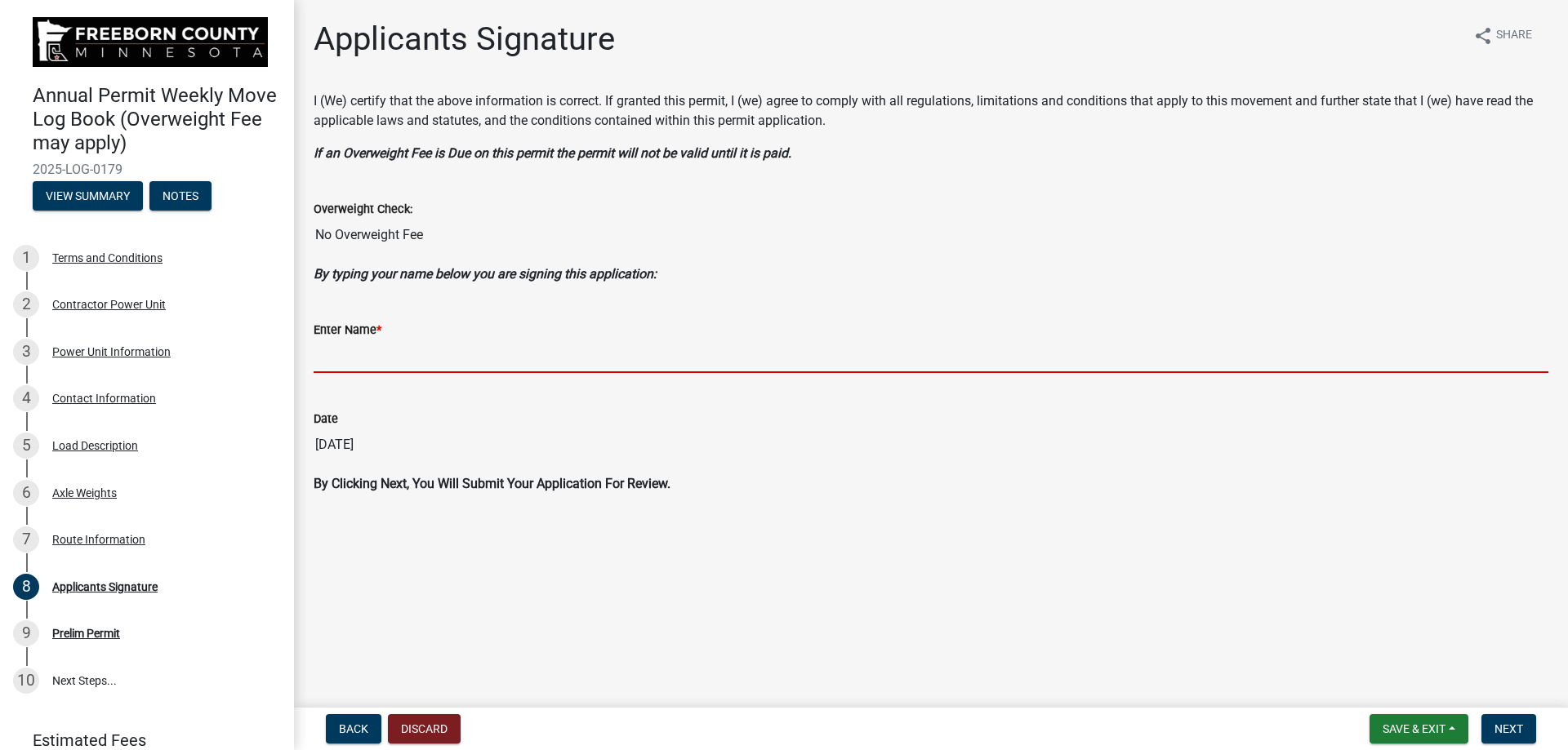
click at [352, 358] on input "Enter Name *" at bounding box center [930, 356] width 1235 height 33
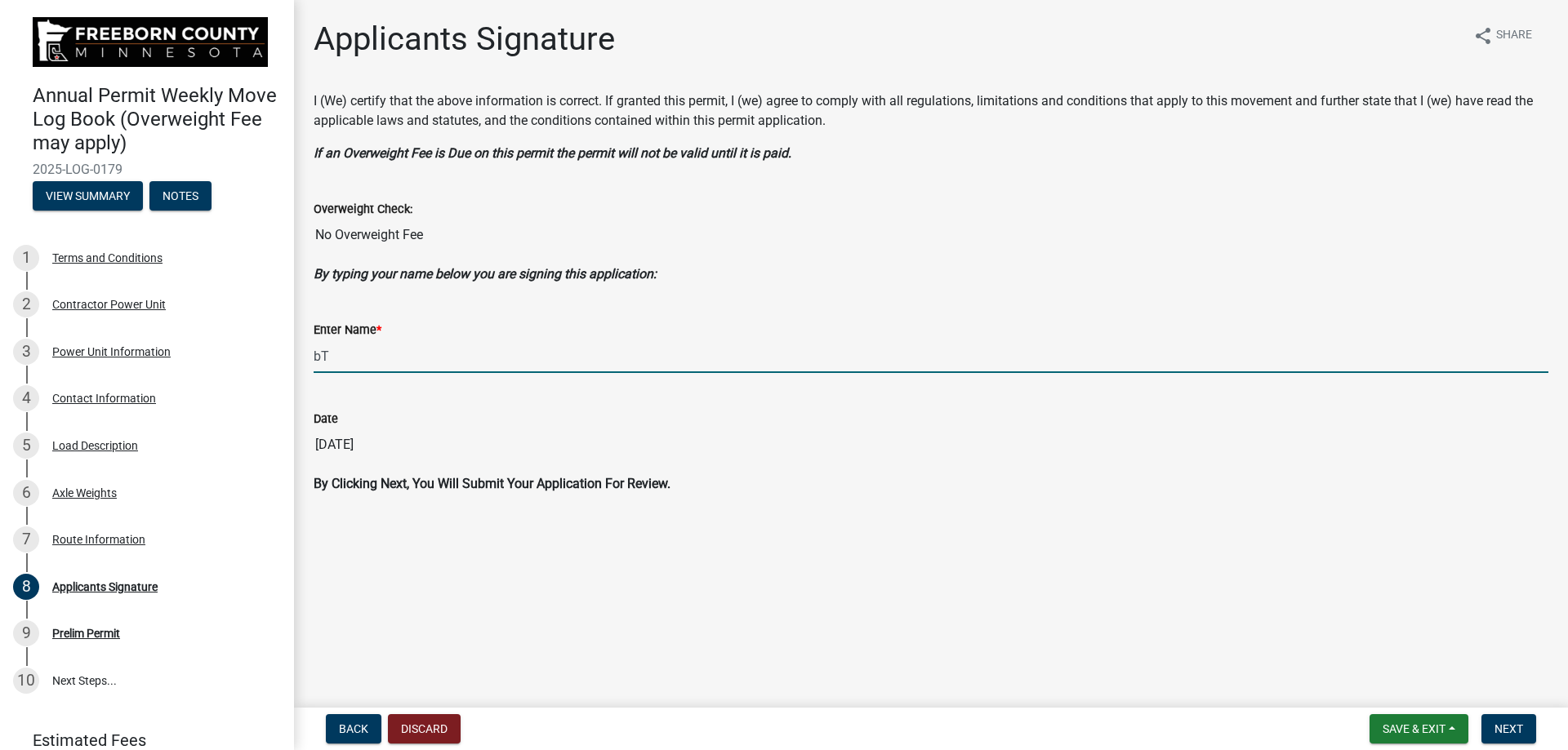
type input "b"
type input "[PERSON_NAME]"
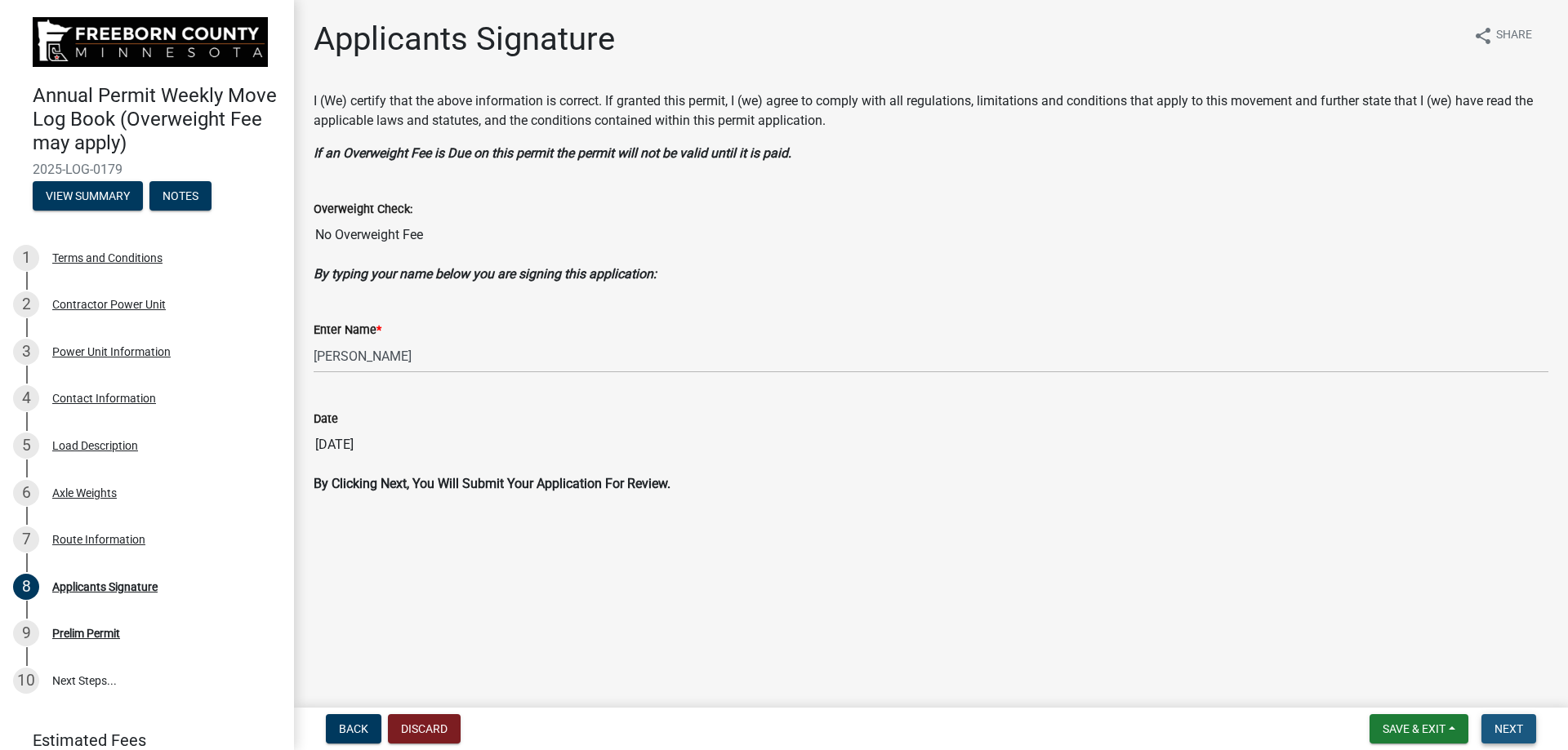
drag, startPoint x: 1511, startPoint y: 730, endPoint x: 1536, endPoint y: 712, distance: 30.8
click at [777, 432] on span "Next" at bounding box center [1508, 729] width 28 height 13
